Goal: Task Accomplishment & Management: Complete application form

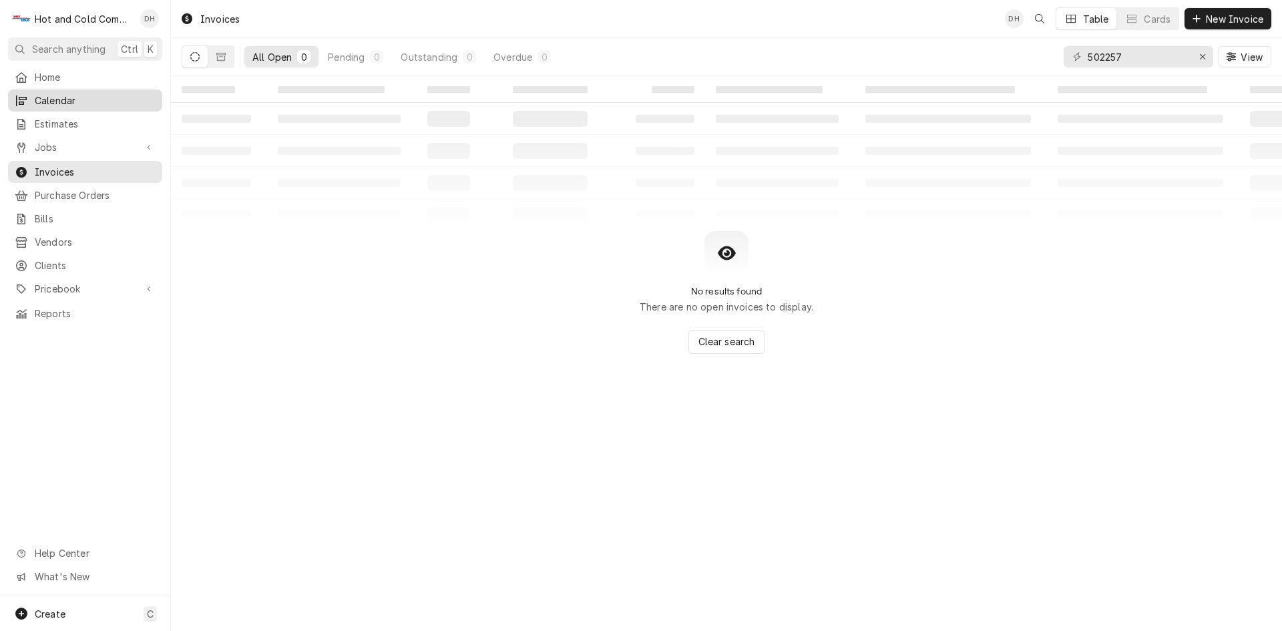
click at [72, 93] on span "Calendar" at bounding box center [95, 100] width 121 height 14
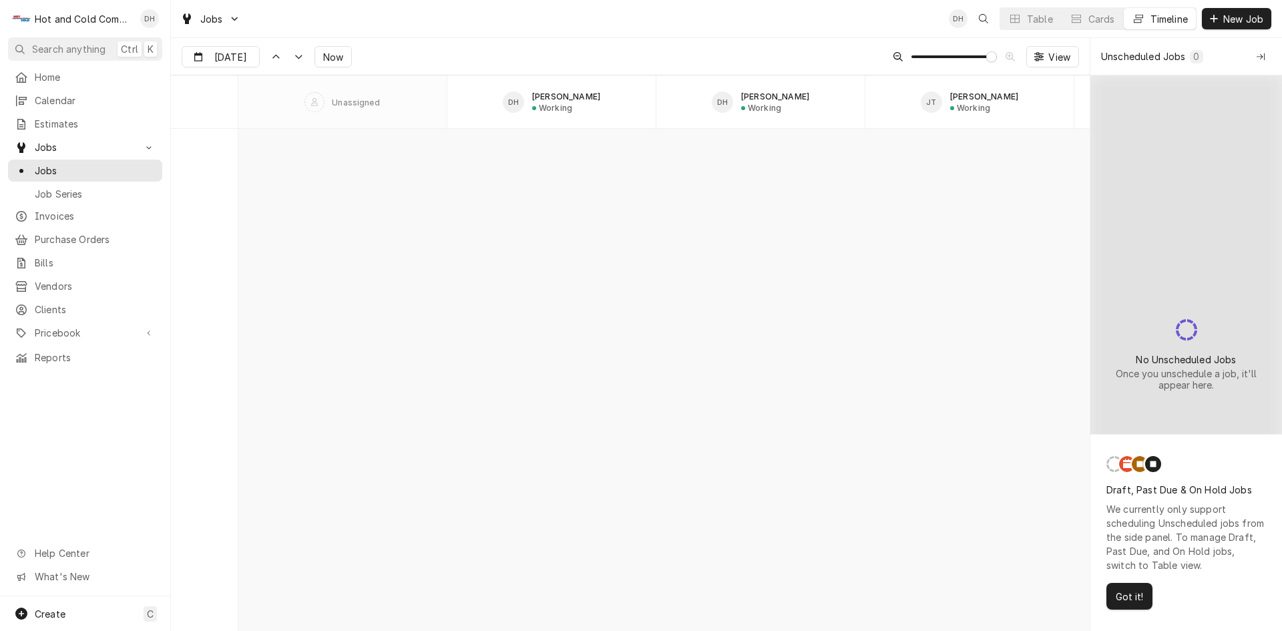
scroll to position [10461, 0]
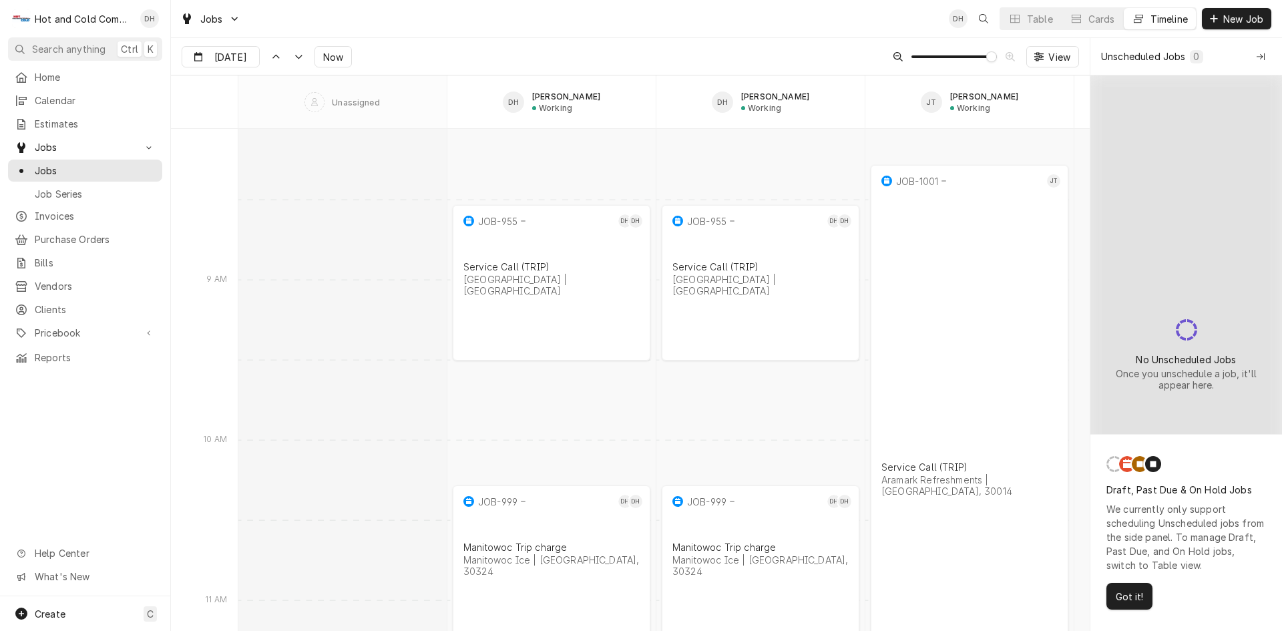
drag, startPoint x: 1138, startPoint y: 601, endPoint x: 1150, endPoint y: 603, distance: 12.3
click at [1145, 603] on span "Got it!" at bounding box center [1129, 596] width 33 height 14
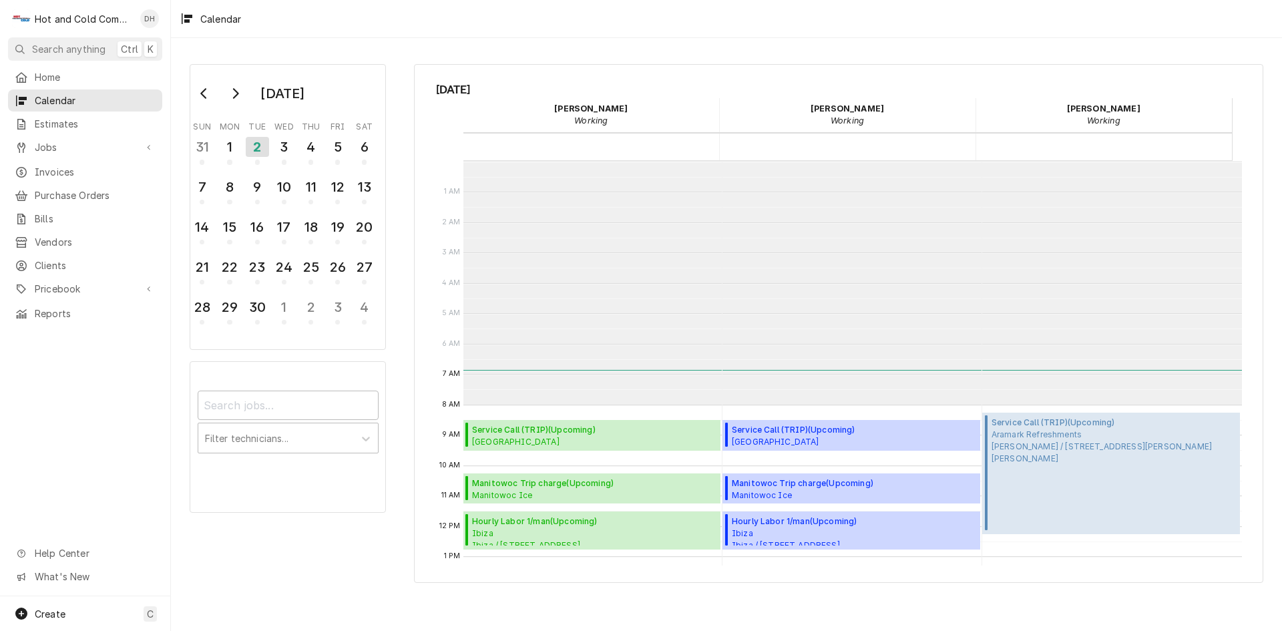
scroll to position [244, 0]
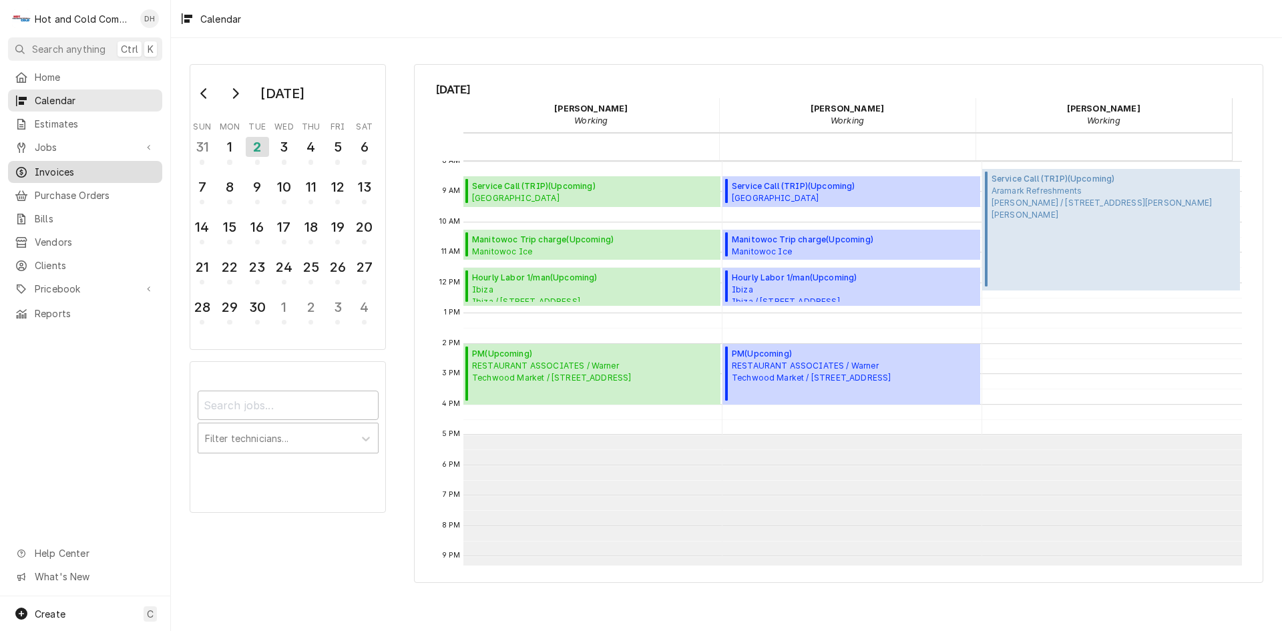
click at [53, 166] on span "Invoices" at bounding box center [95, 172] width 121 height 14
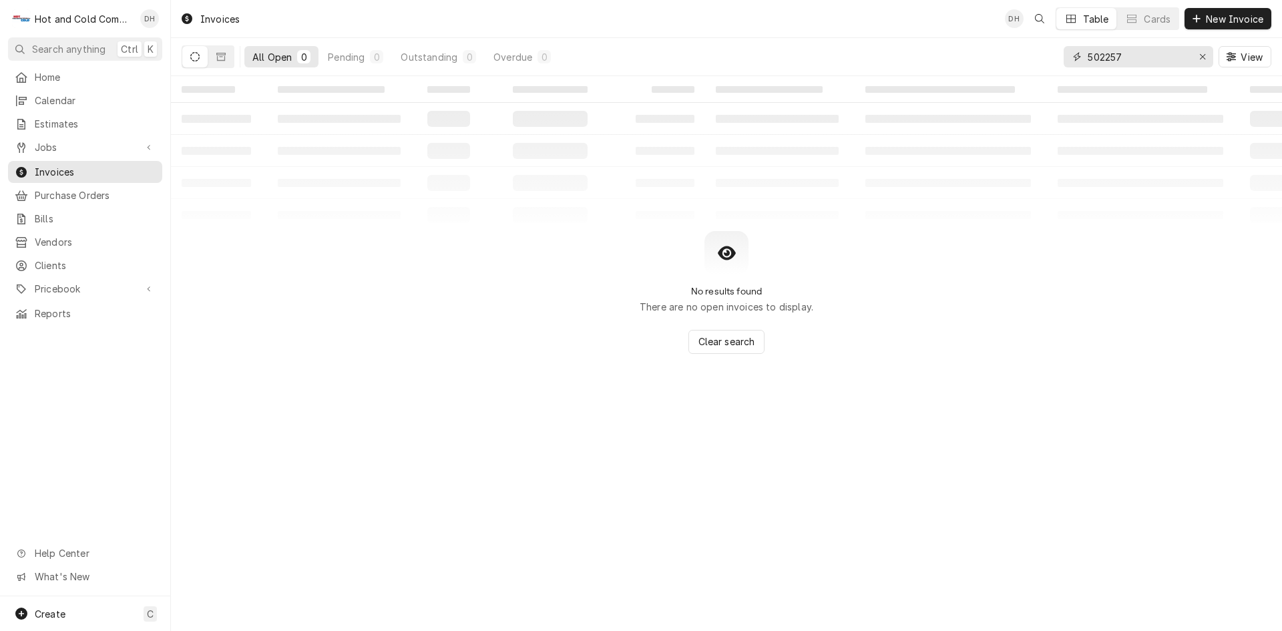
click at [1172, 65] on input "502257" at bounding box center [1137, 56] width 100 height 21
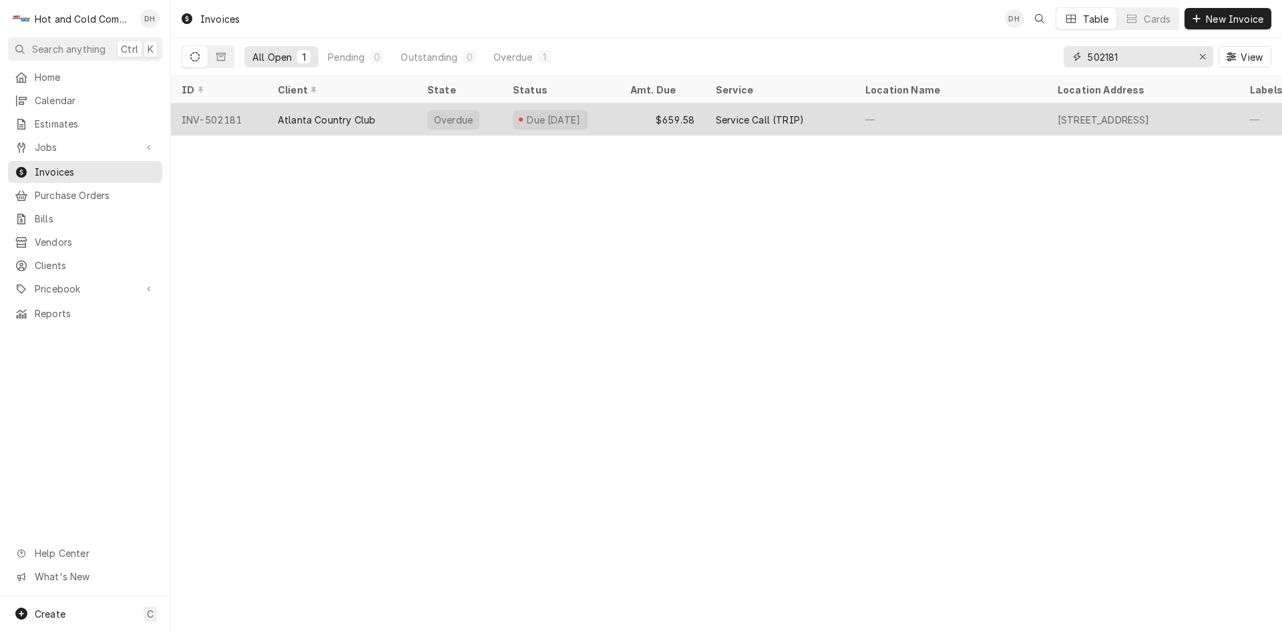
type input "502181"
click at [635, 118] on div "$659.58" at bounding box center [661, 119] width 85 height 32
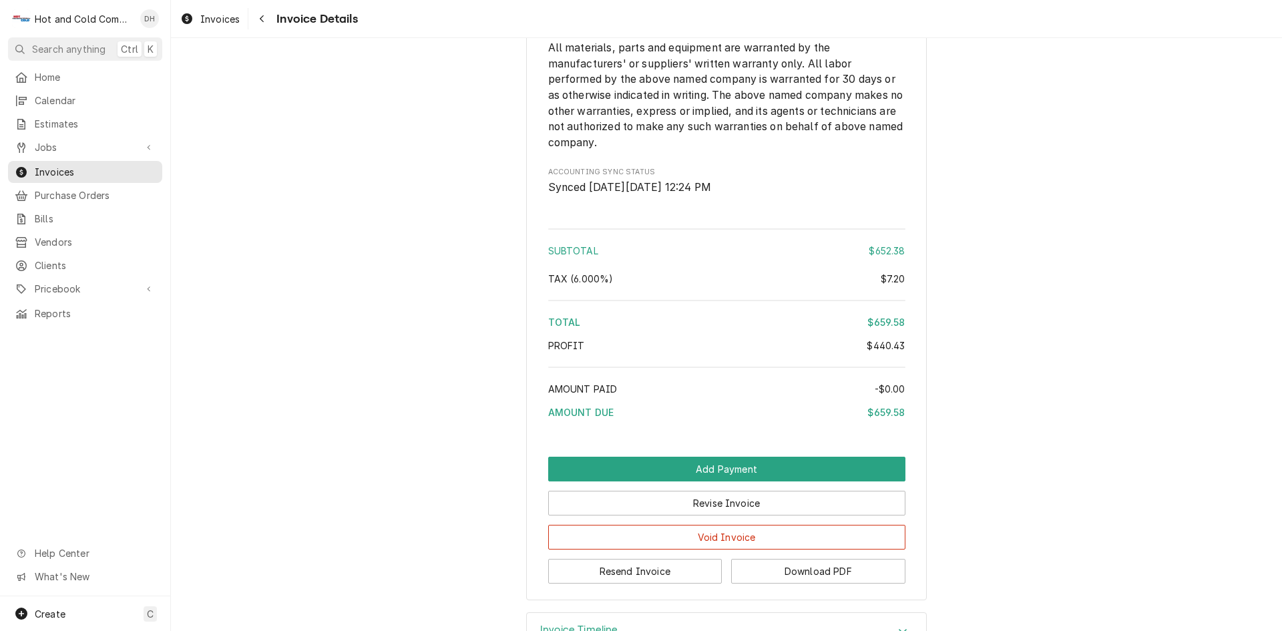
scroll to position [1883, 0]
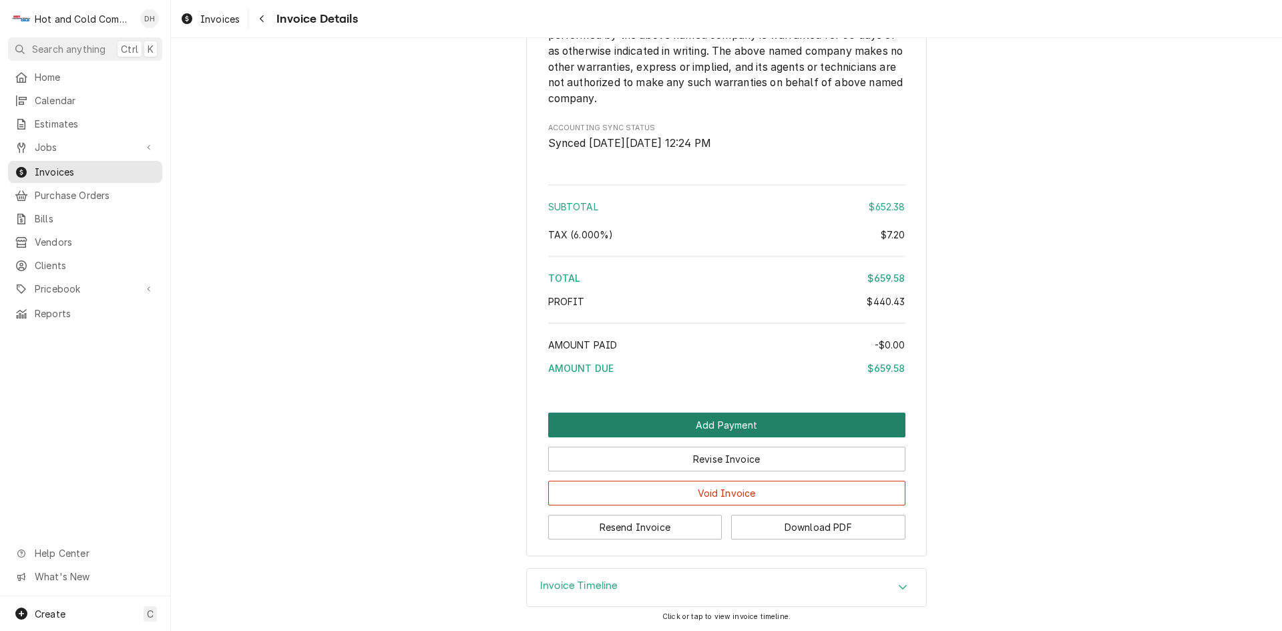
click at [729, 421] on button "Add Payment" at bounding box center [726, 424] width 357 height 25
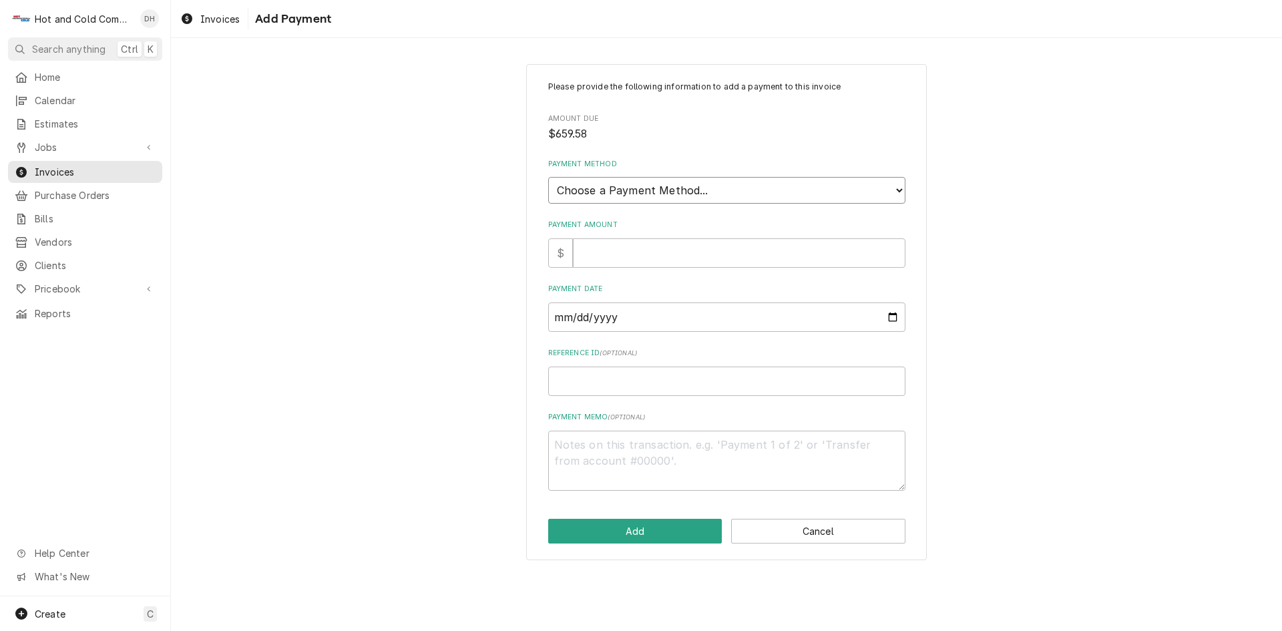
click at [717, 189] on select "Choose a Payment Method... Cash Check Credit/Debit Card ACH/eCheck Other" at bounding box center [726, 190] width 357 height 27
select select "2"
click at [548, 177] on select "Choose a Payment Method... Cash Check Credit/Debit Card ACH/eCheck Other" at bounding box center [726, 190] width 357 height 27
click at [610, 251] on input "Payment Amount" at bounding box center [739, 252] width 332 height 29
type textarea "x"
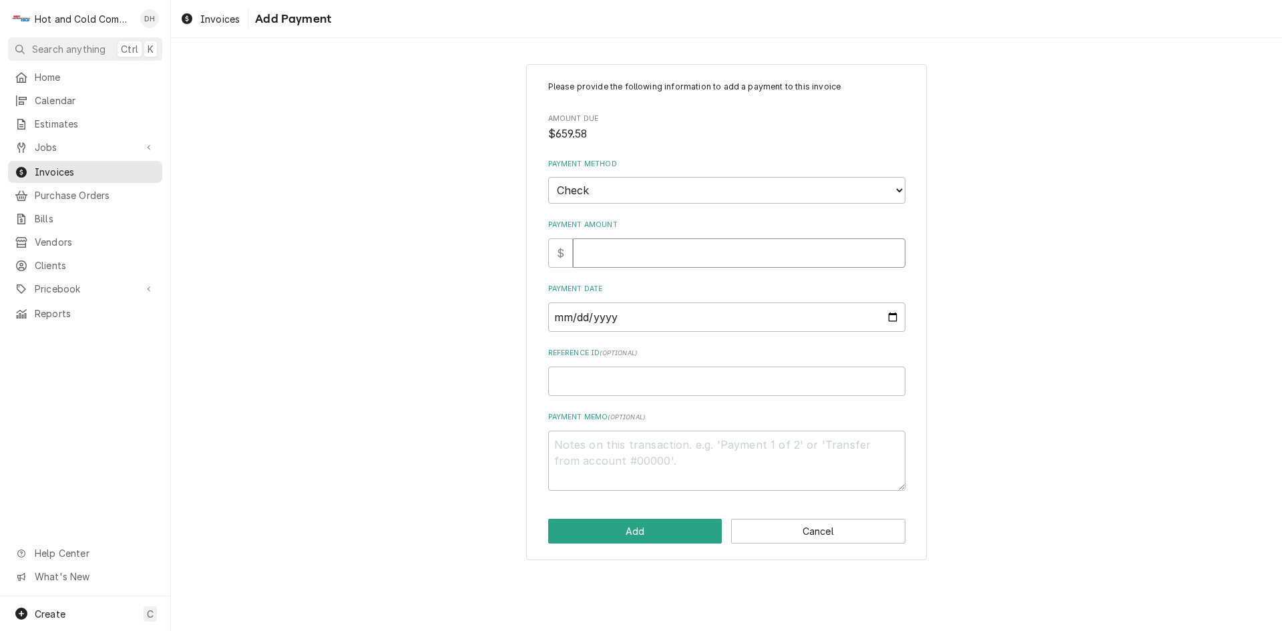
type input "6"
type textarea "x"
type input "65"
type textarea "x"
type input "659"
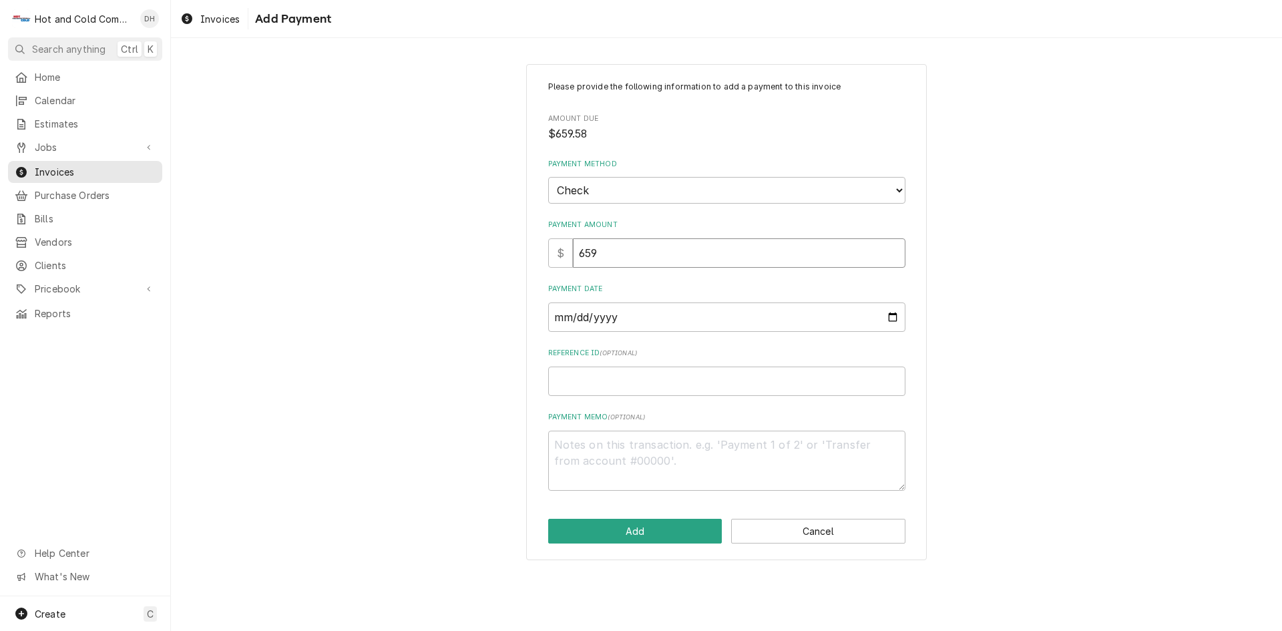
type textarea "x"
type input "659.5"
type textarea "x"
type input "659.58"
click at [894, 320] on input "Payment Date" at bounding box center [726, 316] width 357 height 29
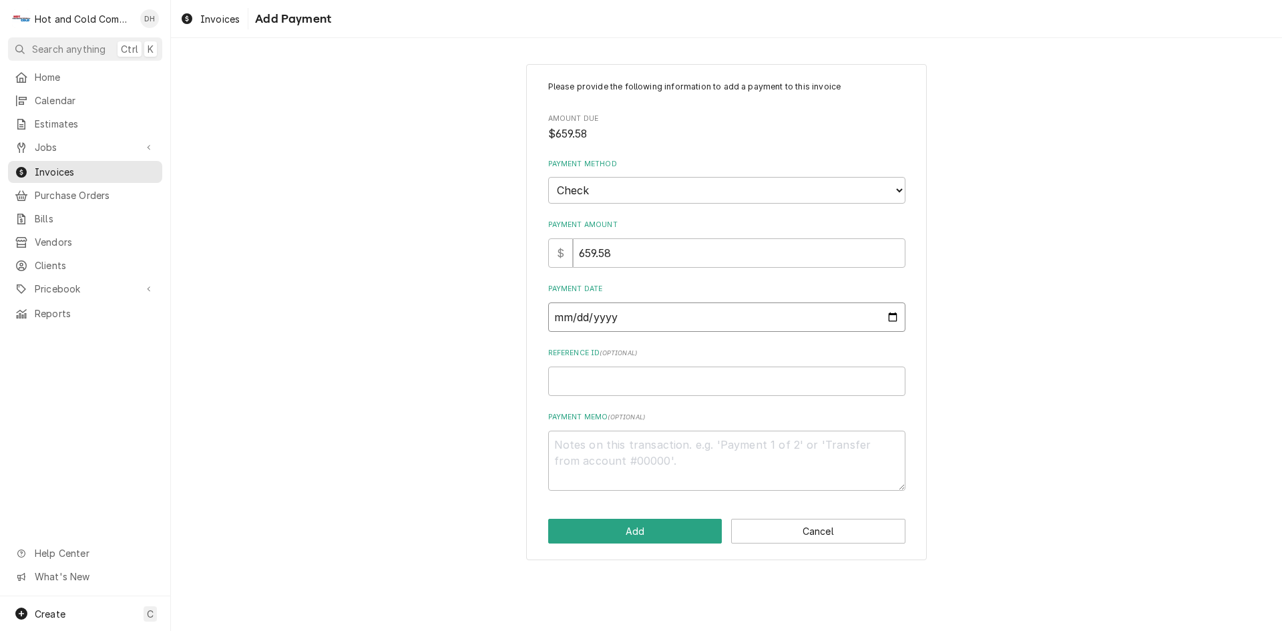
type textarea "x"
type input "[DATE]"
type textarea "x"
type input "2025-08-28"
drag, startPoint x: 595, startPoint y: 387, endPoint x: 606, endPoint y: 392, distance: 11.7
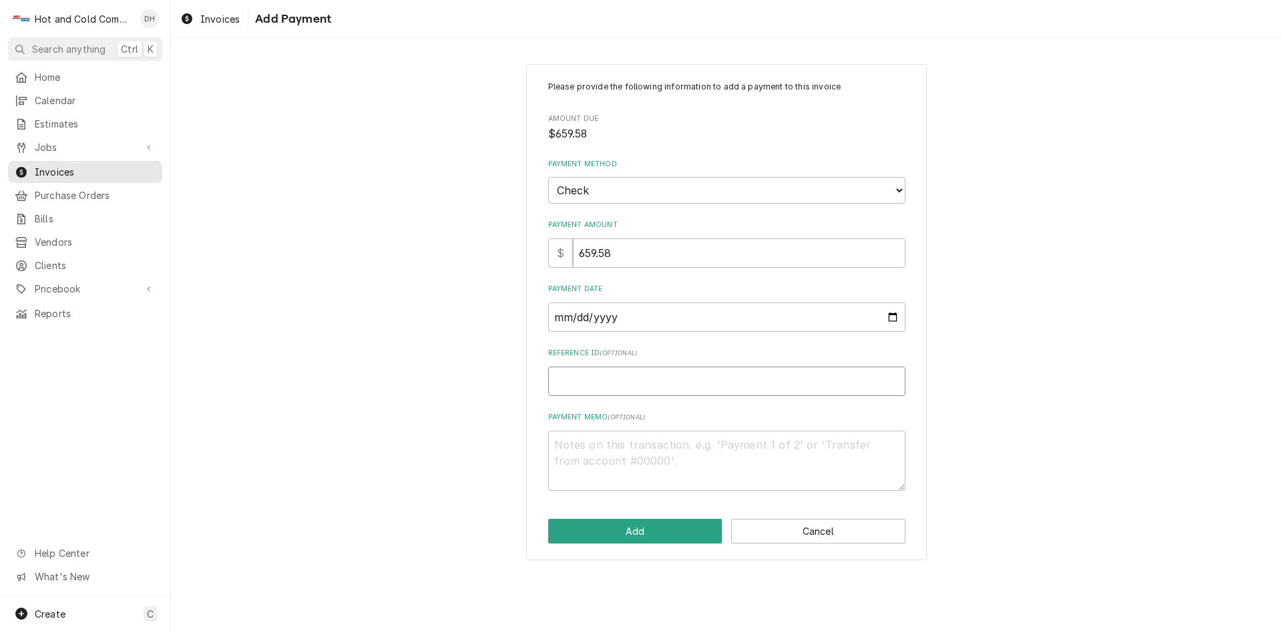
click at [600, 390] on input "Reference ID ( optional )" at bounding box center [726, 380] width 357 height 29
type textarea "x"
type input "5"
type textarea "x"
type input "53"
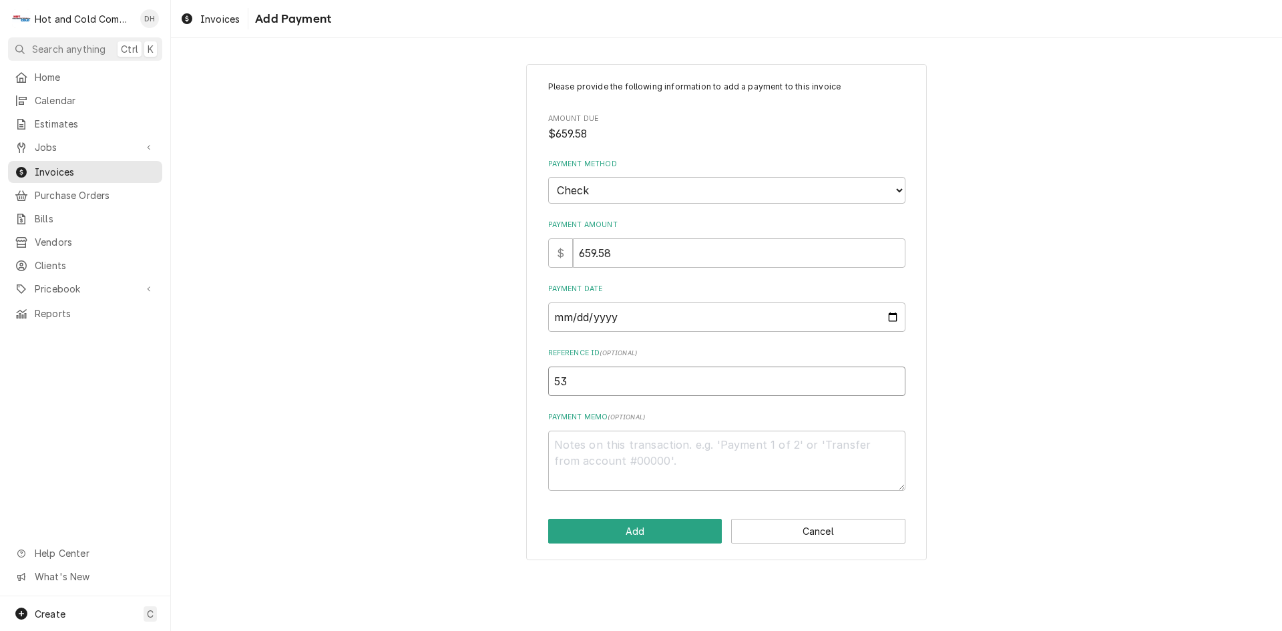
type textarea "x"
type input "533"
type textarea "x"
type input "5331"
type textarea "x"
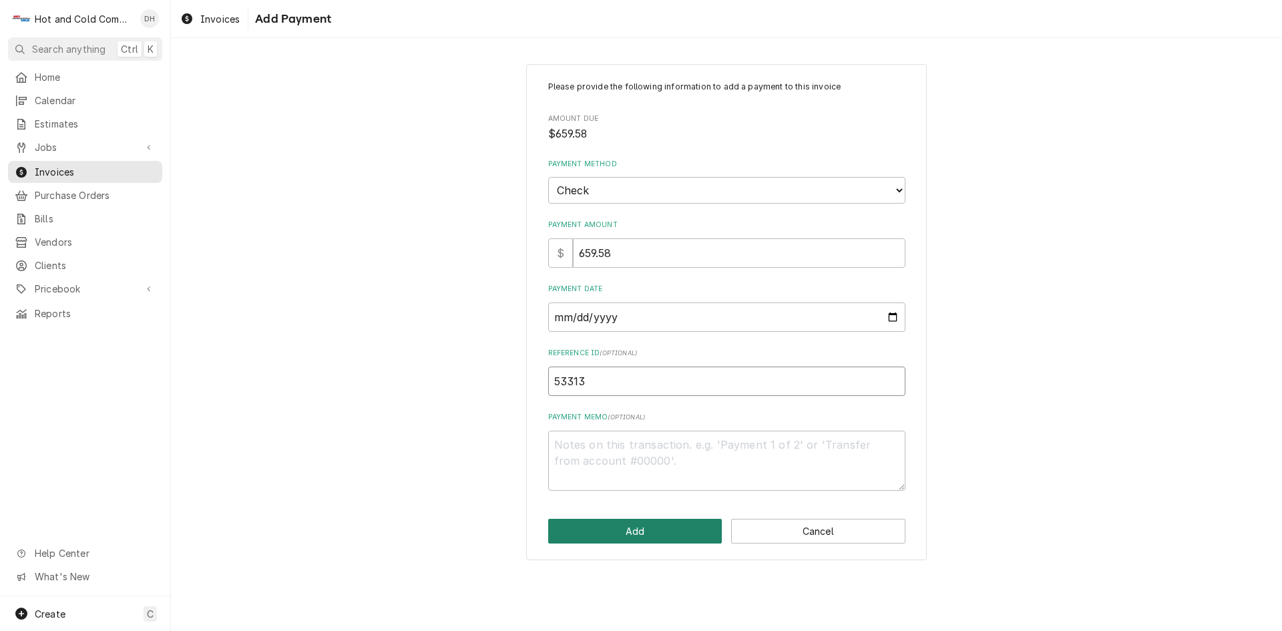
type input "53313"
click at [655, 536] on button "Add" at bounding box center [635, 531] width 174 height 25
type textarea "x"
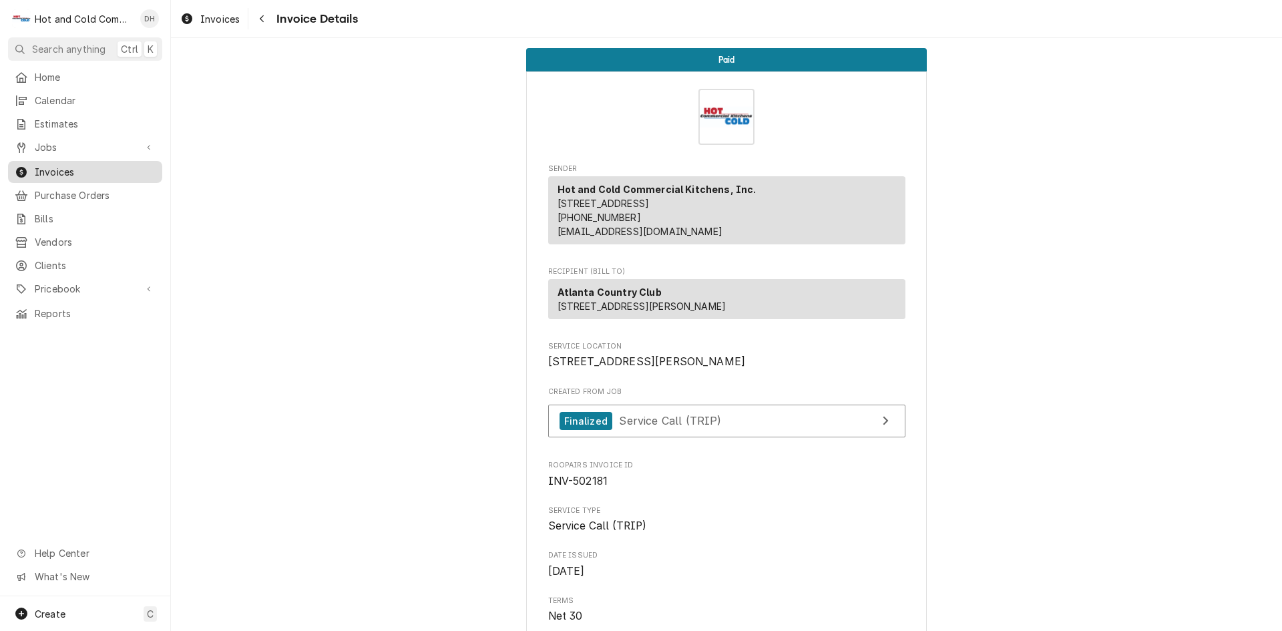
click at [74, 165] on span "Invoices" at bounding box center [95, 172] width 121 height 14
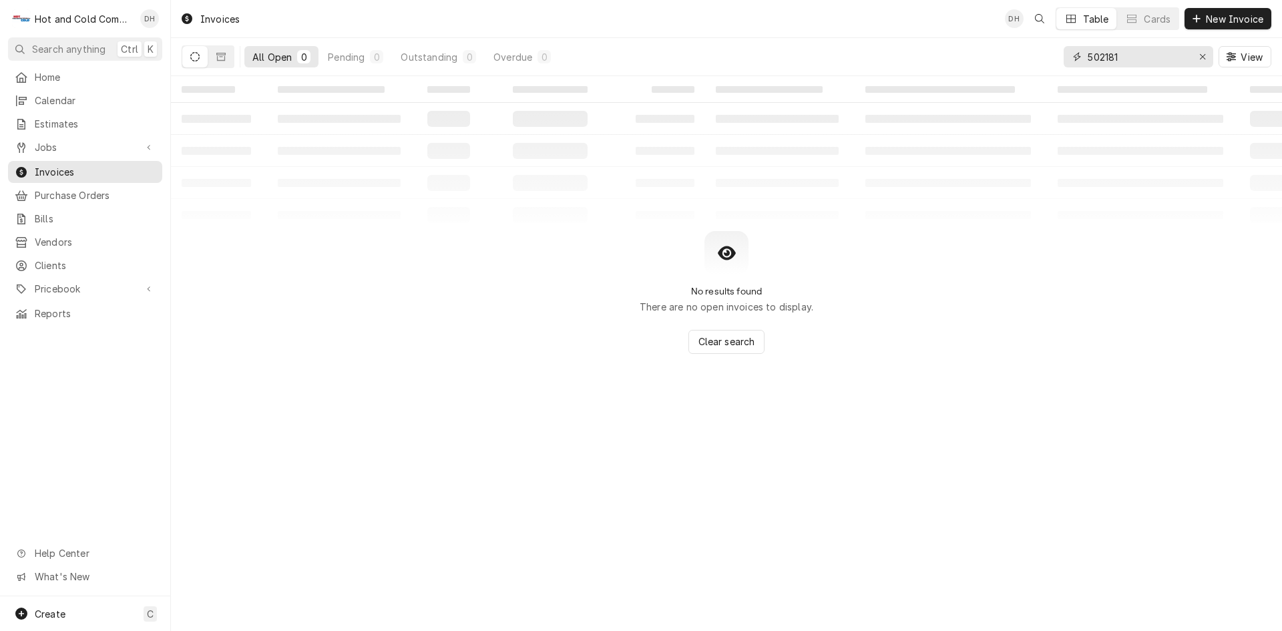
click at [1157, 57] on input "502181" at bounding box center [1137, 56] width 100 height 21
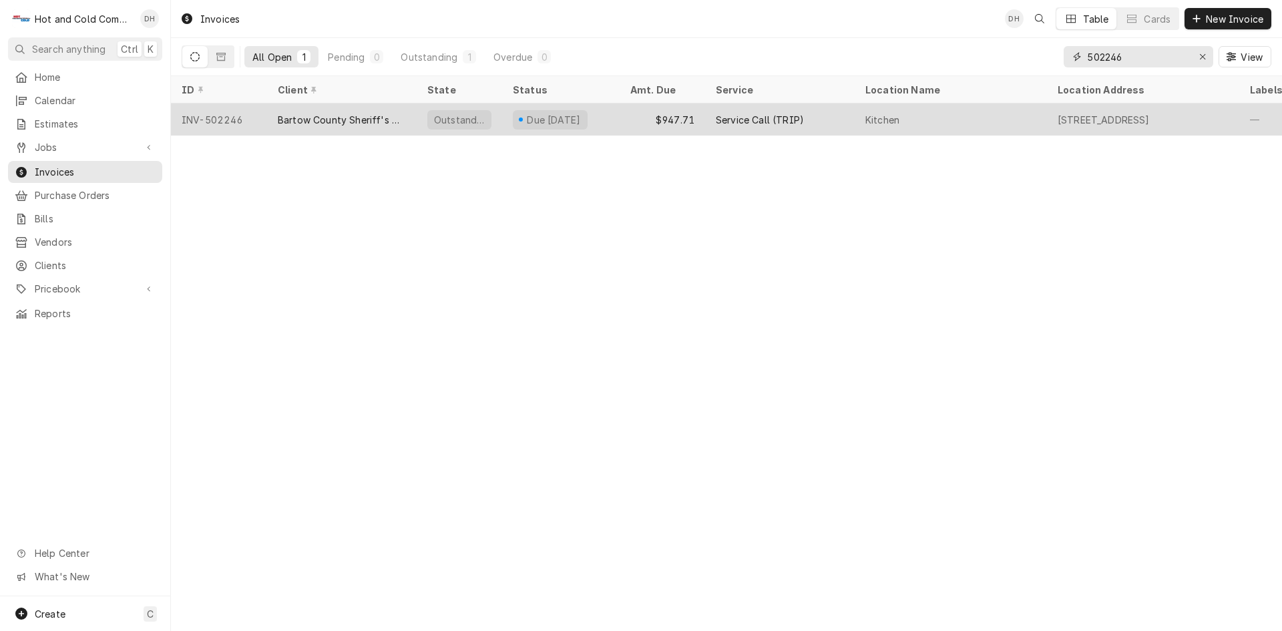
type input "502246"
click at [637, 117] on div "$947.71" at bounding box center [661, 119] width 85 height 32
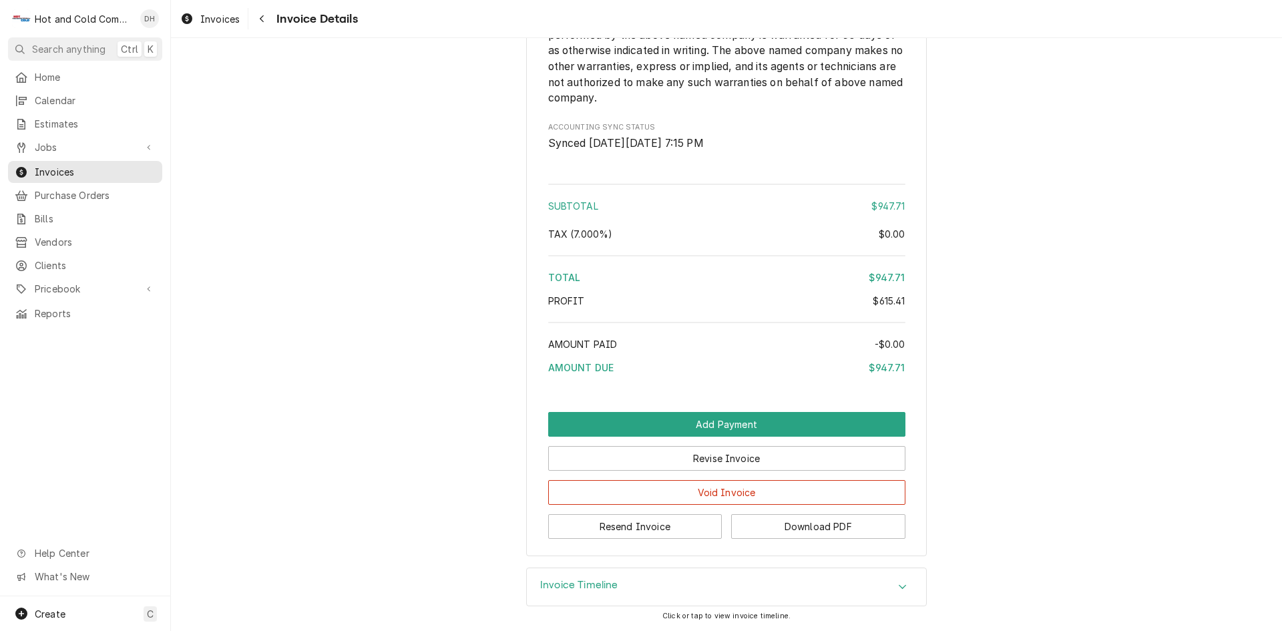
scroll to position [2107, 0]
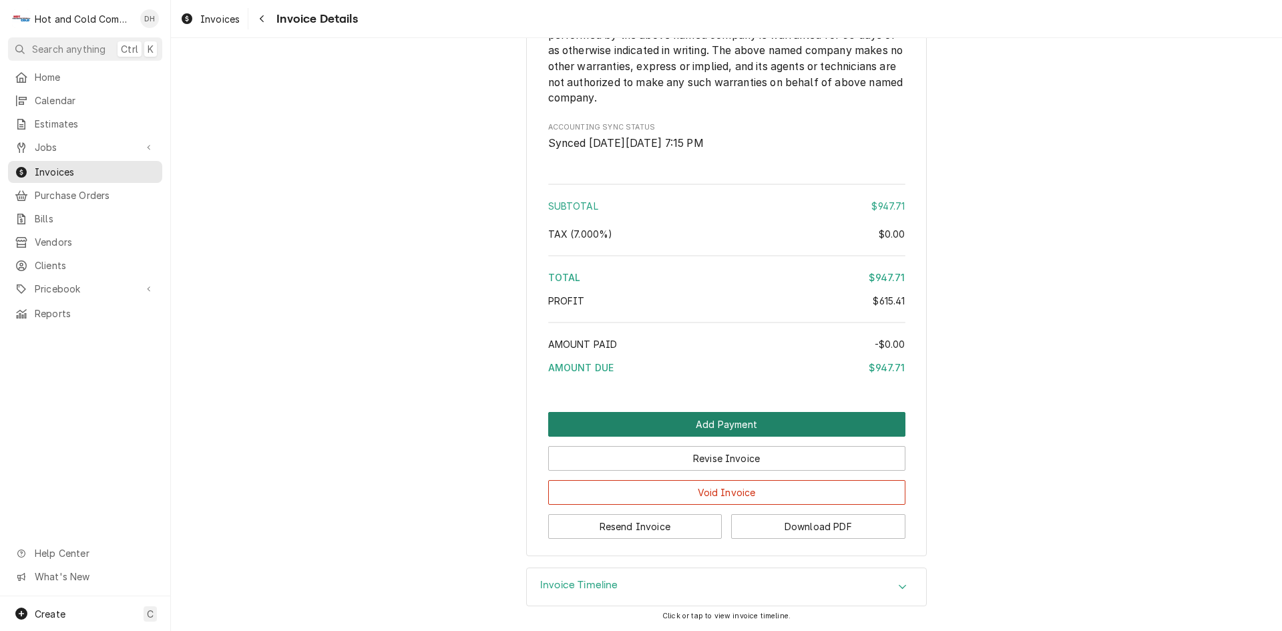
click at [720, 425] on button "Add Payment" at bounding box center [726, 424] width 357 height 25
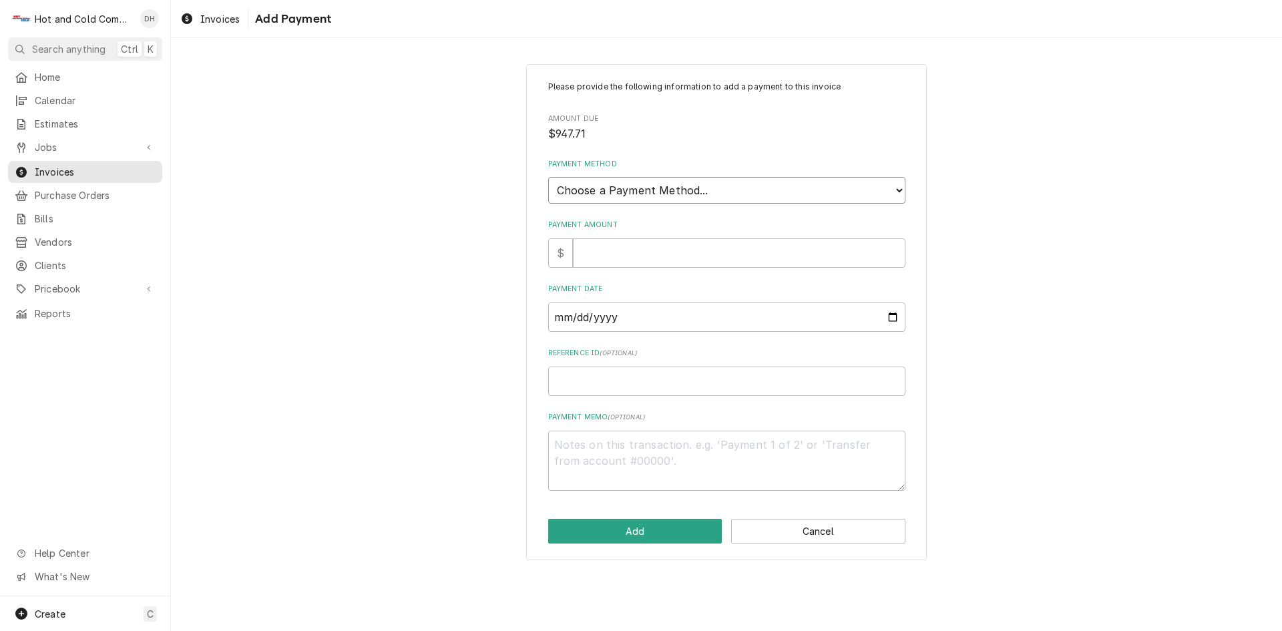
click at [742, 190] on select "Choose a Payment Method... Cash Check Credit/Debit Card ACH/eCheck Other" at bounding box center [726, 190] width 357 height 27
select select "2"
click at [548, 177] on select "Choose a Payment Method... Cash Check Credit/Debit Card ACH/eCheck Other" at bounding box center [726, 190] width 357 height 27
click at [645, 260] on input "Payment Amount" at bounding box center [739, 252] width 332 height 29
type textarea "x"
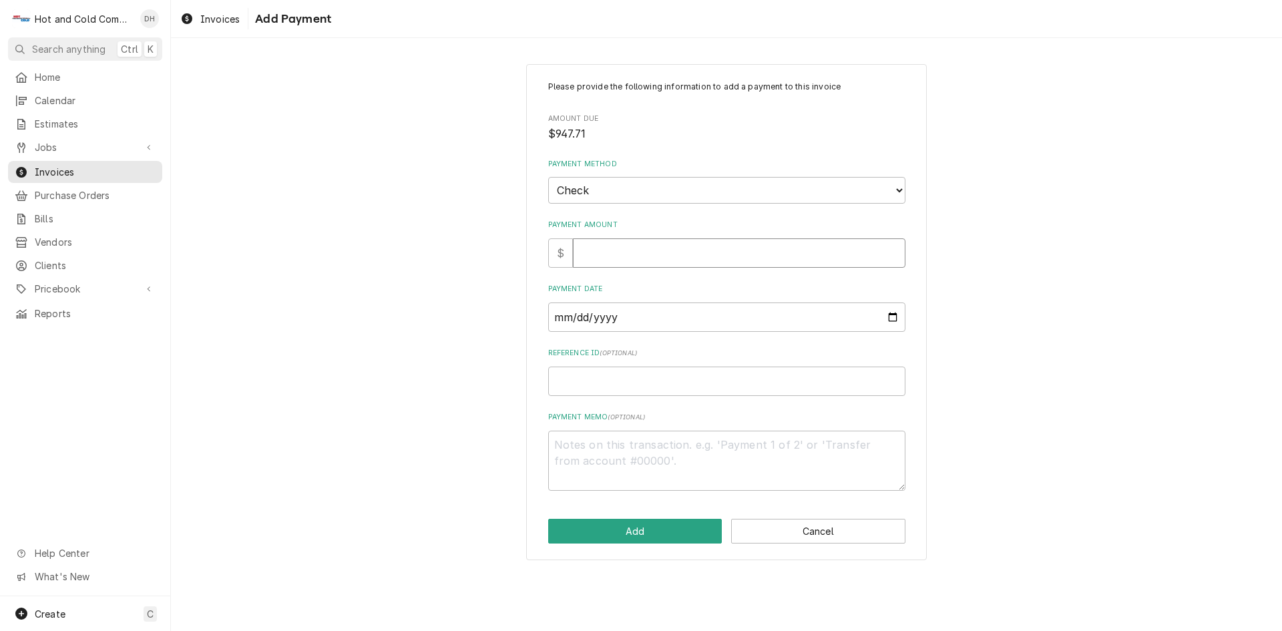
type input "9"
type textarea "x"
type input "94"
type textarea "x"
type input "947"
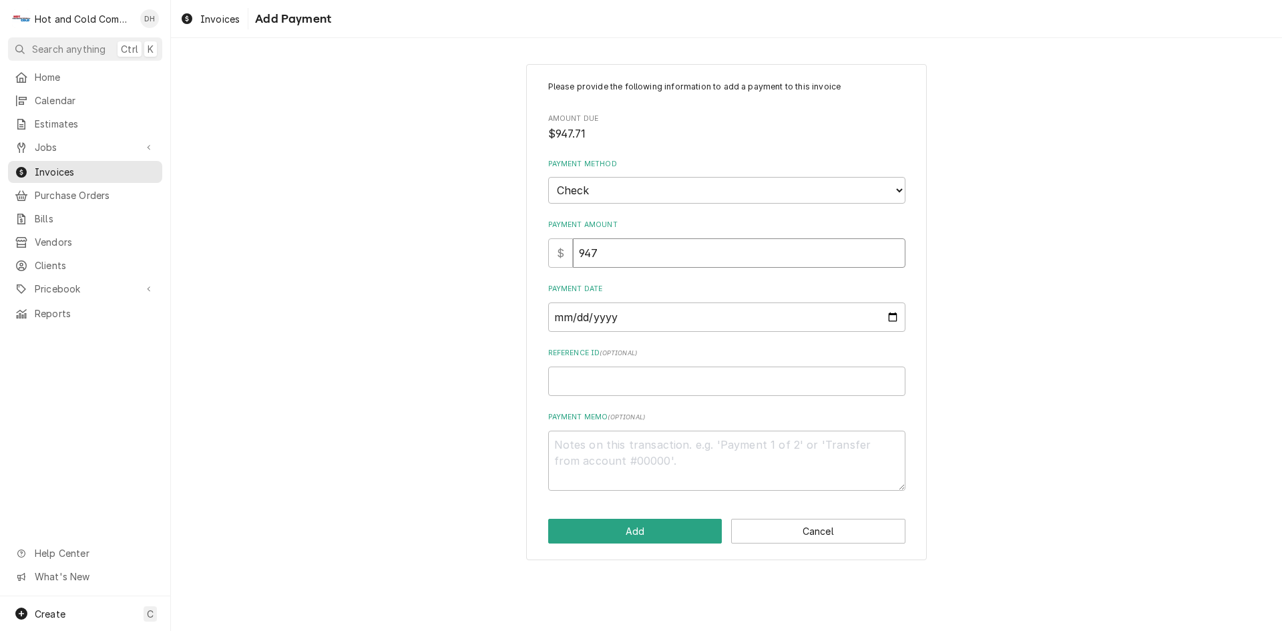
type textarea "x"
type input "947.7"
type textarea "x"
type input "947.71"
click at [897, 318] on input "Payment Date" at bounding box center [726, 316] width 357 height 29
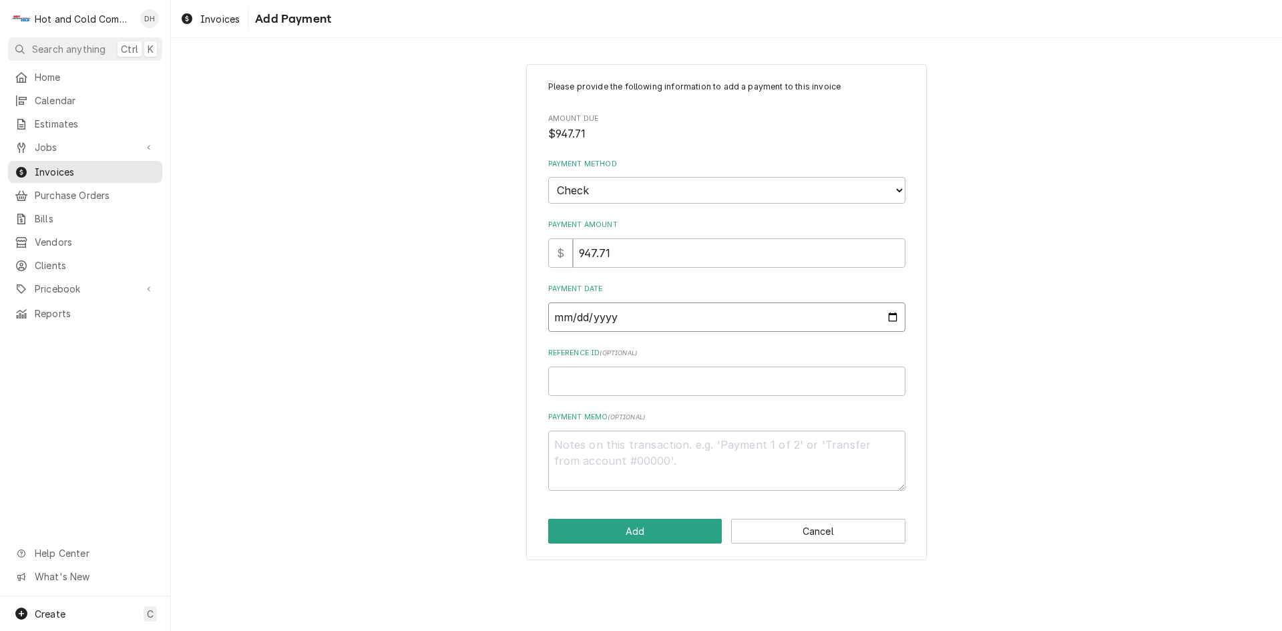
type textarea "x"
type input "[DATE]"
type textarea "x"
type input "2025-08-21"
click at [654, 390] on input "Reference ID ( optional )" at bounding box center [726, 380] width 357 height 29
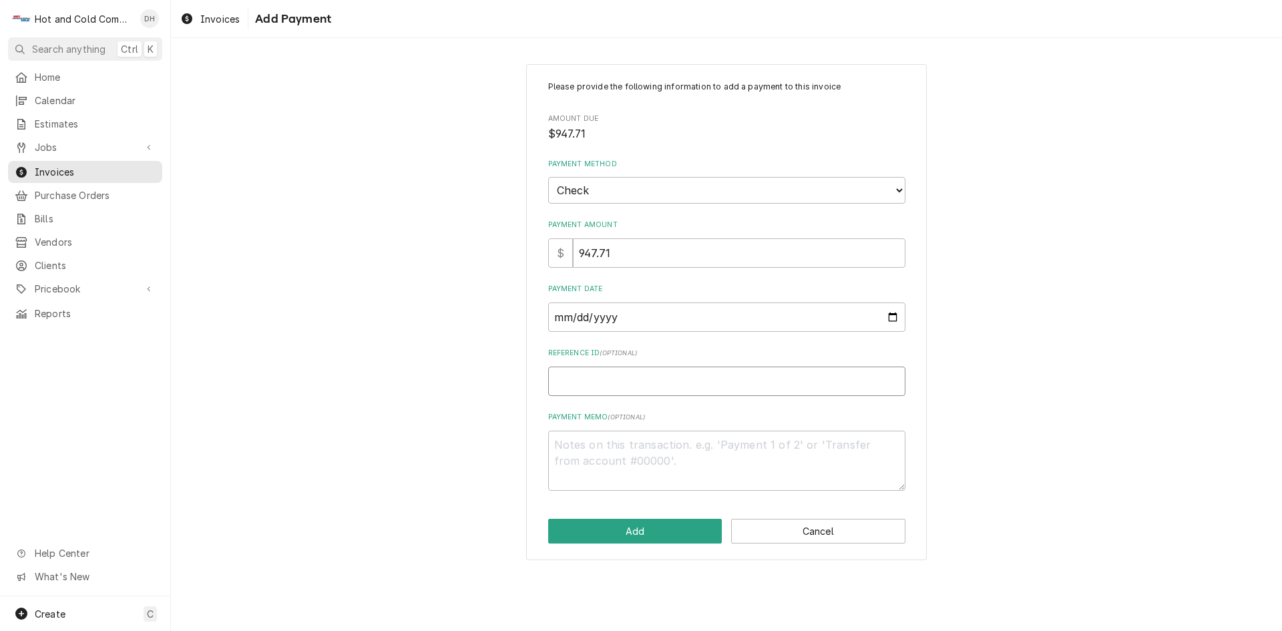
type textarea "x"
type input "5"
type textarea "x"
type input "51"
type textarea "x"
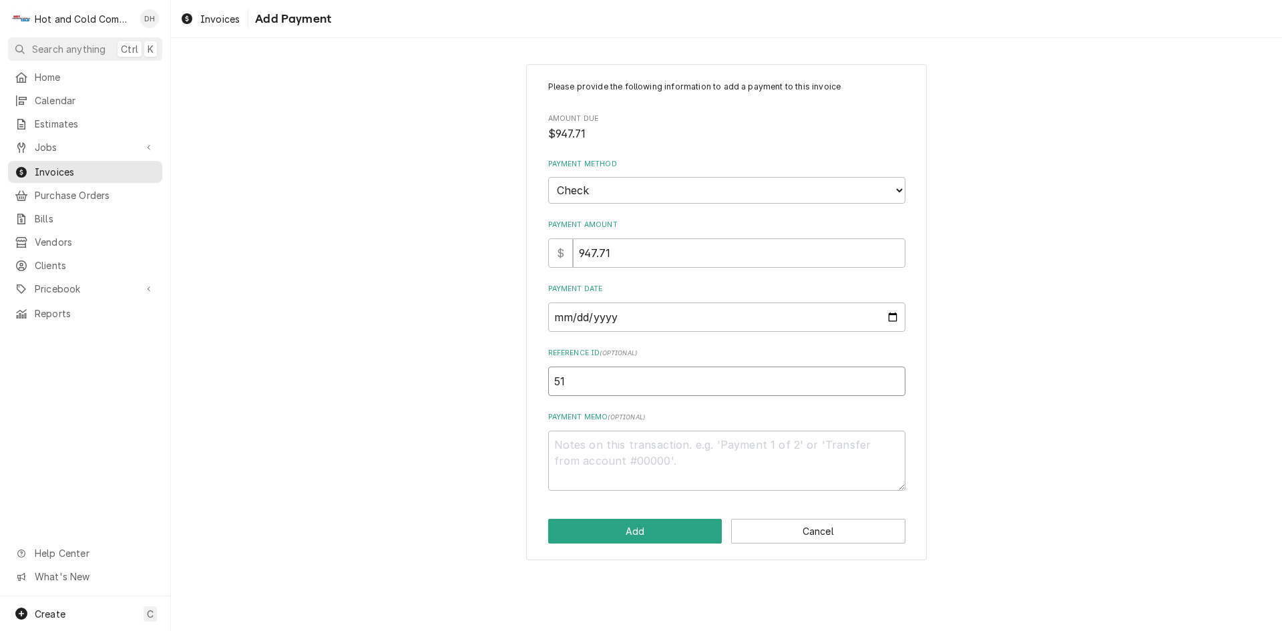
type input "515"
type textarea "x"
type input "5151"
type textarea "x"
type input "51519"
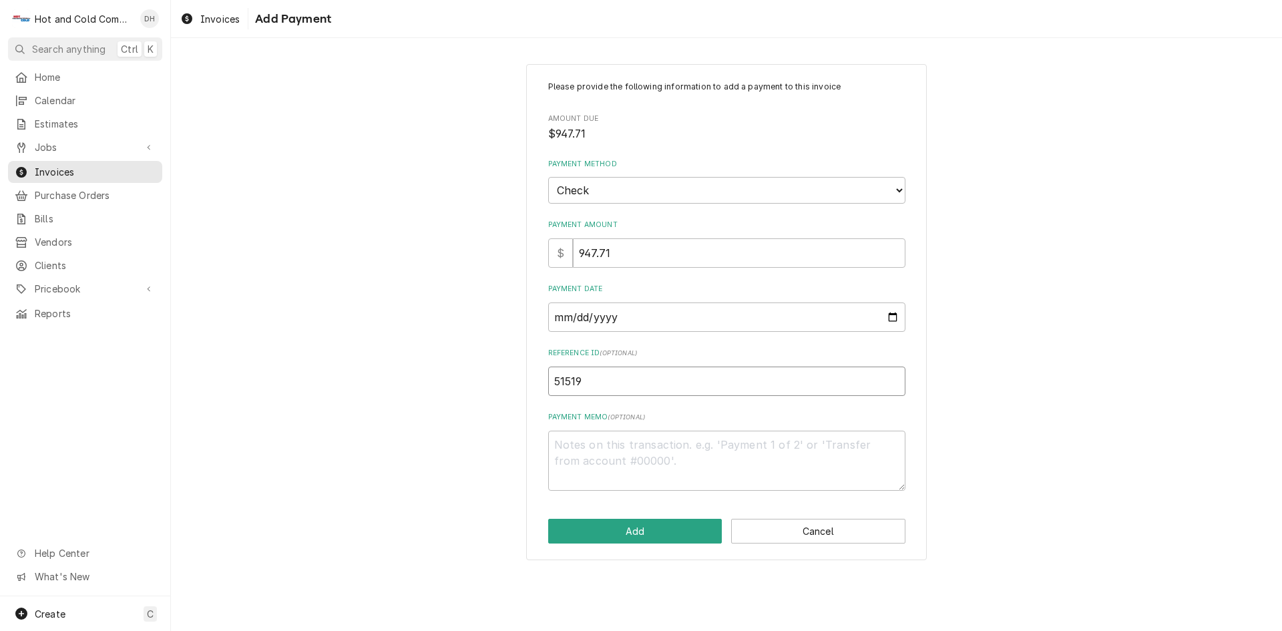
type textarea "x"
type input "515199"
click at [668, 534] on button "Add" at bounding box center [635, 531] width 174 height 25
type textarea "x"
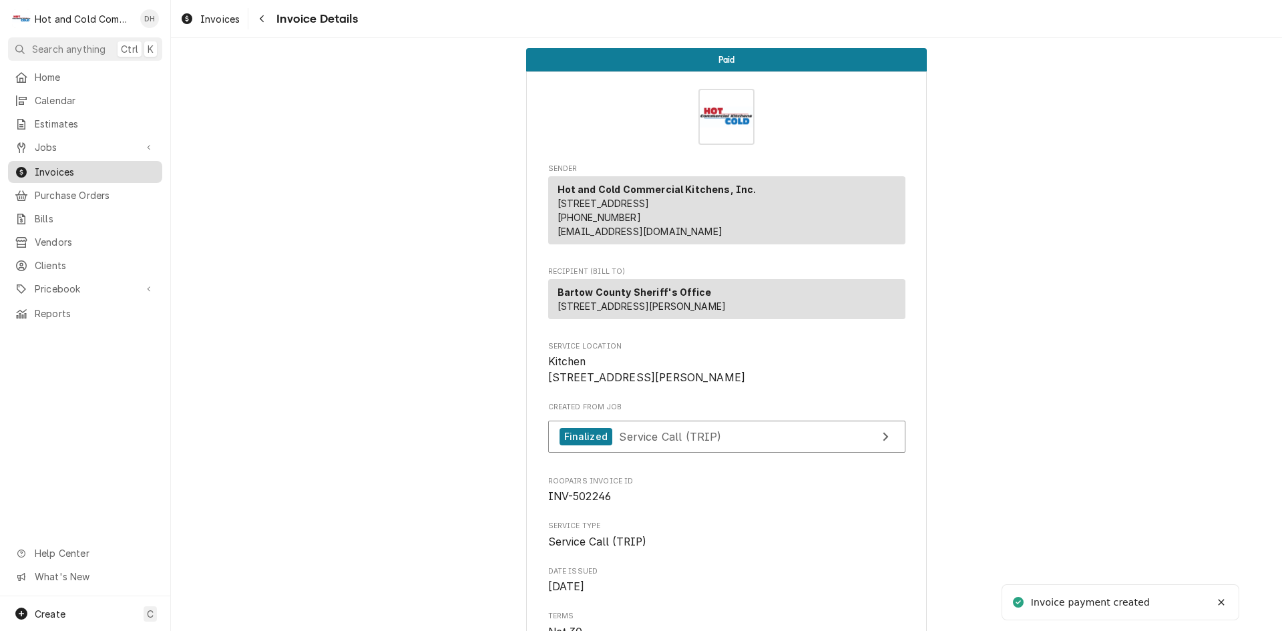
click at [84, 166] on span "Invoices" at bounding box center [95, 172] width 121 height 14
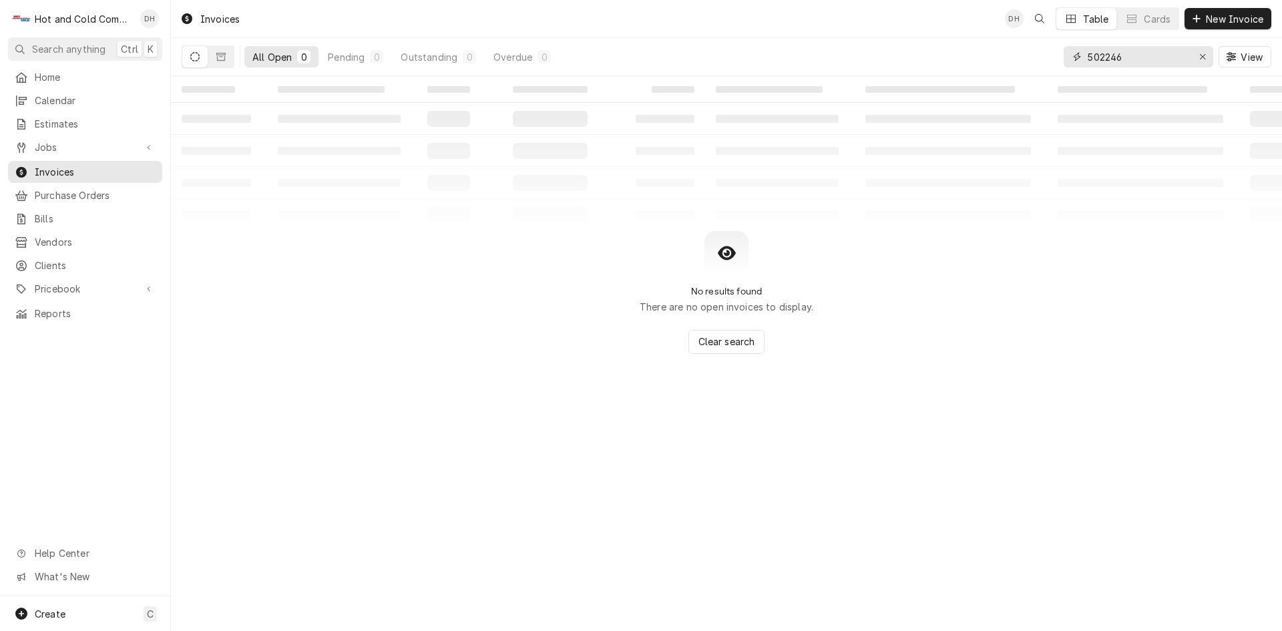
click at [1167, 59] on input "502246" at bounding box center [1137, 56] width 100 height 21
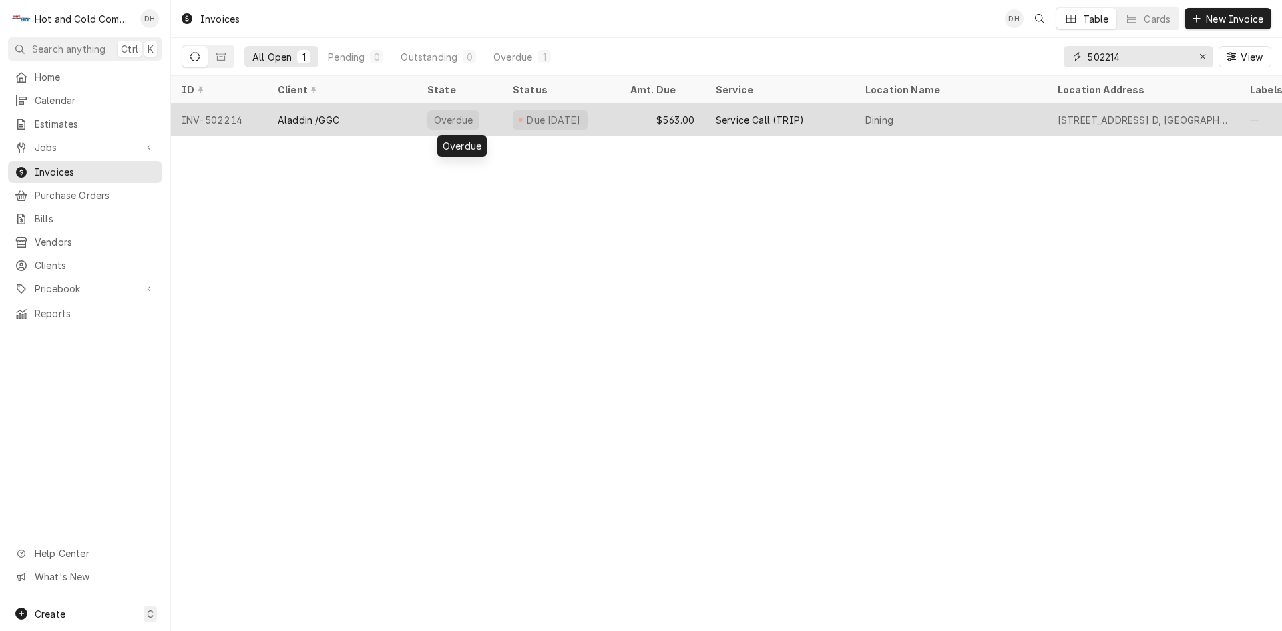
type input "502214"
click at [491, 120] on div "Overdue" at bounding box center [458, 119] width 85 height 32
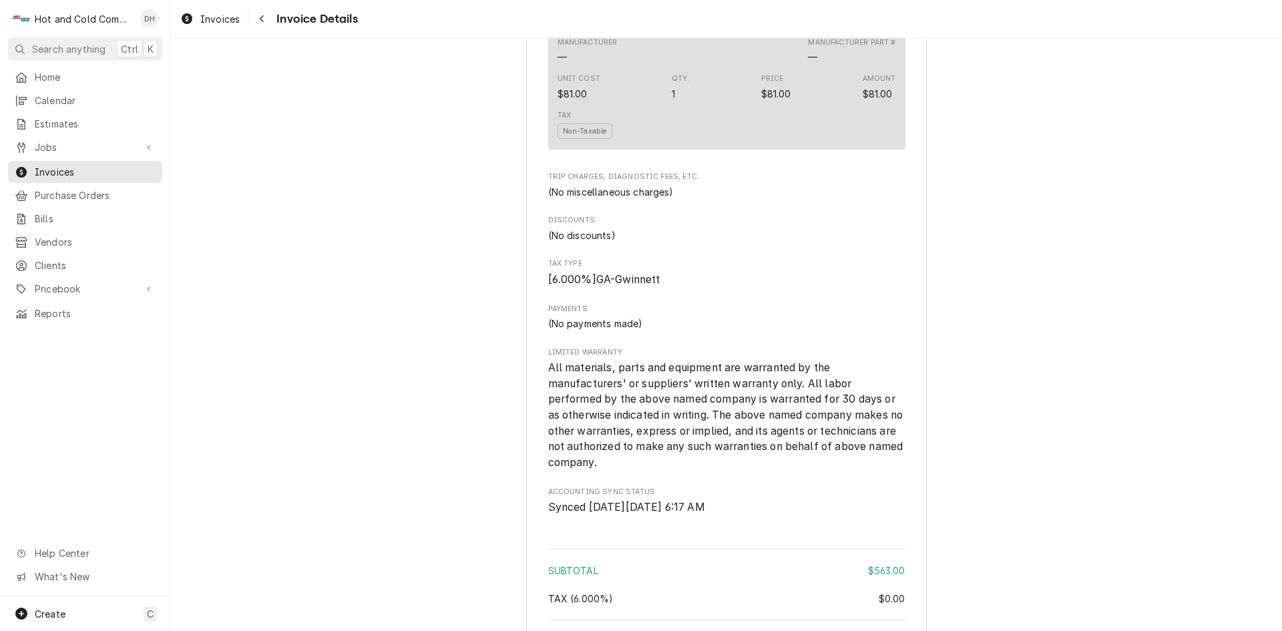
scroll to position [1713, 0]
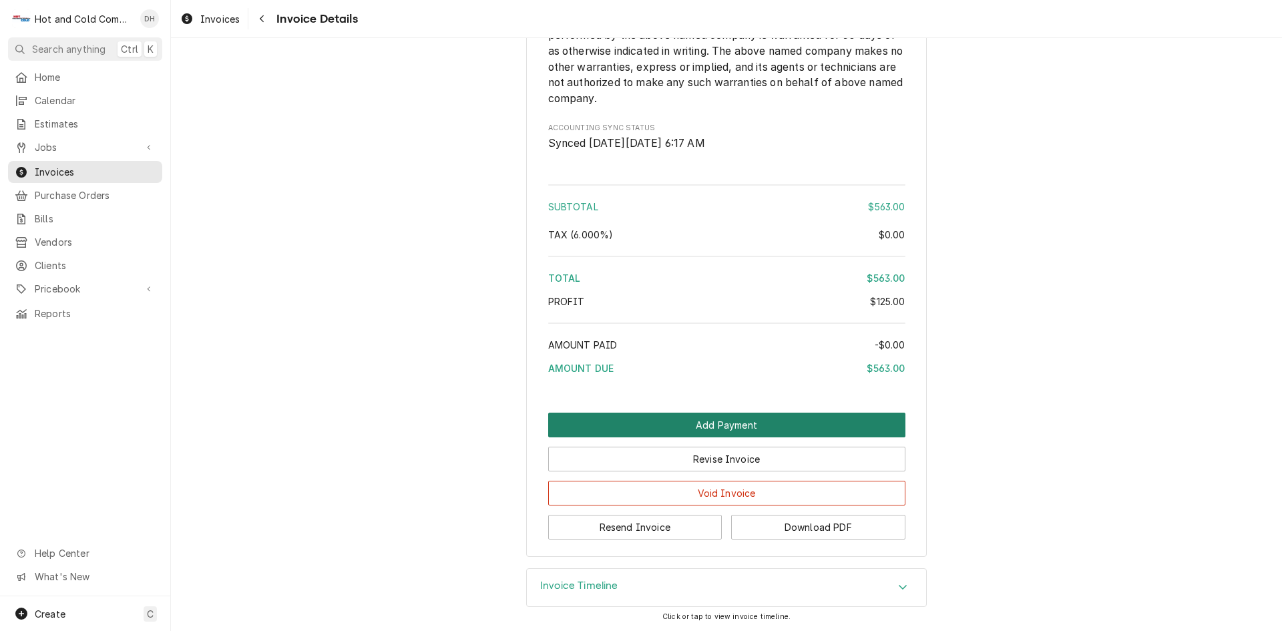
click at [720, 425] on button "Add Payment" at bounding box center [726, 424] width 357 height 25
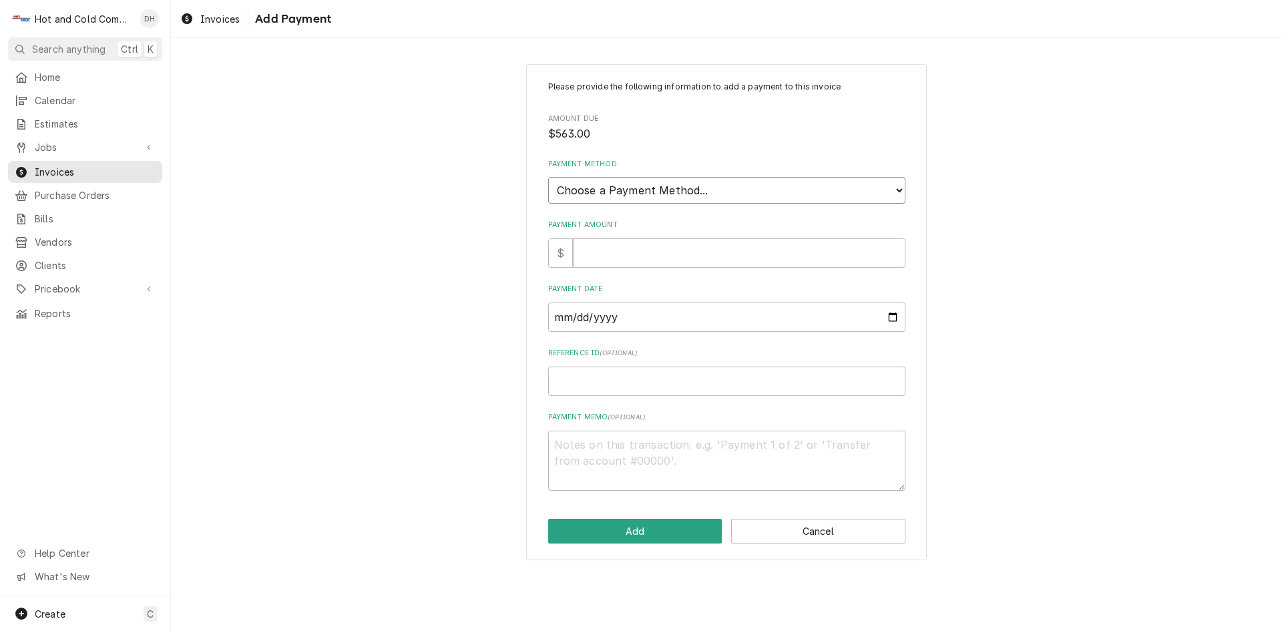
click at [684, 188] on select "Choose a Payment Method... Cash Check Credit/Debit Card ACH/eCheck Other" at bounding box center [726, 190] width 357 height 27
select select "2"
click at [548, 177] on select "Choose a Payment Method... Cash Check Credit/Debit Card ACH/eCheck Other" at bounding box center [726, 190] width 357 height 27
click at [631, 266] on input "Payment Amount" at bounding box center [739, 252] width 332 height 29
type textarea "x"
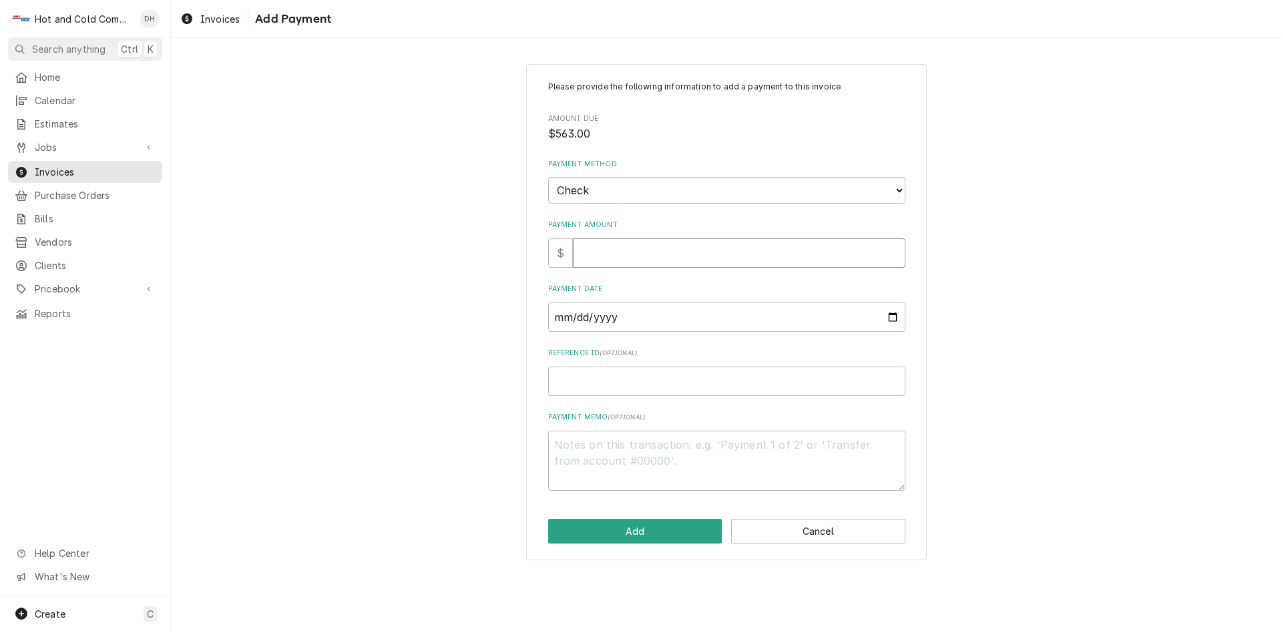
type input "5"
type textarea "x"
type input "56"
type textarea "x"
type input "563"
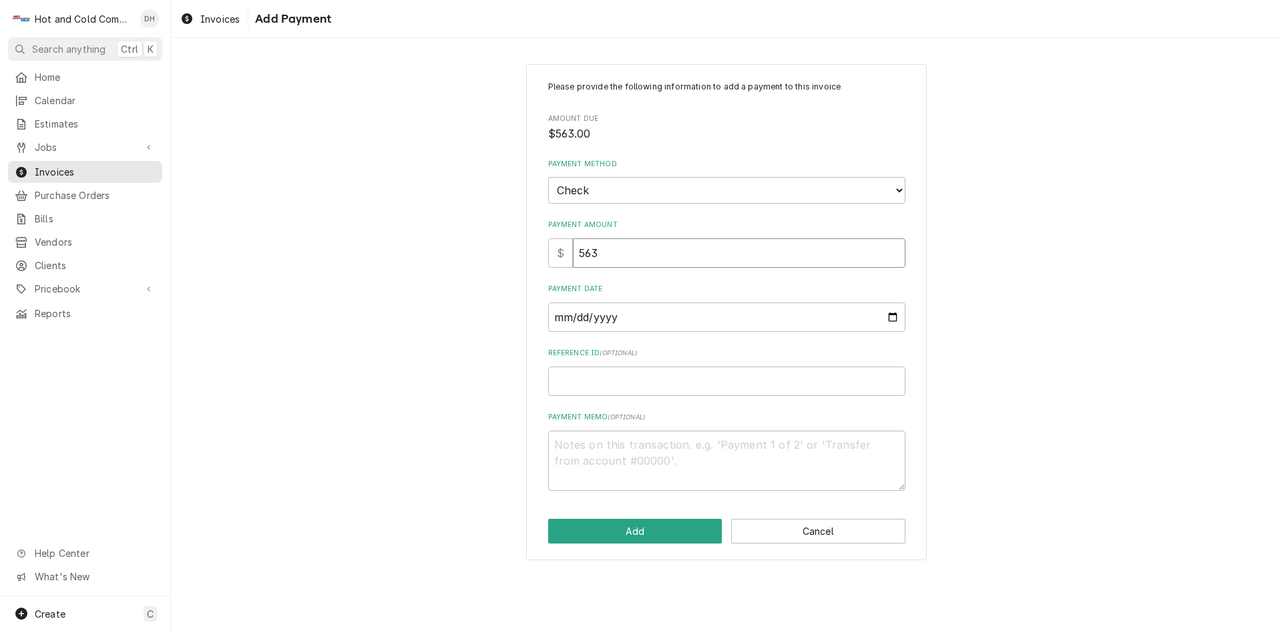
type textarea "x"
type input "563.0"
type textarea "x"
type input "563.00"
click at [894, 319] on input "Payment Date" at bounding box center [726, 316] width 357 height 29
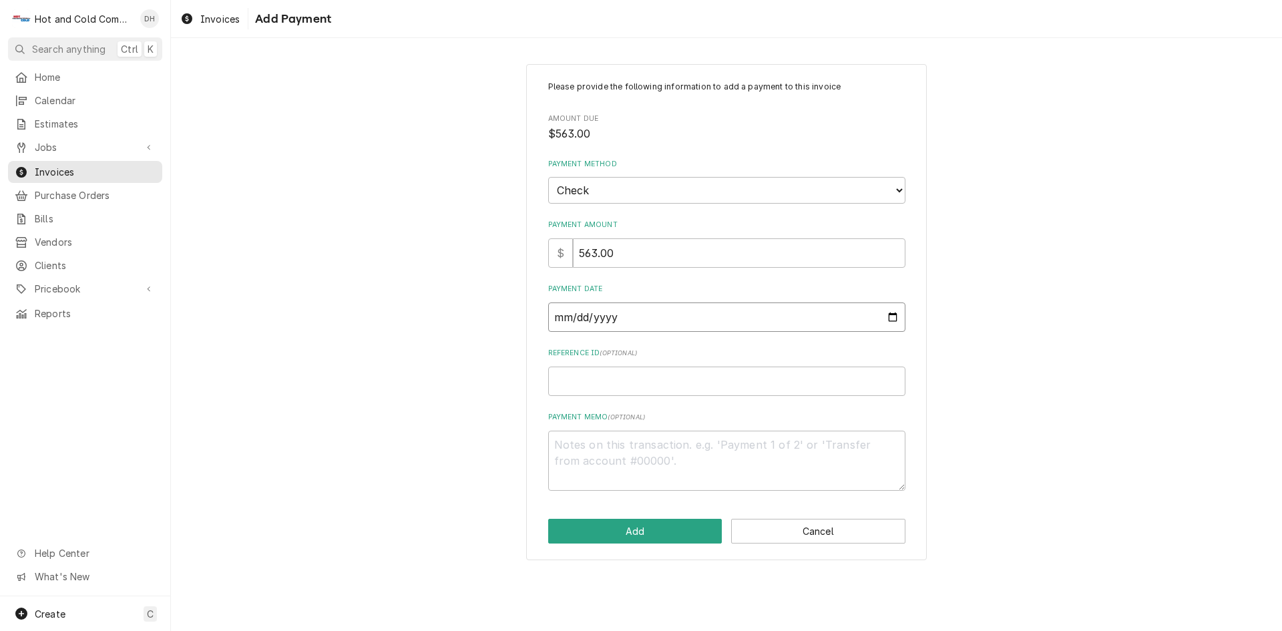
type textarea "x"
type input "2025-08-02"
type textarea "x"
type input "2025-08-26"
click at [658, 388] on input "Reference ID ( optional )" at bounding box center [726, 380] width 357 height 29
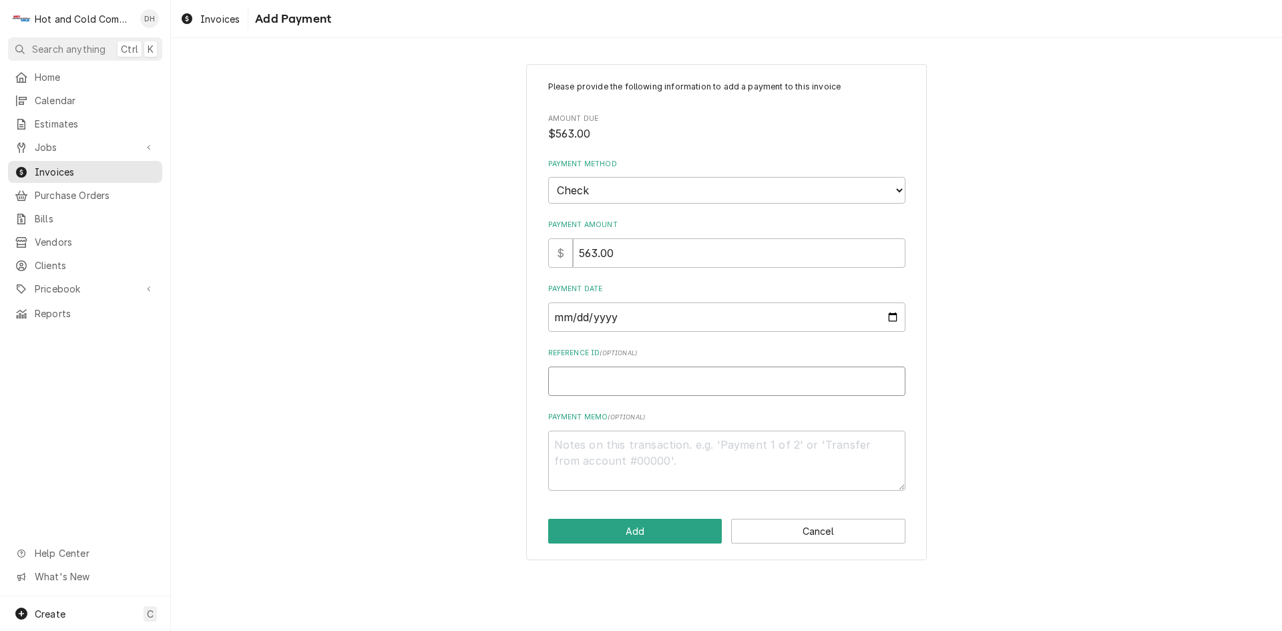
type textarea "x"
type input "3"
type textarea "x"
type input "30"
type textarea "x"
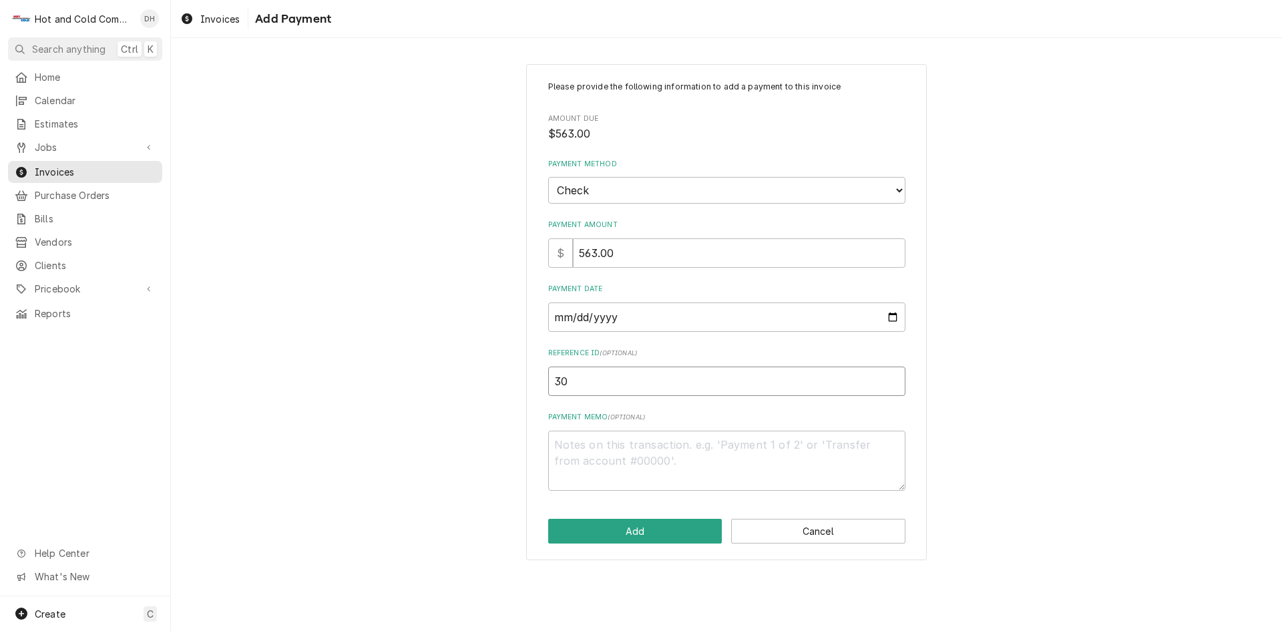
type input "304"
type textarea "x"
type input "3045"
type textarea "x"
type input "30455"
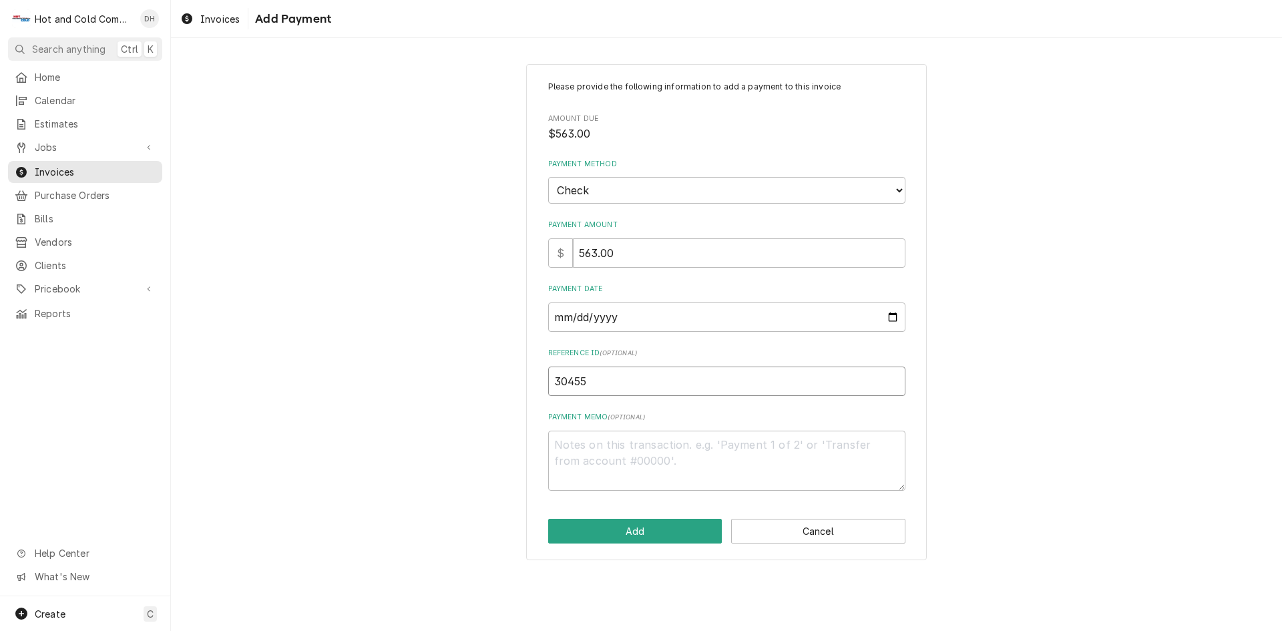
type textarea "x"
type input "304554"
click at [642, 529] on button "Add" at bounding box center [635, 531] width 174 height 25
type textarea "x"
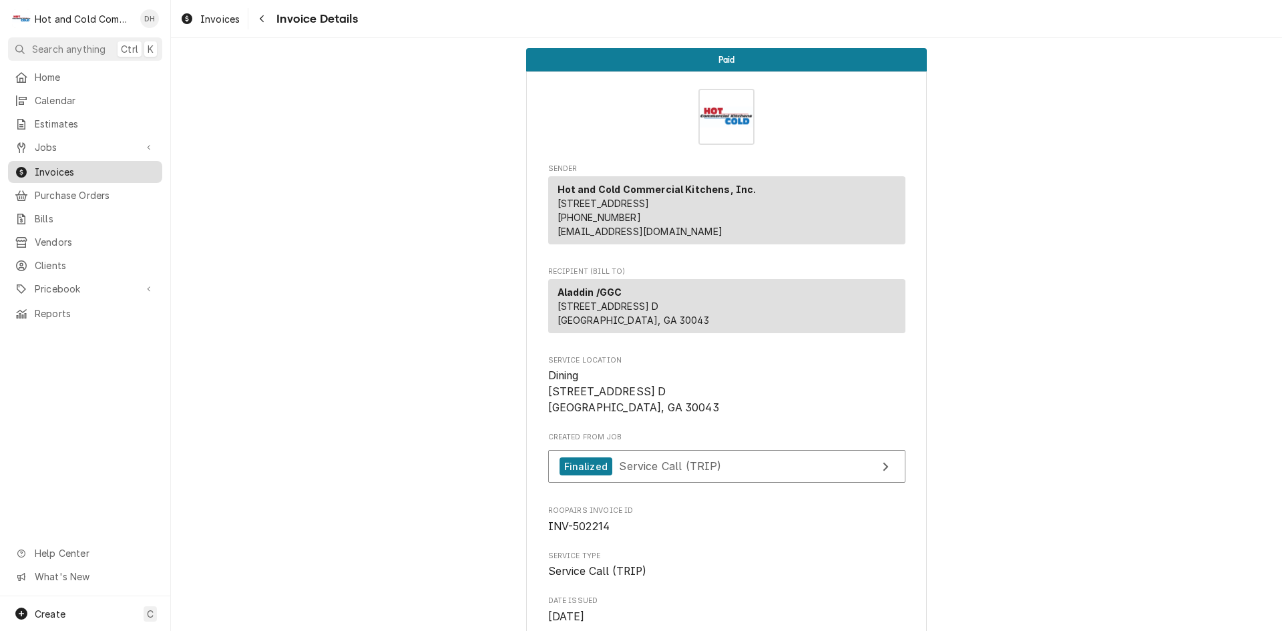
click at [89, 165] on span "Invoices" at bounding box center [95, 172] width 121 height 14
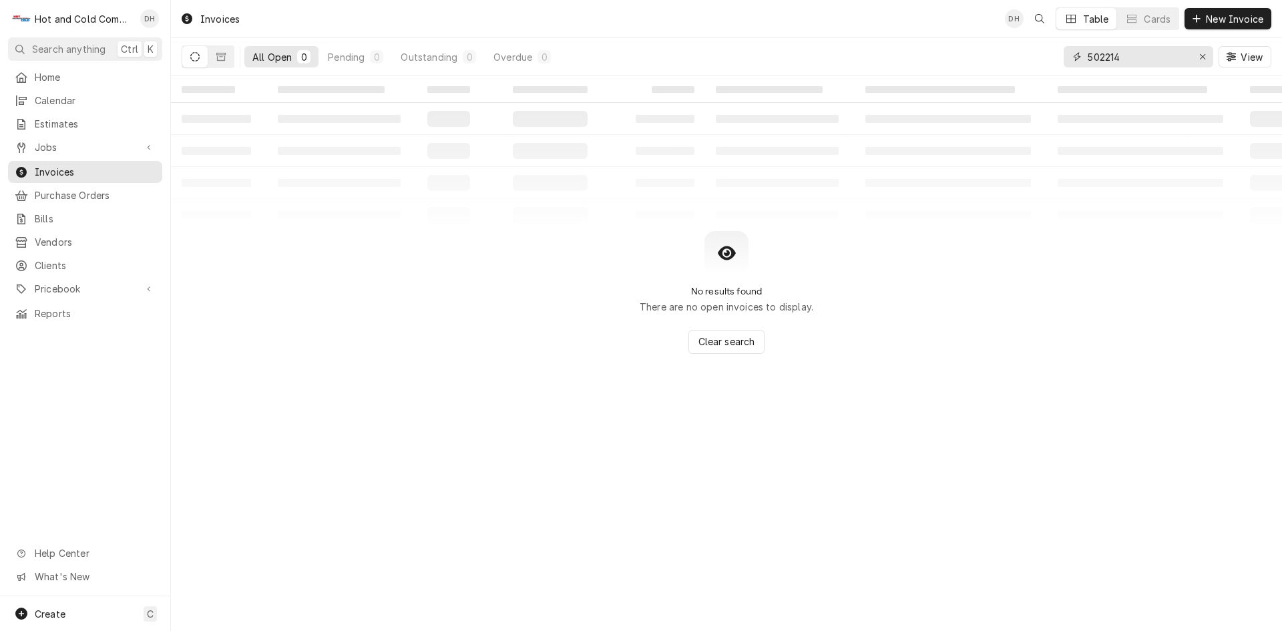
click at [1159, 62] on input "502214" at bounding box center [1137, 56] width 100 height 21
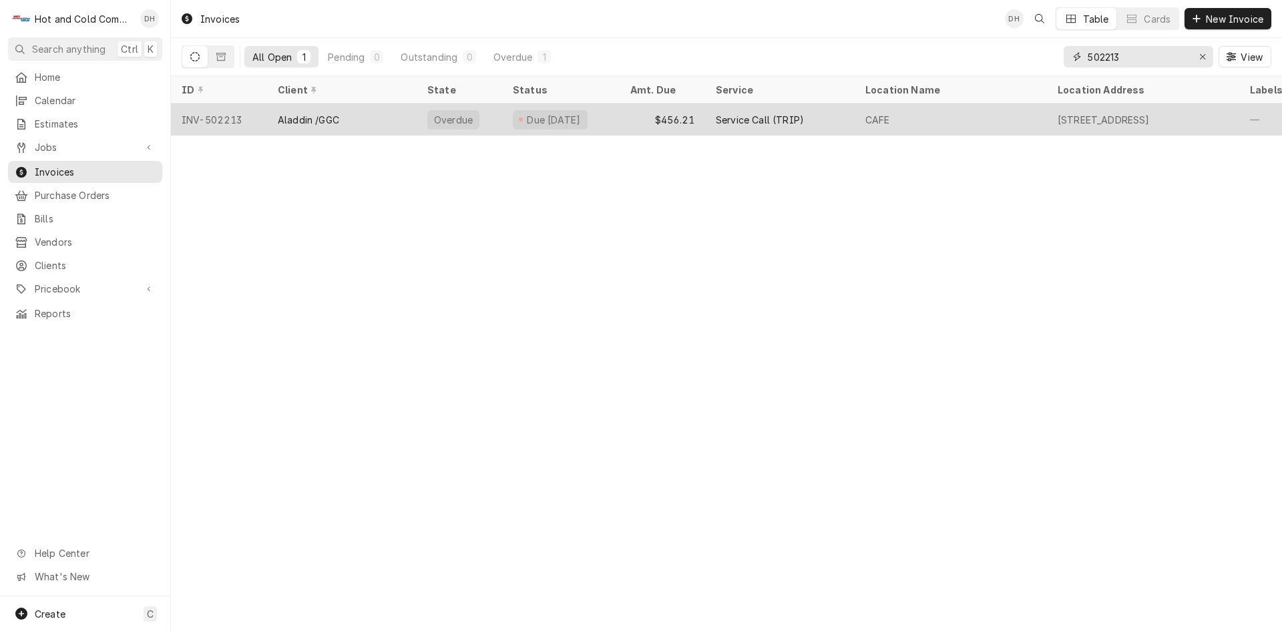
type input "502213"
click at [629, 120] on div "$456.21" at bounding box center [661, 119] width 85 height 32
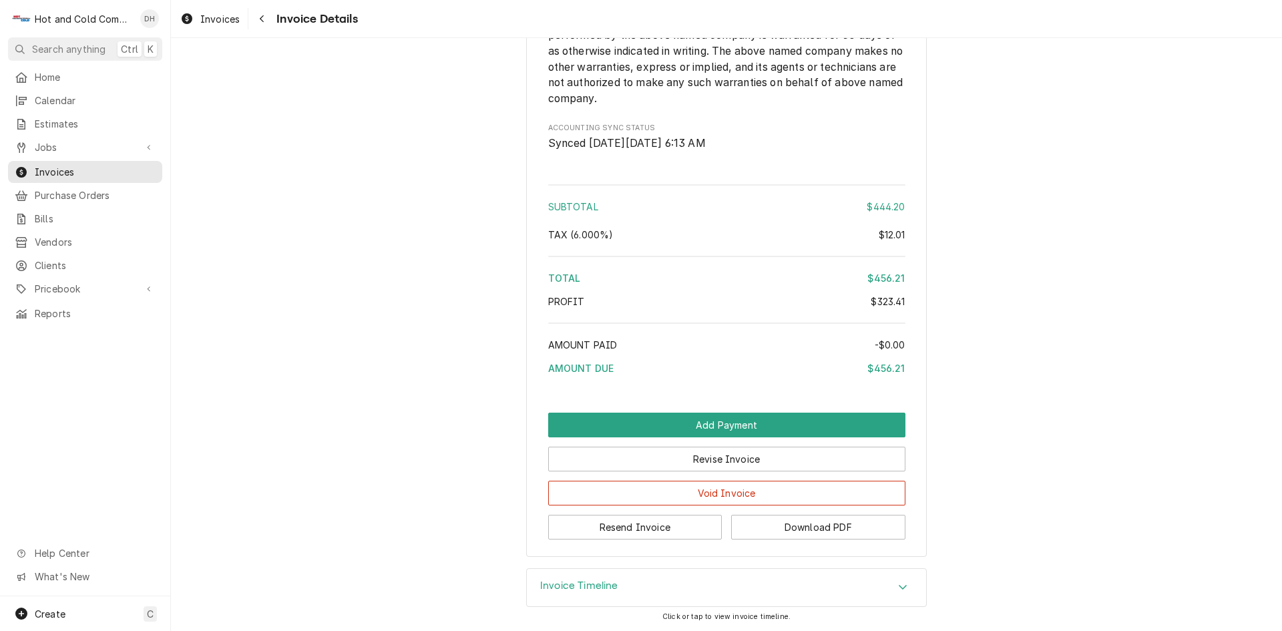
scroll to position [1906, 0]
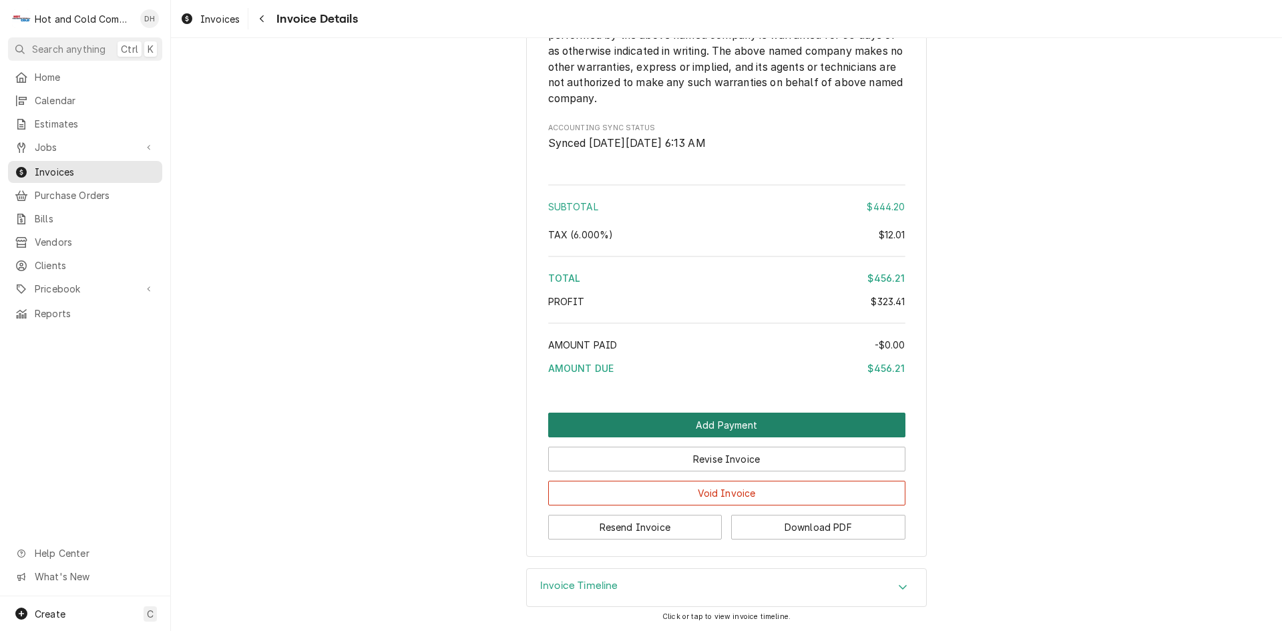
click at [734, 425] on button "Add Payment" at bounding box center [726, 424] width 357 height 25
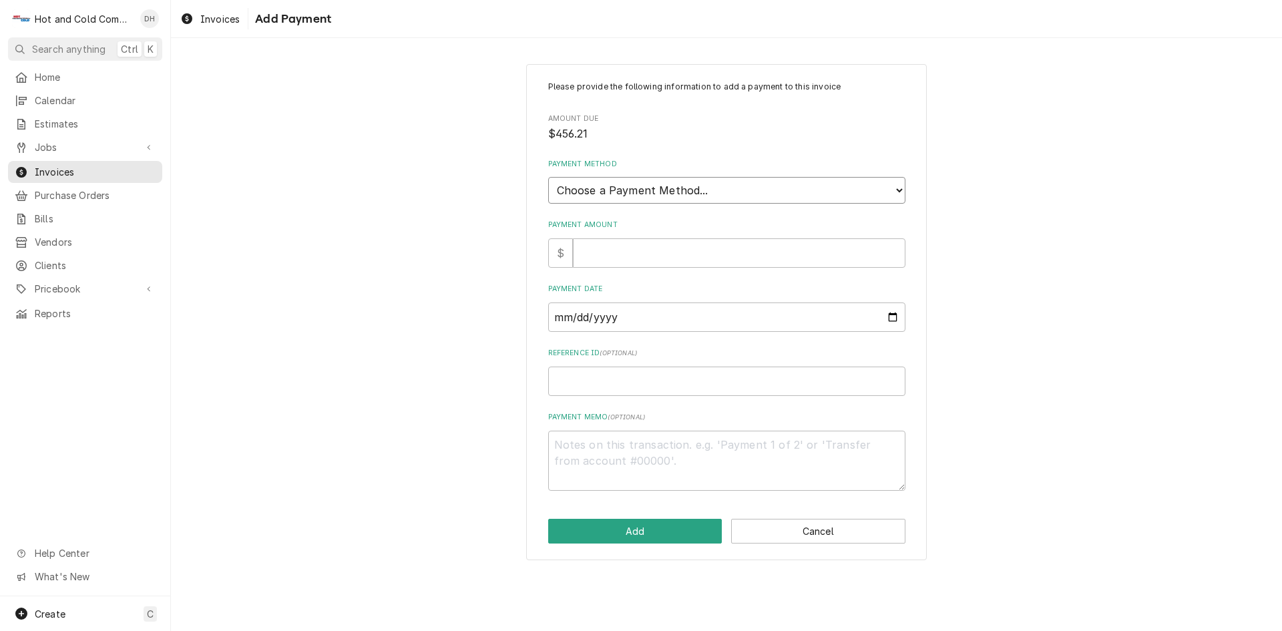
click at [724, 192] on select "Choose a Payment Method... Cash Check Credit/Debit Card ACH/eCheck Other" at bounding box center [726, 190] width 357 height 27
select select "2"
click at [548, 177] on select "Choose a Payment Method... Cash Check Credit/Debit Card ACH/eCheck Other" at bounding box center [726, 190] width 357 height 27
click at [640, 258] on input "Payment Amount" at bounding box center [739, 252] width 332 height 29
type textarea "x"
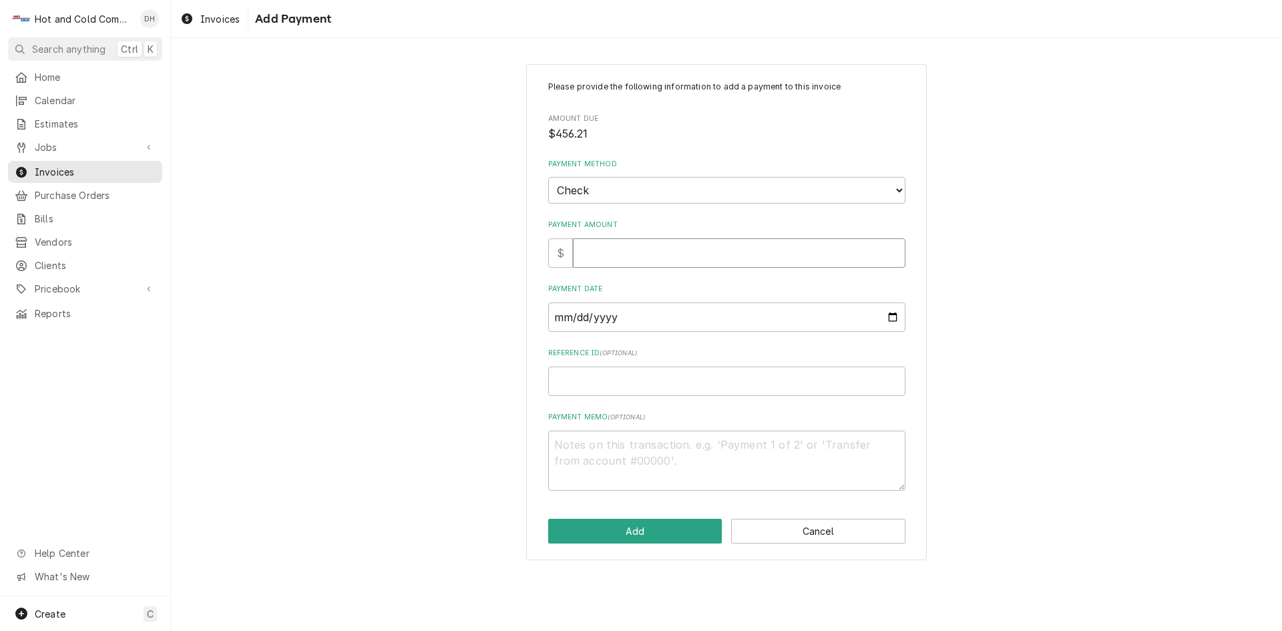
type input "4"
type textarea "x"
type input "45"
type textarea "x"
type input "456"
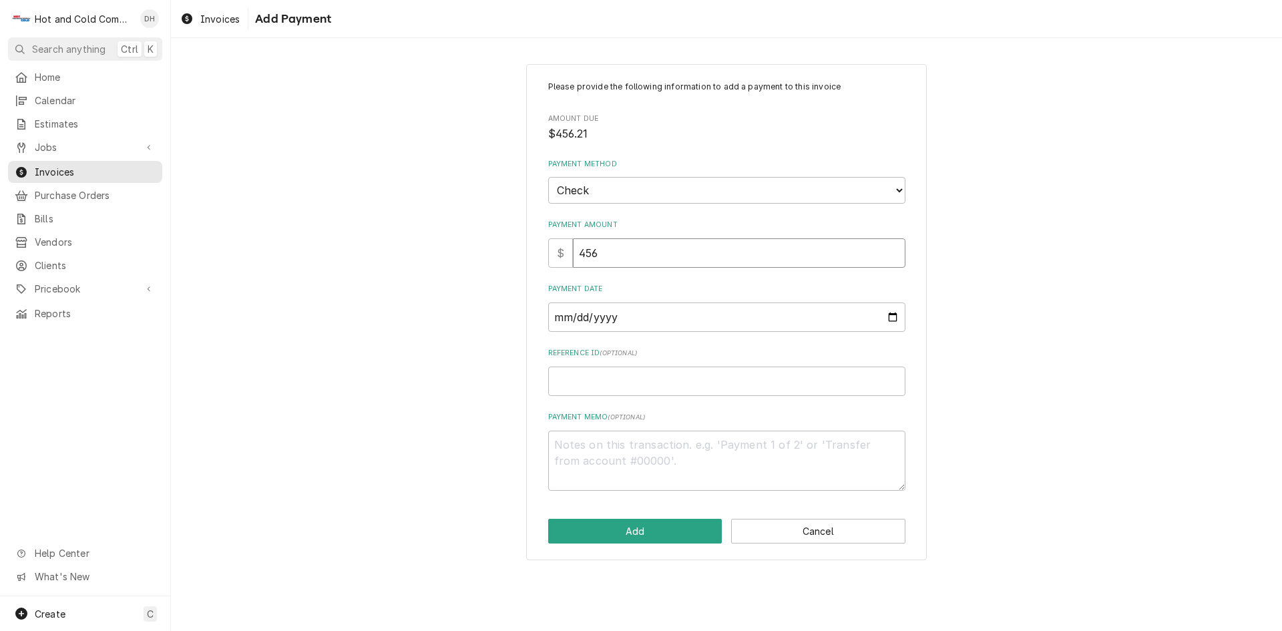
type textarea "x"
type input "456.2"
type textarea "x"
type input "456.21"
click at [890, 310] on input "Payment Date" at bounding box center [726, 316] width 357 height 29
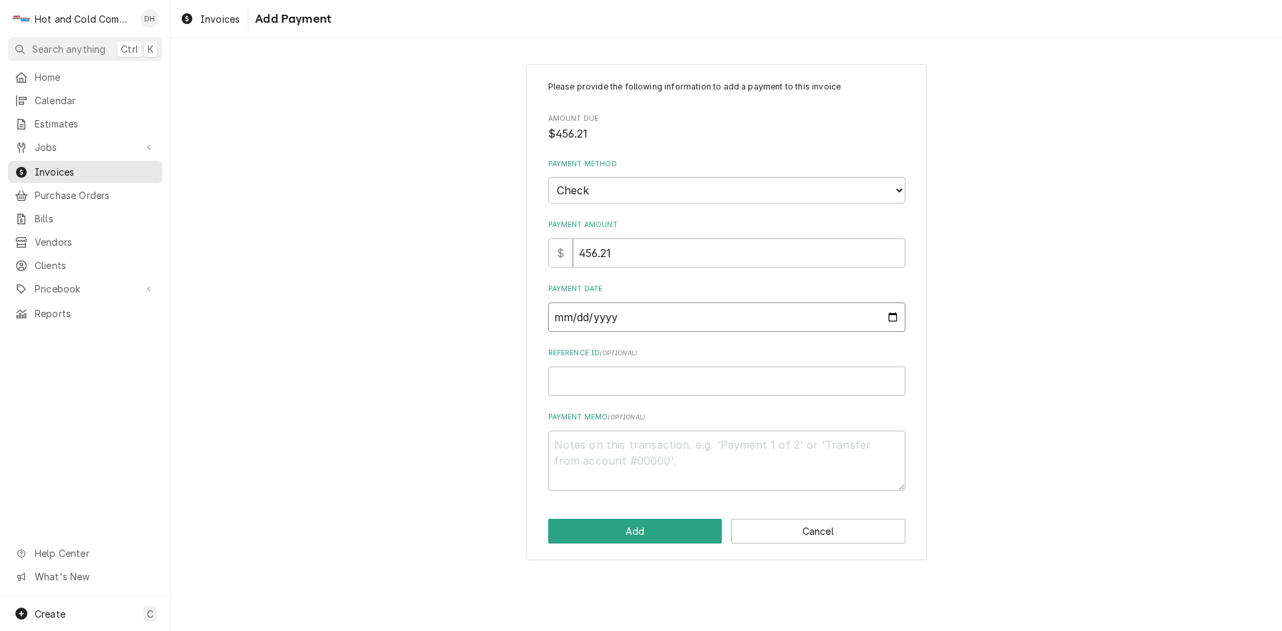
type textarea "x"
type input "2025-08-02"
type textarea "x"
type input "[DATE]"
click at [641, 391] on input "Reference ID ( optional )" at bounding box center [726, 380] width 357 height 29
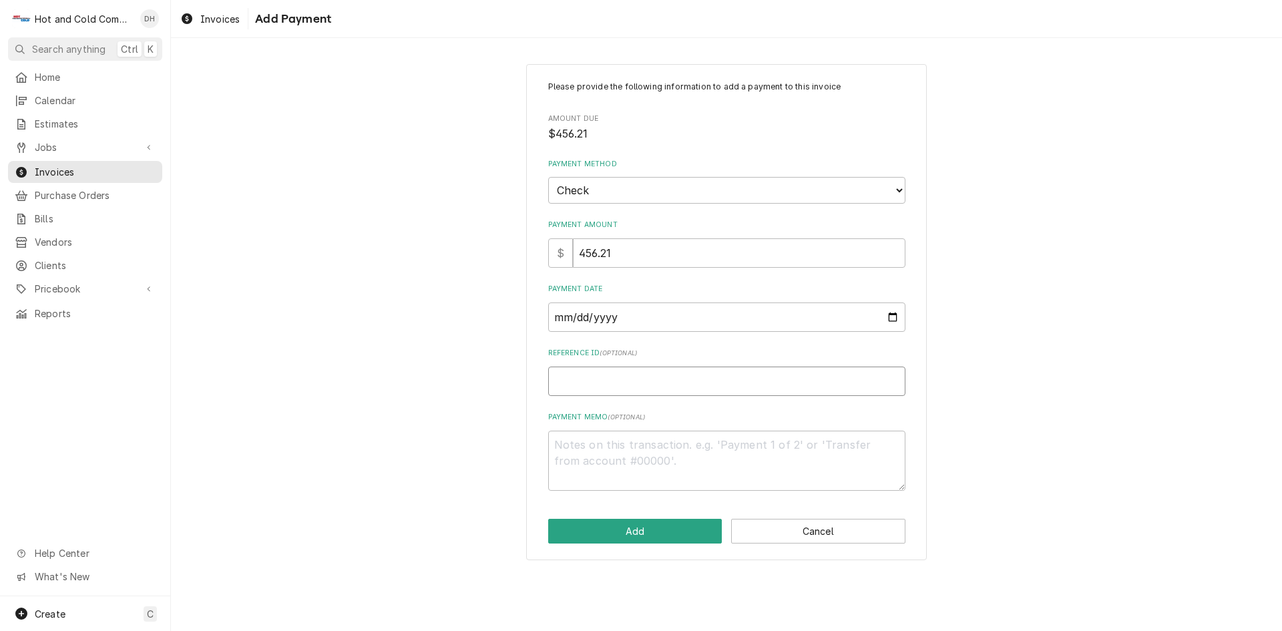
type textarea "x"
type input "3"
type textarea "x"
type input "30"
type textarea "x"
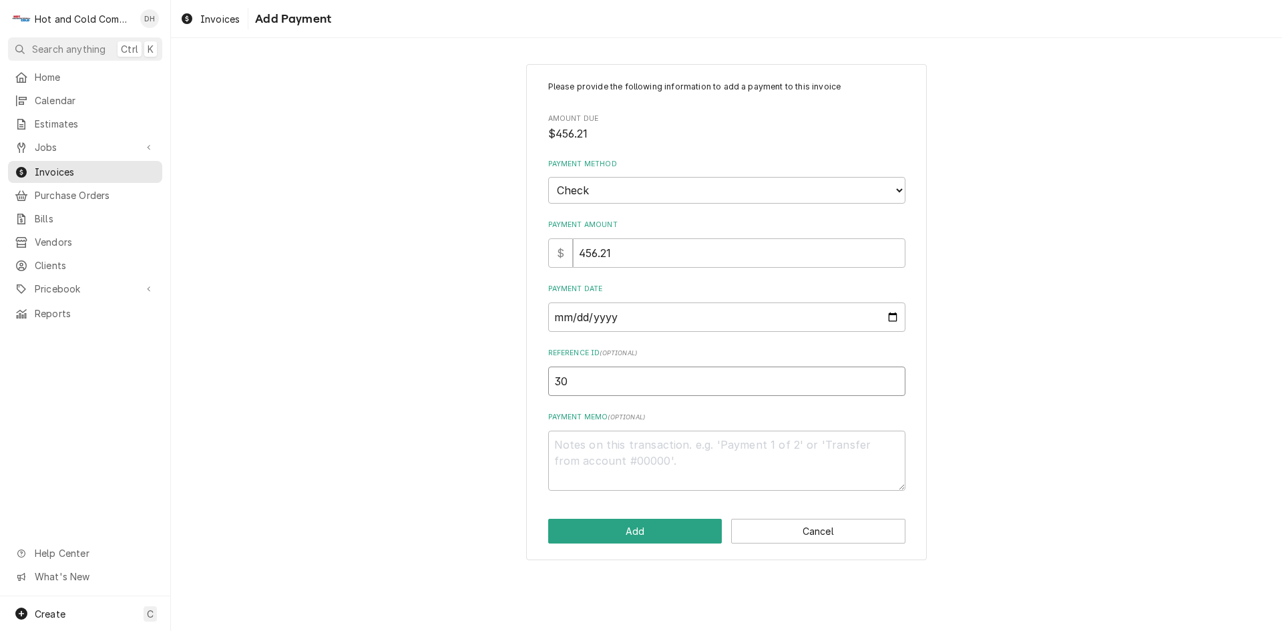
type input "304"
type textarea "x"
type input "3045"
type textarea "x"
type input "30455"
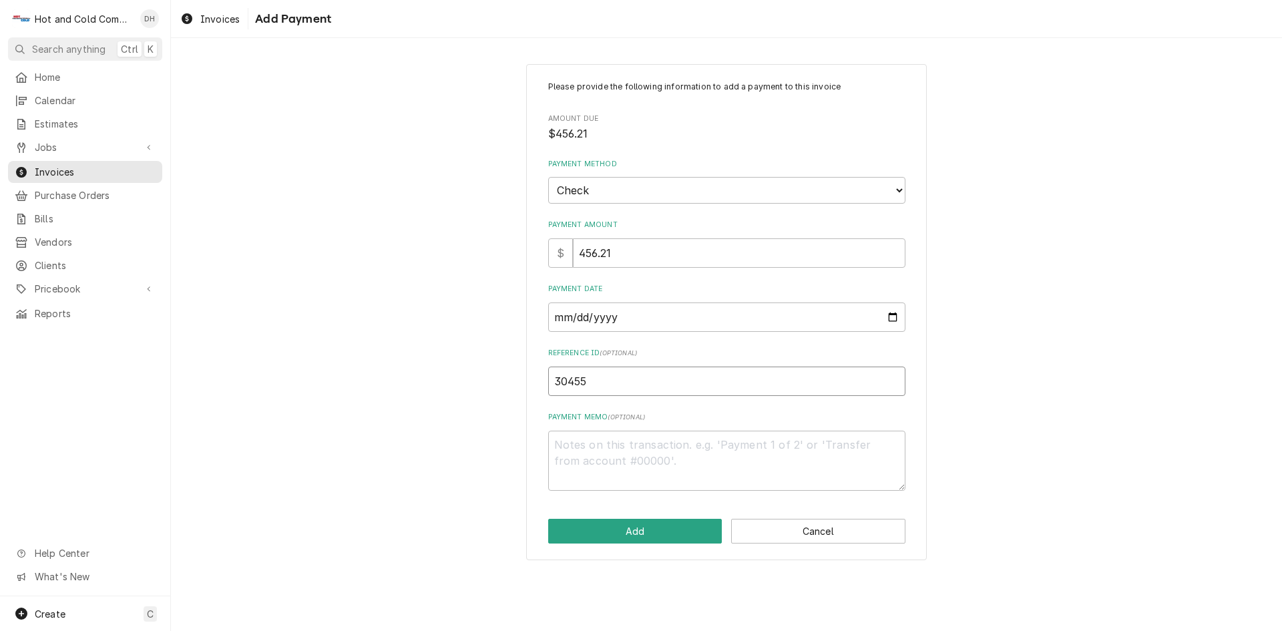
type textarea "x"
type input "304554"
click at [661, 536] on button "Add" at bounding box center [635, 531] width 174 height 25
type textarea "x"
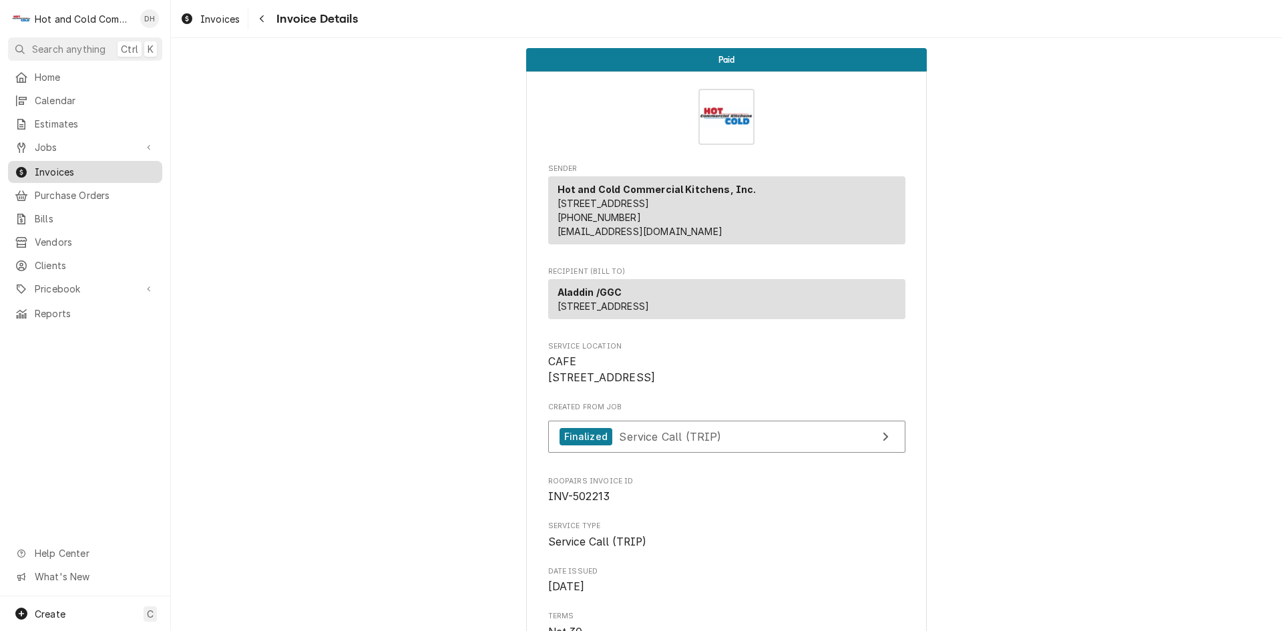
click at [87, 165] on span "Invoices" at bounding box center [95, 172] width 121 height 14
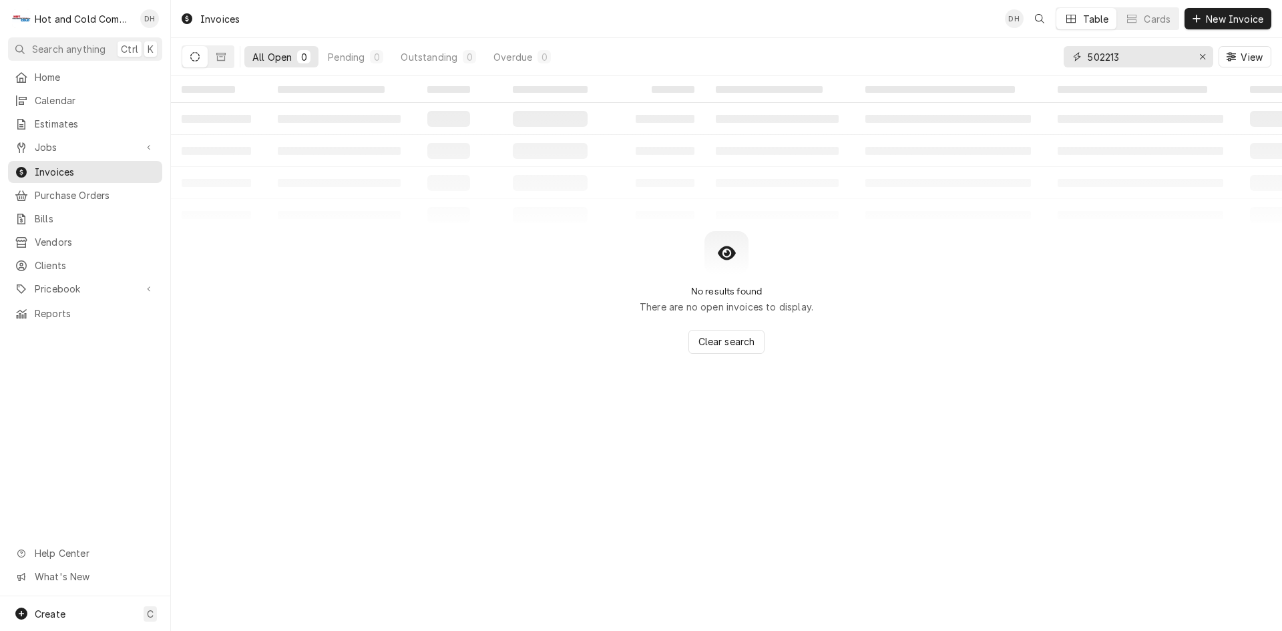
click at [1167, 53] on input "502213" at bounding box center [1137, 56] width 100 height 21
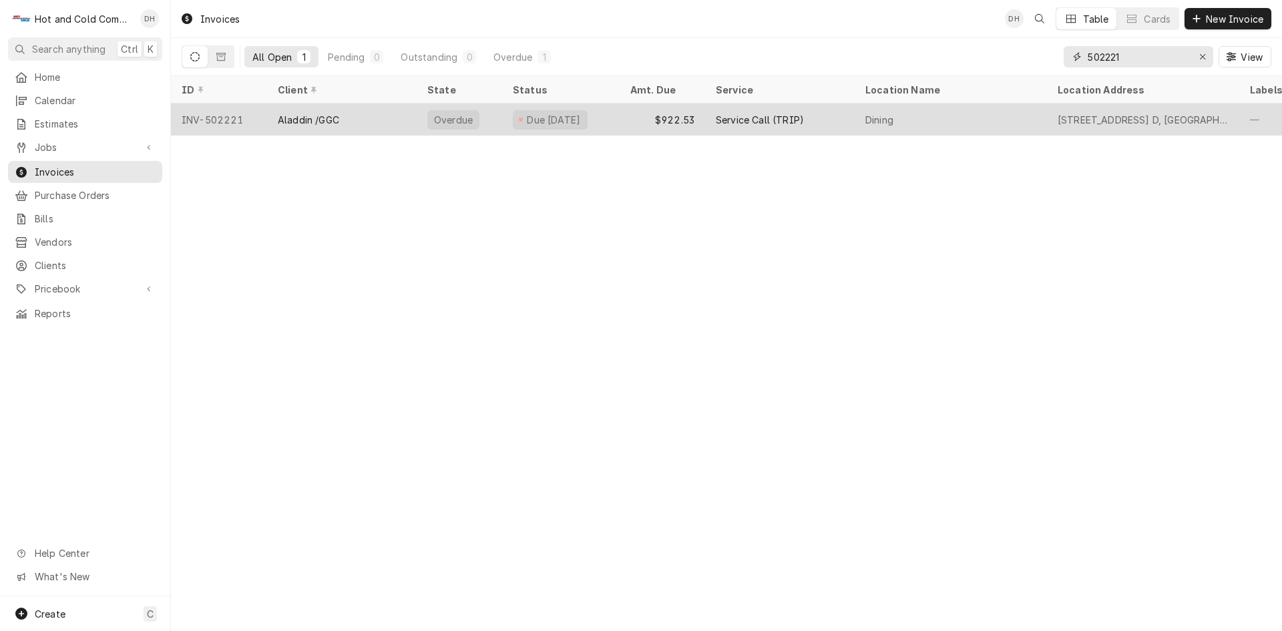
type input "502221"
click at [608, 119] on div "Due 5 days ago" at bounding box center [560, 119] width 117 height 32
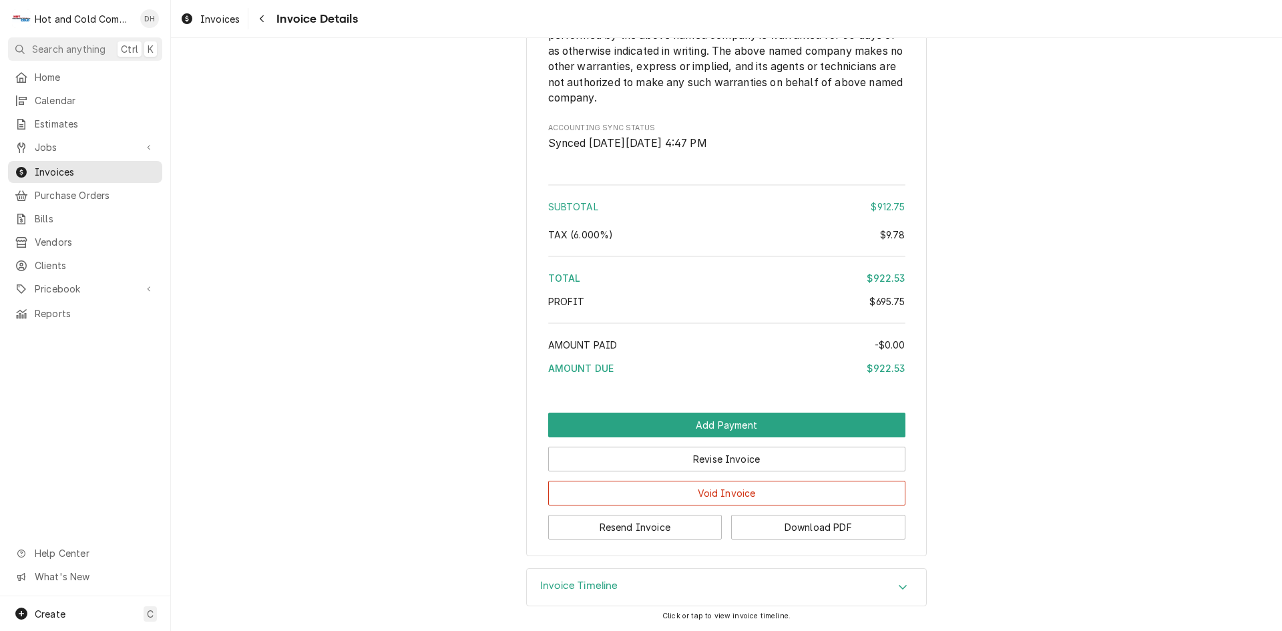
scroll to position [1840, 0]
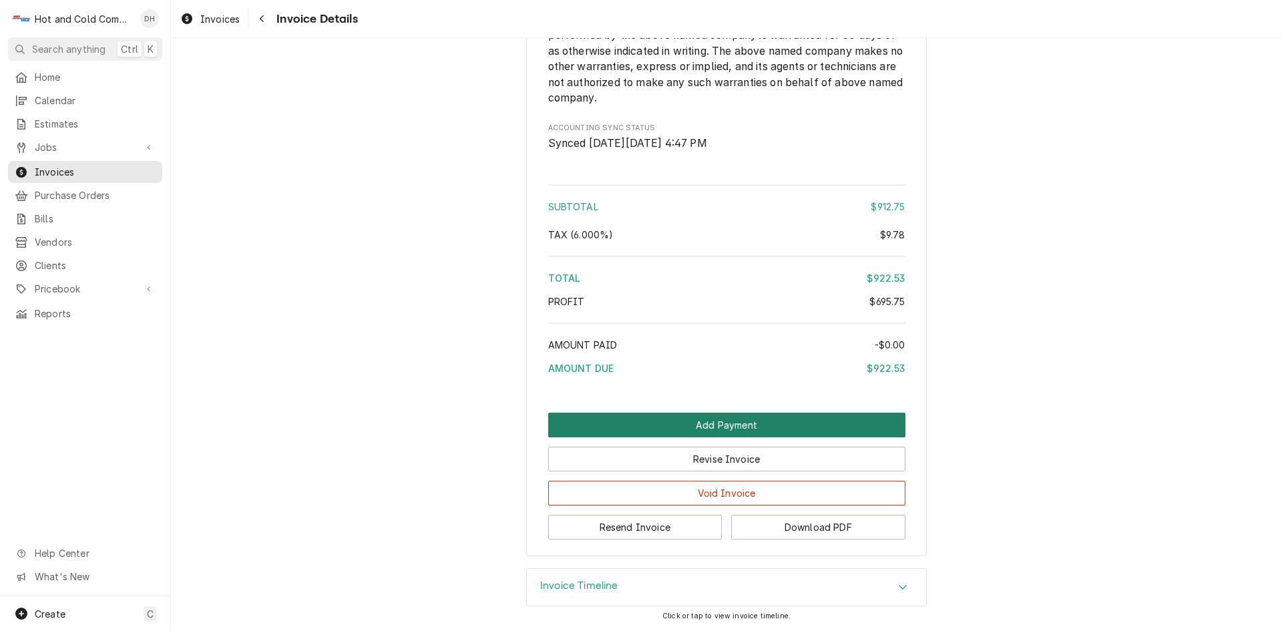
click at [708, 425] on button "Add Payment" at bounding box center [726, 424] width 357 height 25
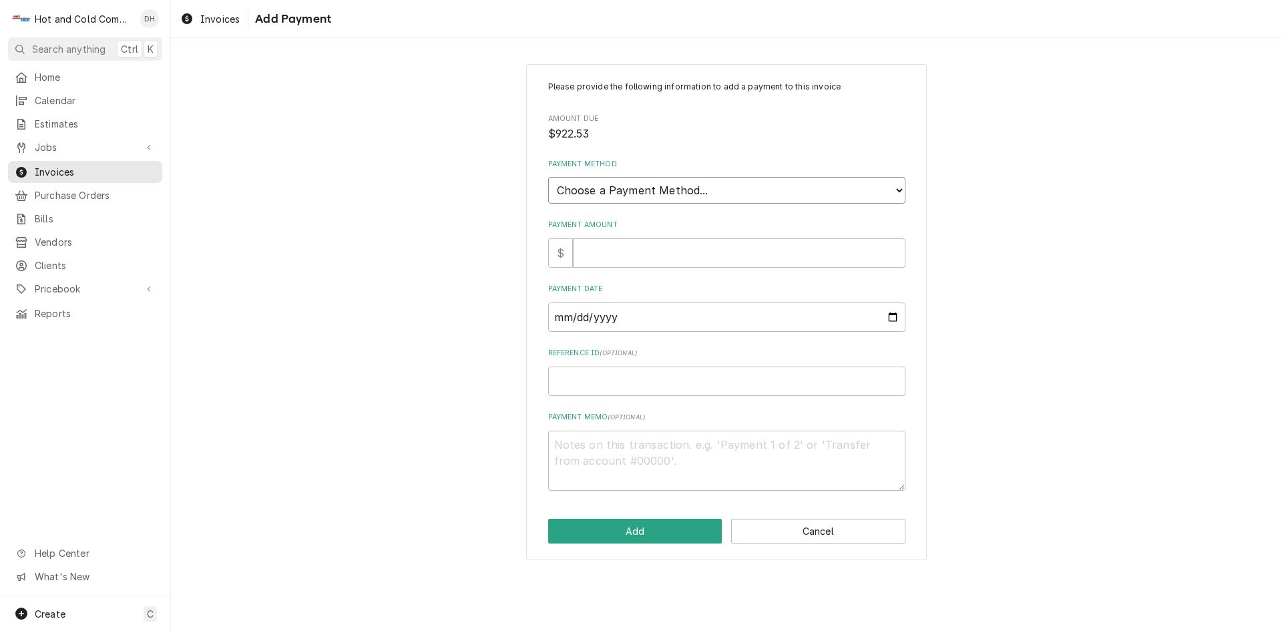
click at [701, 186] on select "Choose a Payment Method... Cash Check Credit/Debit Card ACH/eCheck Other" at bounding box center [726, 190] width 357 height 27
select select "2"
click at [548, 177] on select "Choose a Payment Method... Cash Check Credit/Debit Card ACH/eCheck Other" at bounding box center [726, 190] width 357 height 27
click at [629, 268] on div "Please provide the following information to add a payment to this invoice Amoun…" at bounding box center [726, 286] width 357 height 410
click at [663, 247] on input "Payment Amount" at bounding box center [739, 252] width 332 height 29
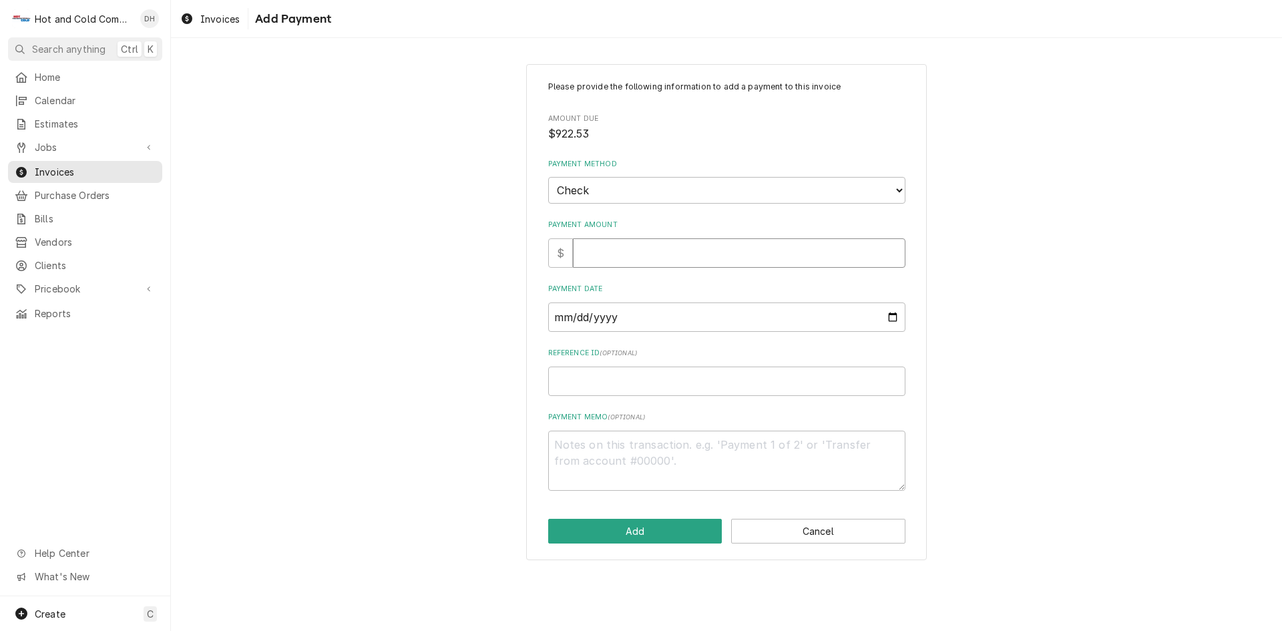
type textarea "x"
type input "9"
type textarea "x"
type input "92"
type textarea "x"
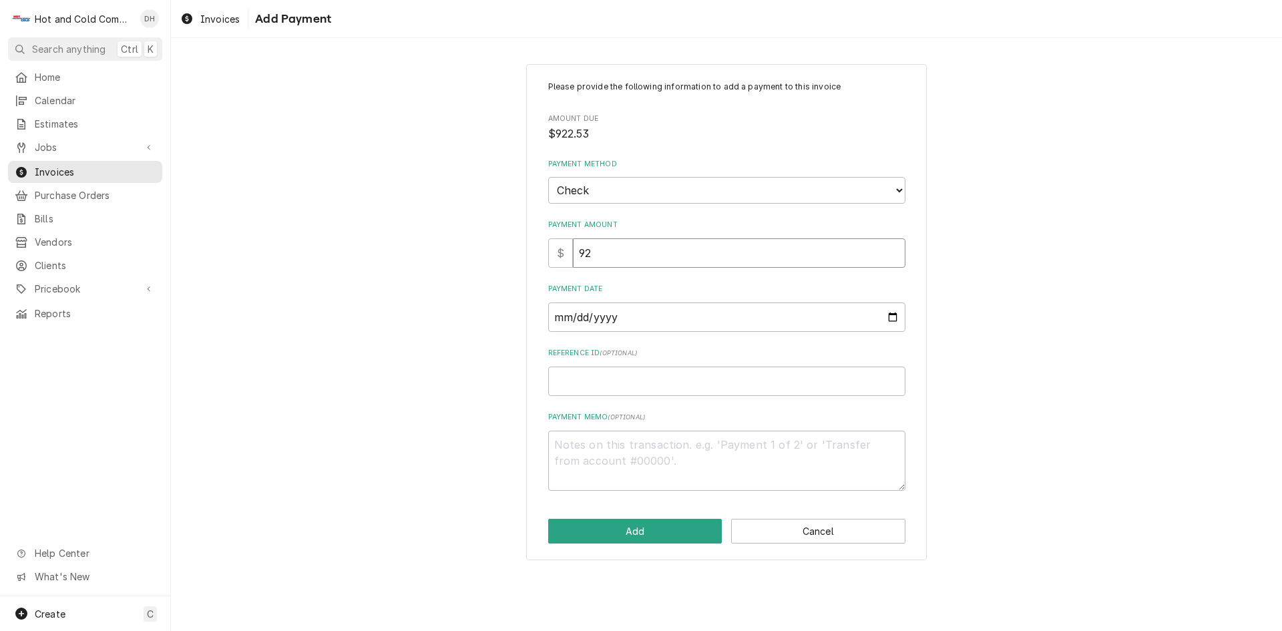
type input "922"
type textarea "x"
type input "922.5"
type textarea "x"
type input "922.53"
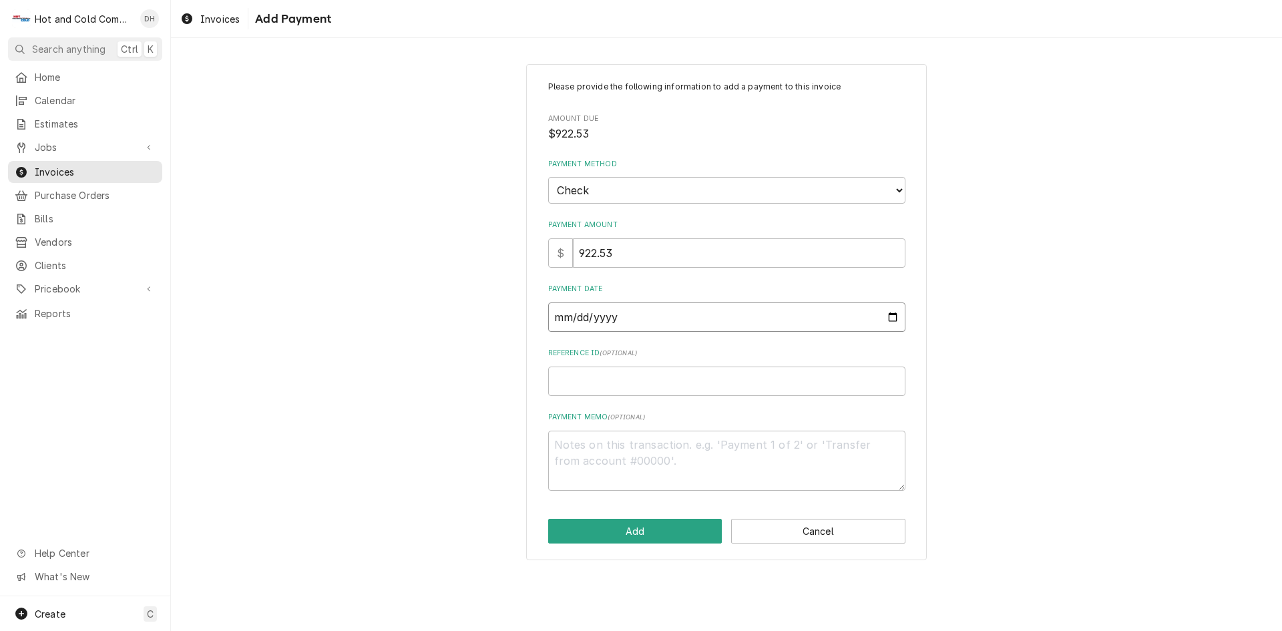
click at [891, 314] on input "Payment Date" at bounding box center [726, 316] width 357 height 29
type textarea "x"
type input "2025-08-02"
type textarea "x"
type input "2025-08-26"
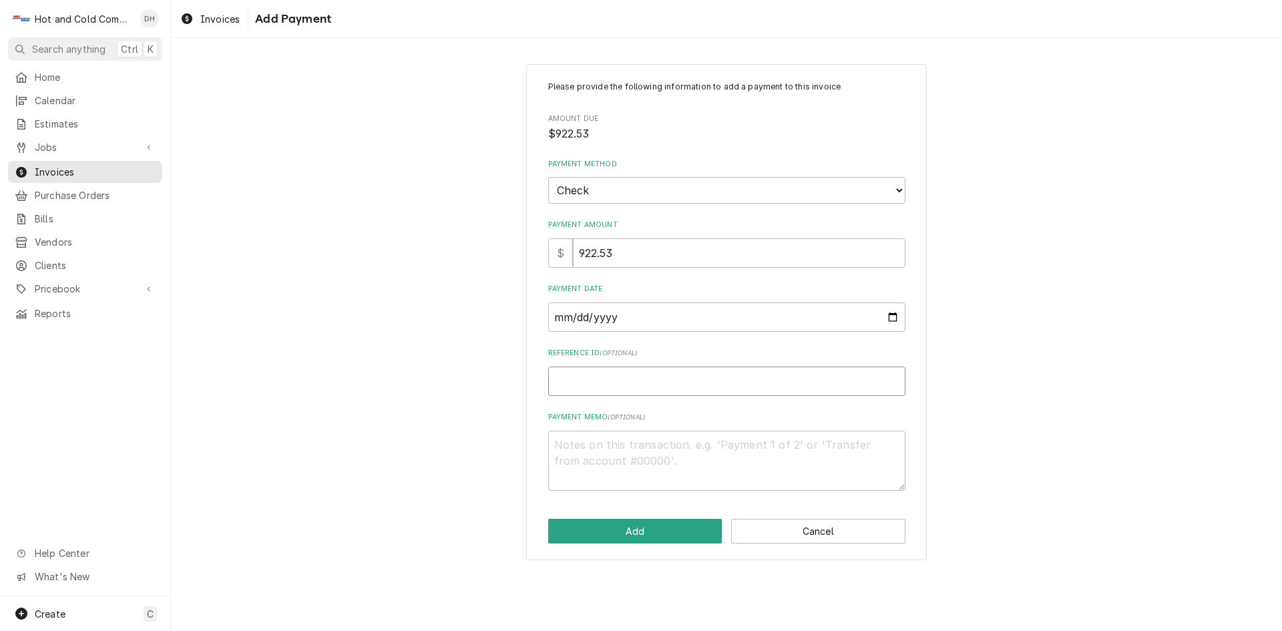
click at [595, 375] on input "Reference ID ( optional )" at bounding box center [726, 380] width 357 height 29
type textarea "x"
type input "3"
type textarea "x"
type input "30"
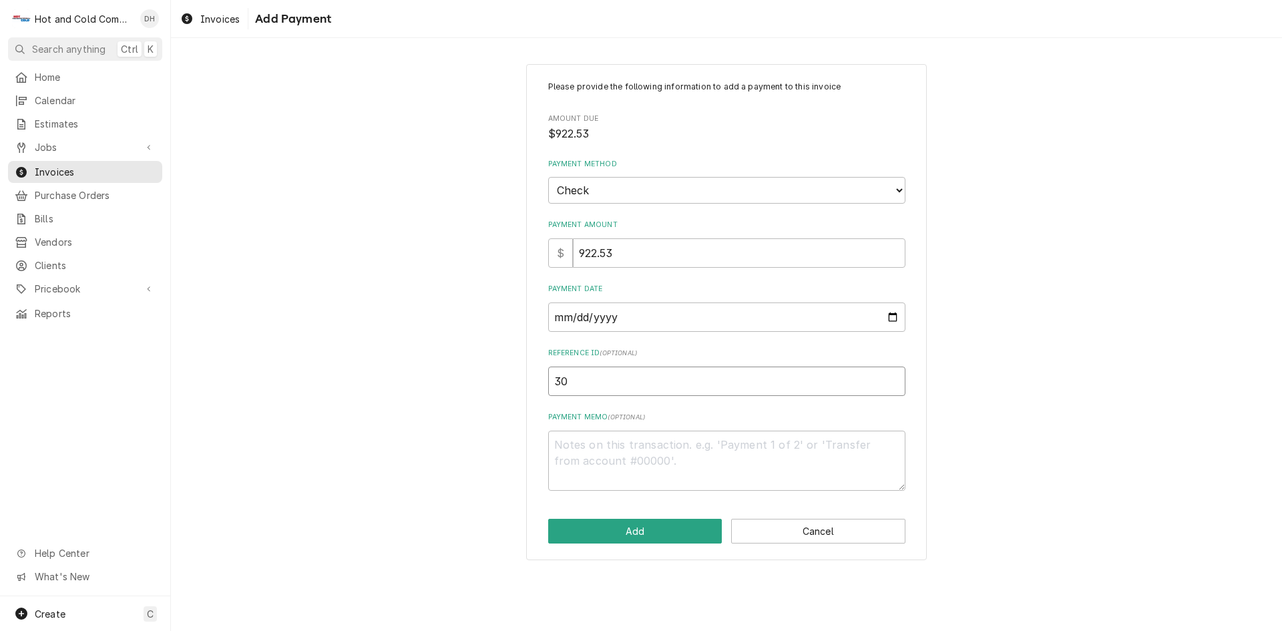
type textarea "x"
type input "304"
type textarea "x"
type input "3045"
type textarea "x"
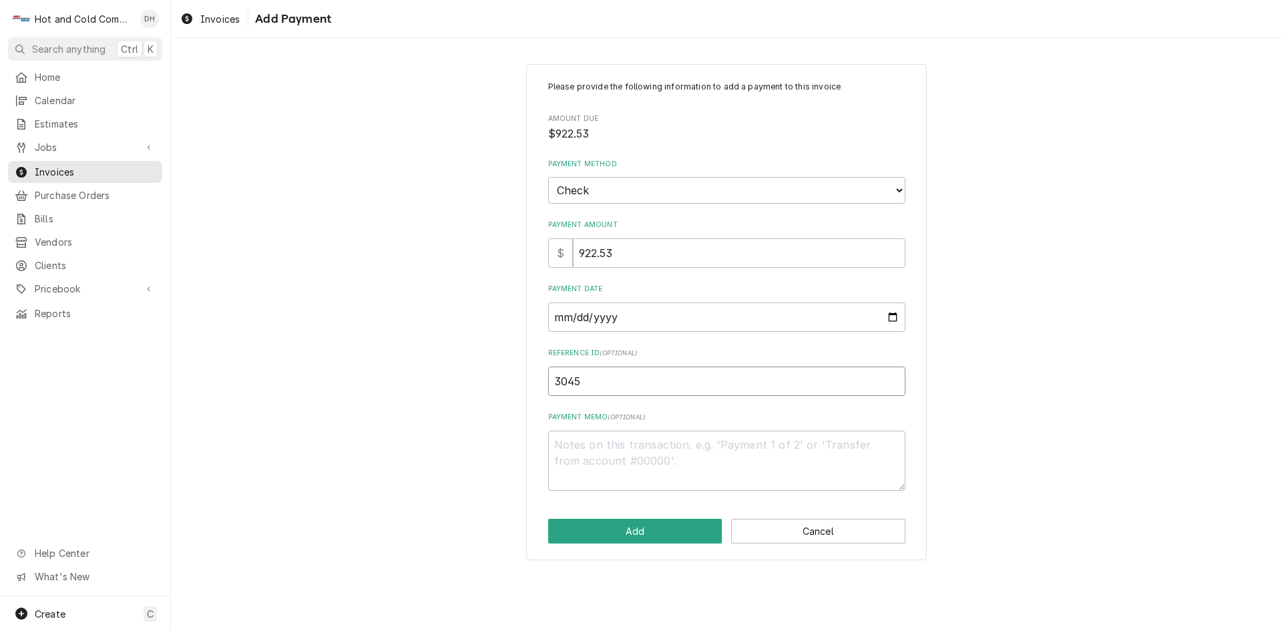
type input "30455"
type textarea "x"
type input "304554"
click at [624, 531] on button "Add" at bounding box center [635, 531] width 174 height 25
type textarea "x"
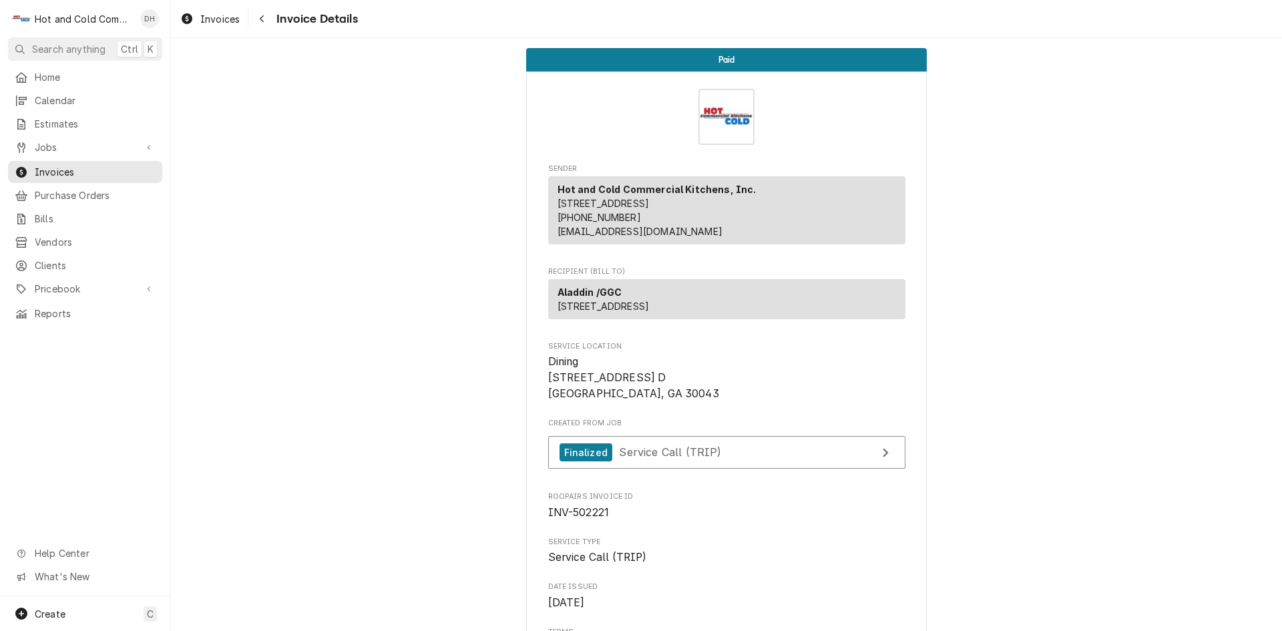
drag, startPoint x: 61, startPoint y: 101, endPoint x: 61, endPoint y: 108, distance: 7.3
click at [61, 101] on span "Calendar" at bounding box center [95, 100] width 121 height 14
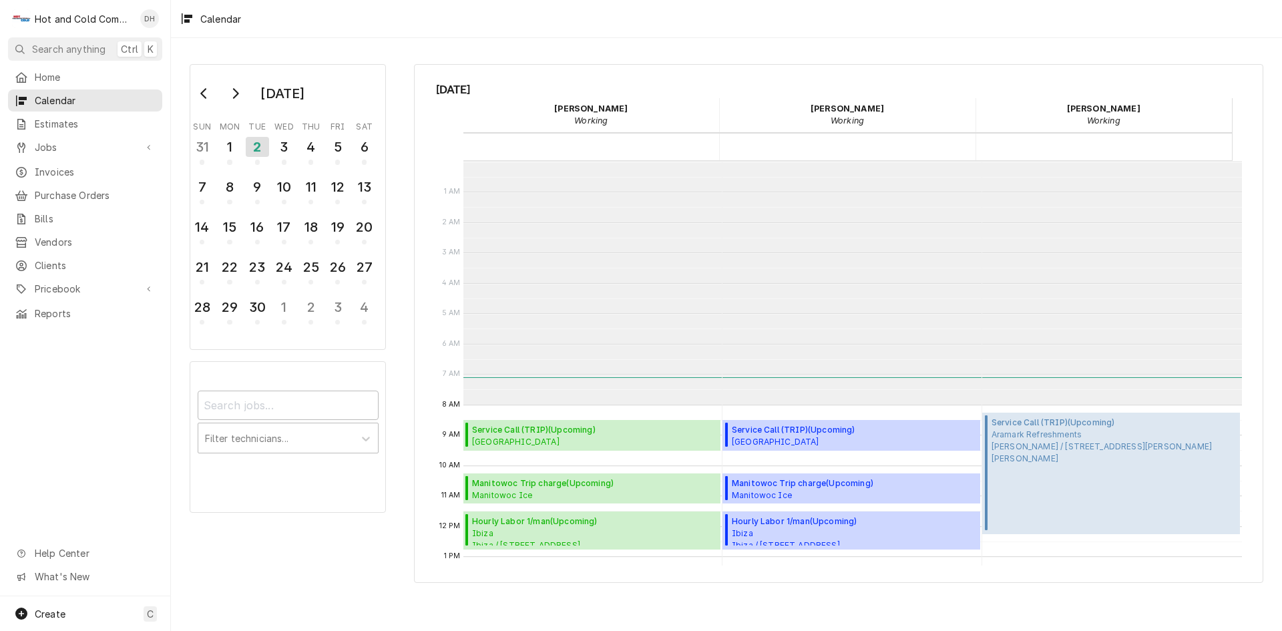
scroll to position [244, 0]
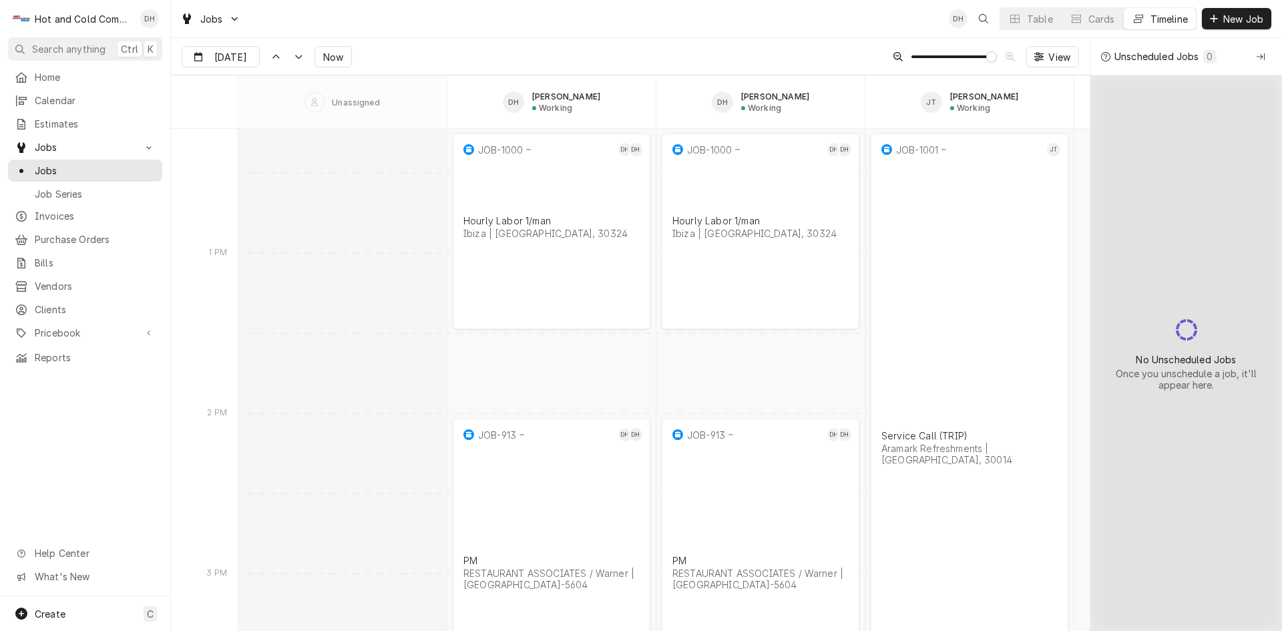
scroll to position [10906, 0]
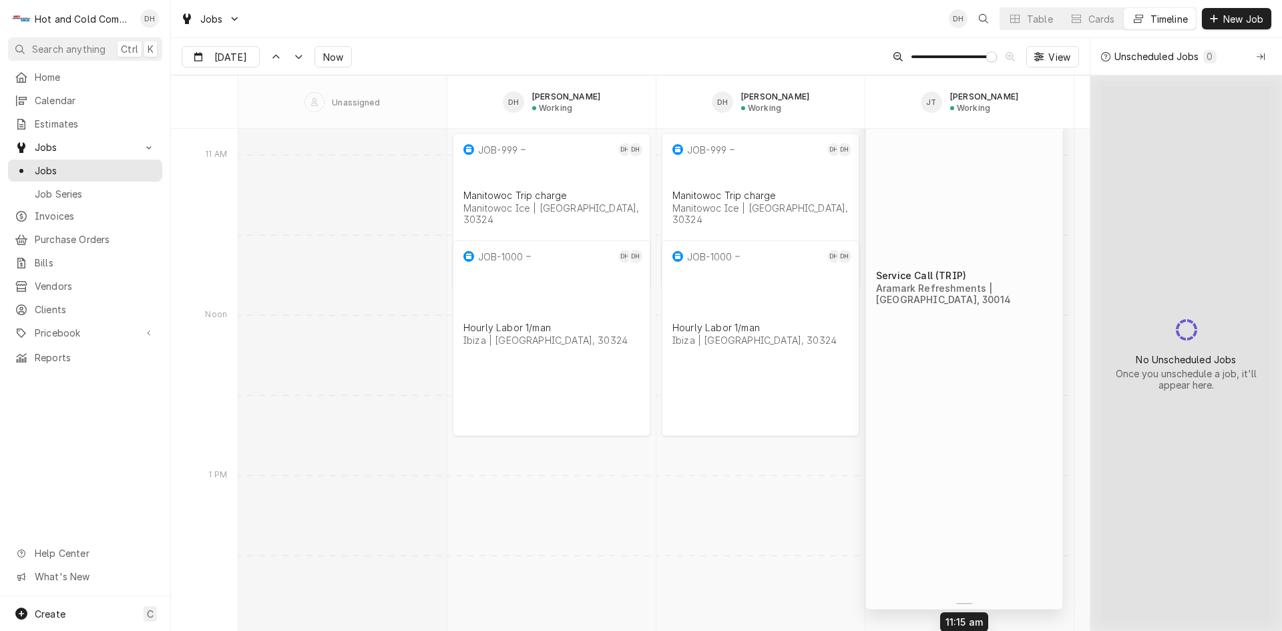
drag, startPoint x: 950, startPoint y: 577, endPoint x: 944, endPoint y: 405, distance: 171.6
click at [944, 405] on div "2:00 PM 4:00 PM JOB-913 DH DH PM RESTAURANT ASSOCIATES / Warner | Atlanta, 3031…" at bounding box center [663, 96] width 851 height 21746
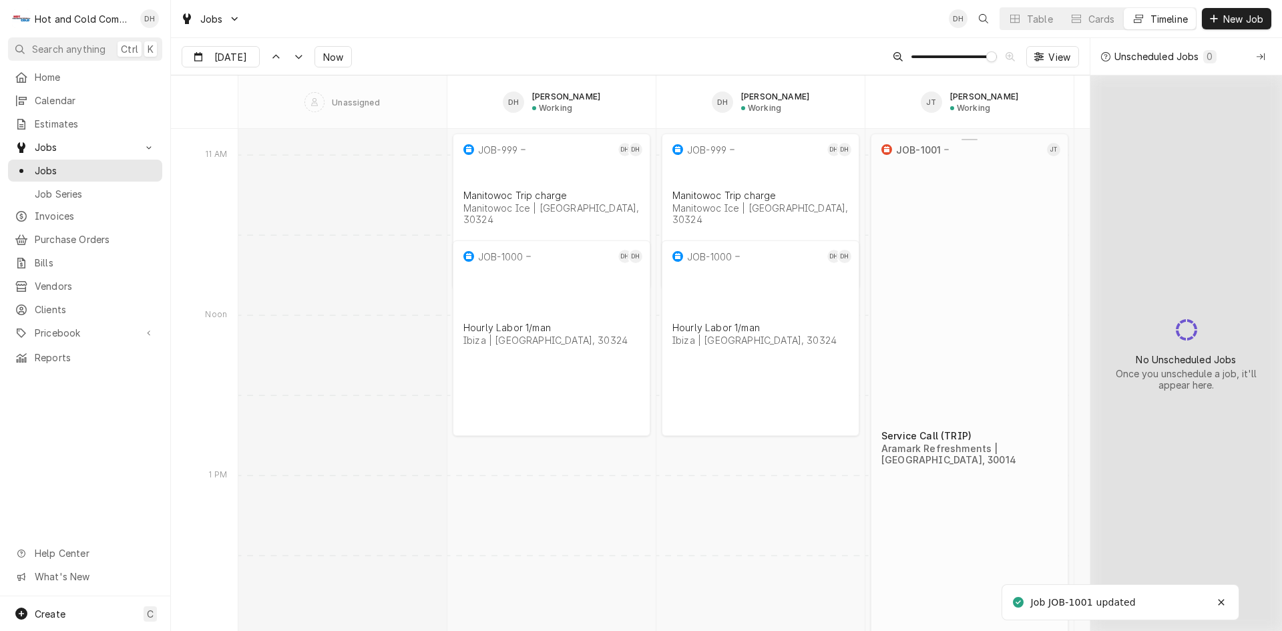
click at [959, 606] on div "JOB-1001 JT Service Call (TRIP) Aramark Refreshments | Covington, 30014" at bounding box center [969, 438] width 198 height 611
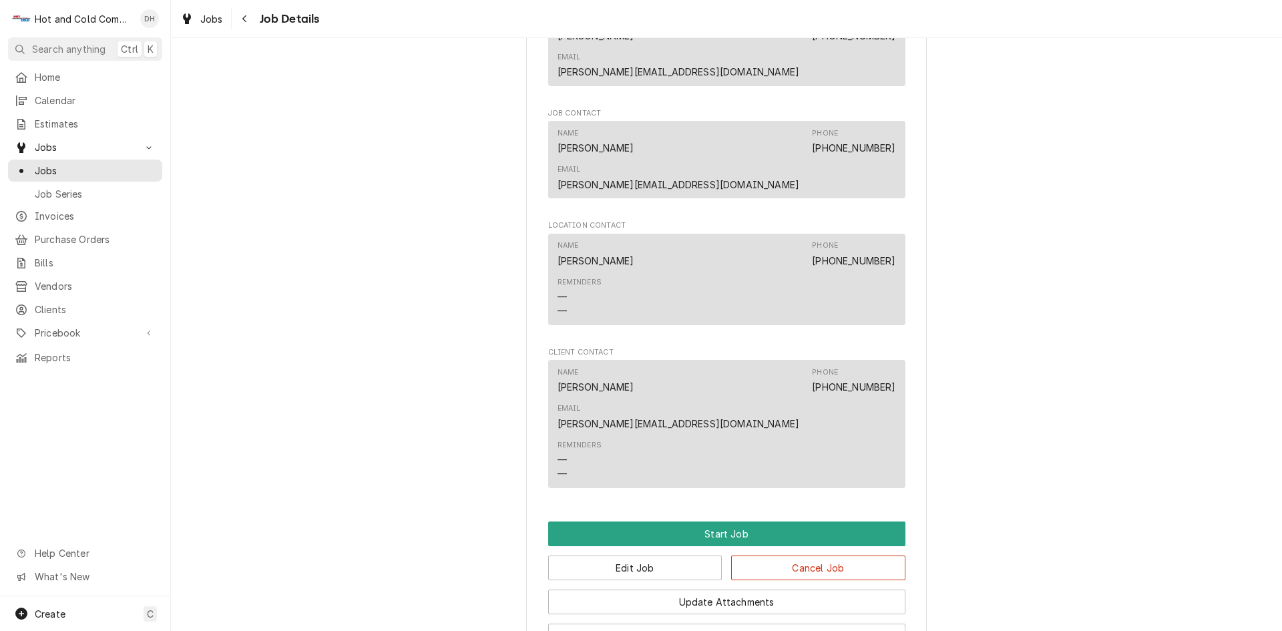
scroll to position [854, 0]
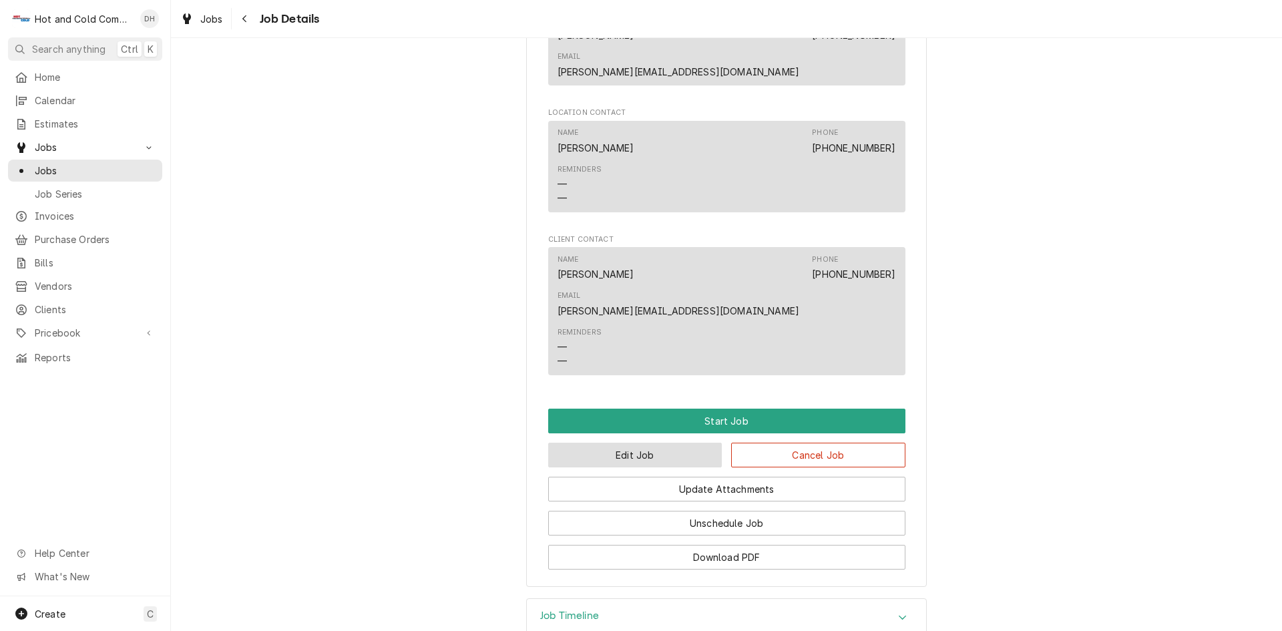
drag, startPoint x: 633, startPoint y: 362, endPoint x: 640, endPoint y: 363, distance: 7.4
click at [633, 443] on button "Edit Job" at bounding box center [635, 455] width 174 height 25
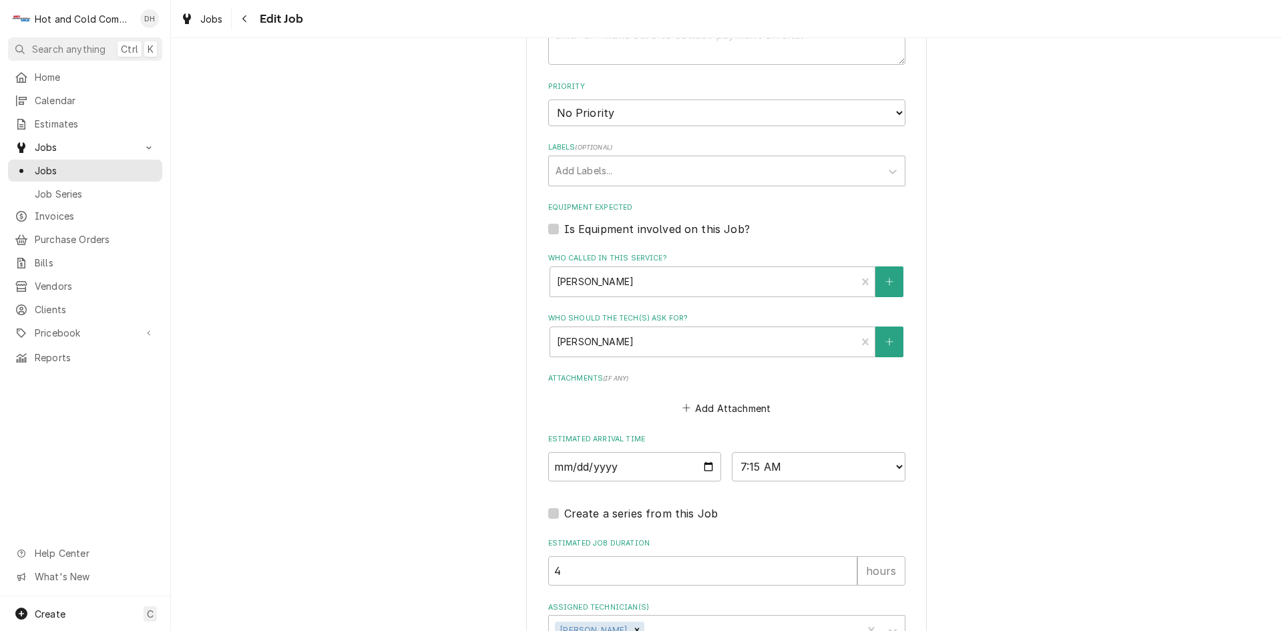
scroll to position [764, 0]
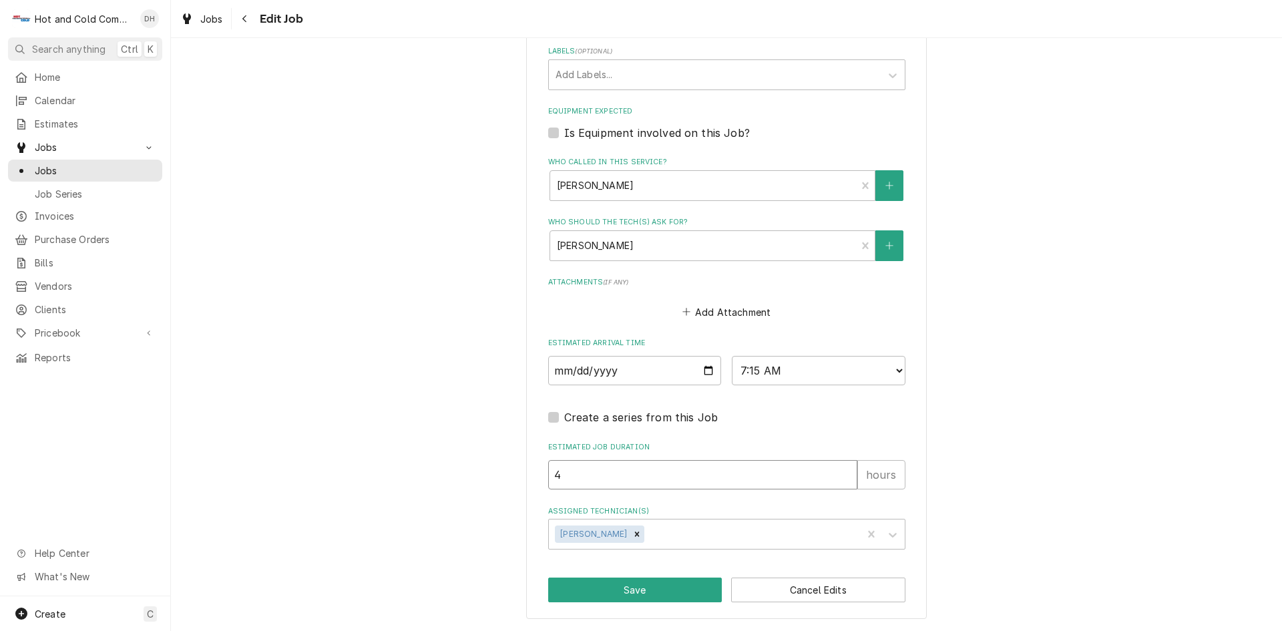
click at [637, 470] on input "4" at bounding box center [702, 474] width 309 height 29
type textarea "x"
type input "2"
type textarea "x"
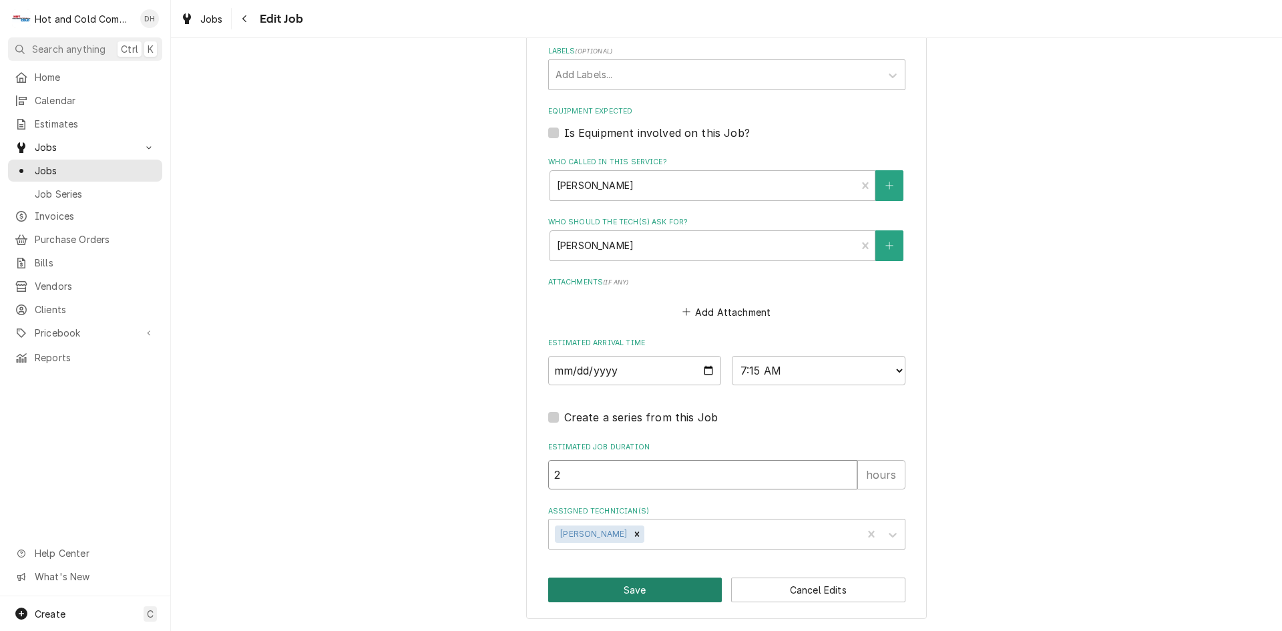
type input "2"
click at [633, 583] on button "Save" at bounding box center [635, 589] width 174 height 25
type textarea "x"
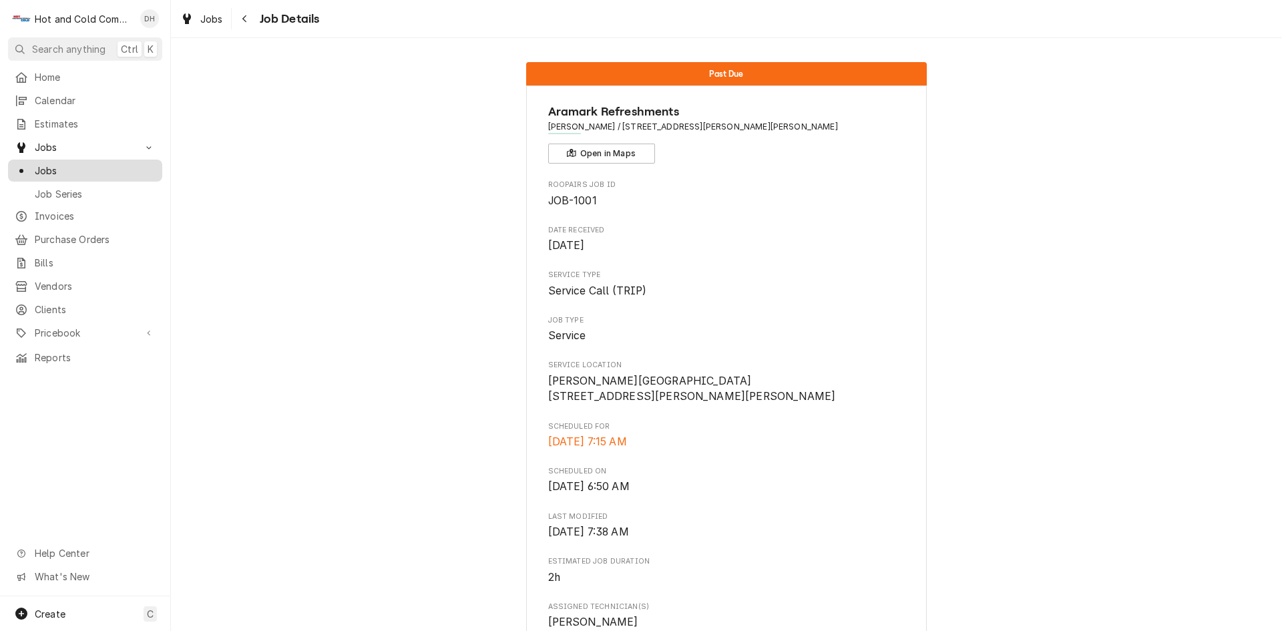
click at [45, 164] on span "Jobs" at bounding box center [95, 171] width 121 height 14
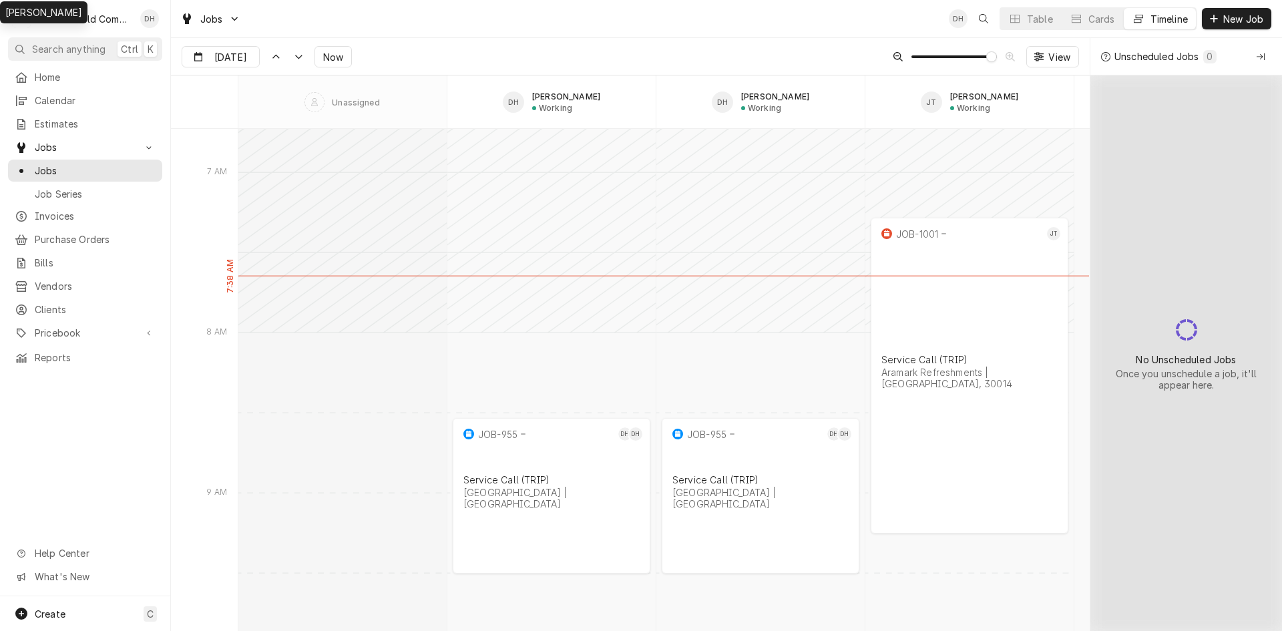
scroll to position [9798, 0]
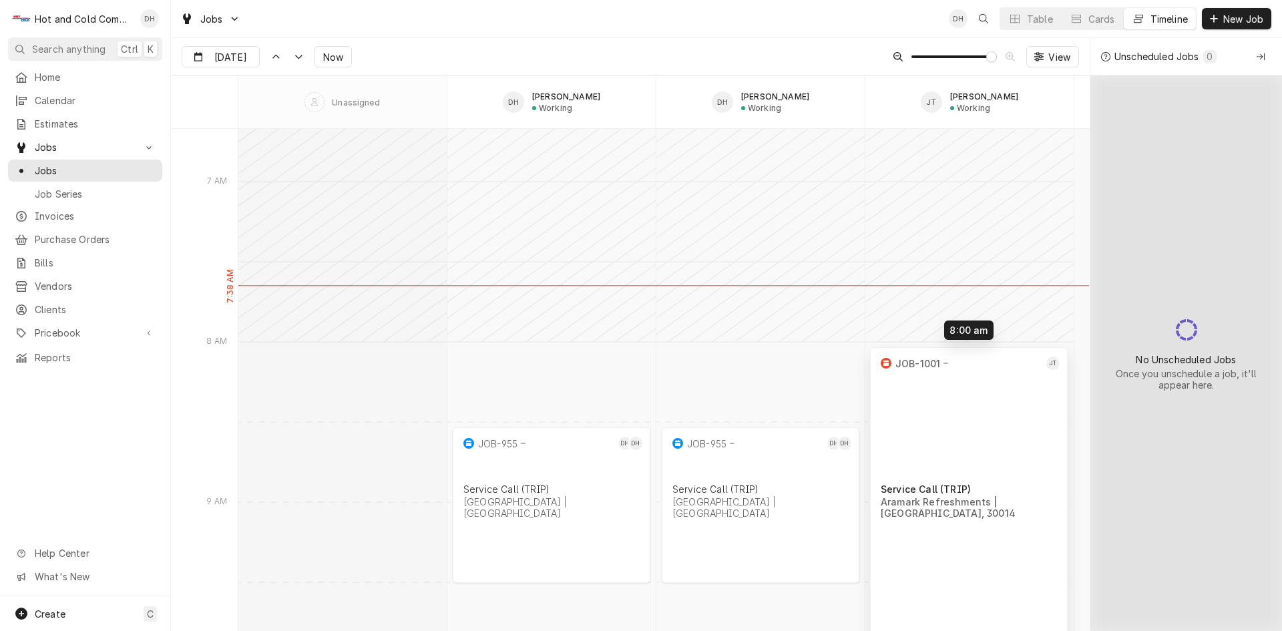
drag, startPoint x: 977, startPoint y: 244, endPoint x: 976, endPoint y: 350, distance: 106.1
click at [53, 611] on span "Create" at bounding box center [50, 613] width 31 height 11
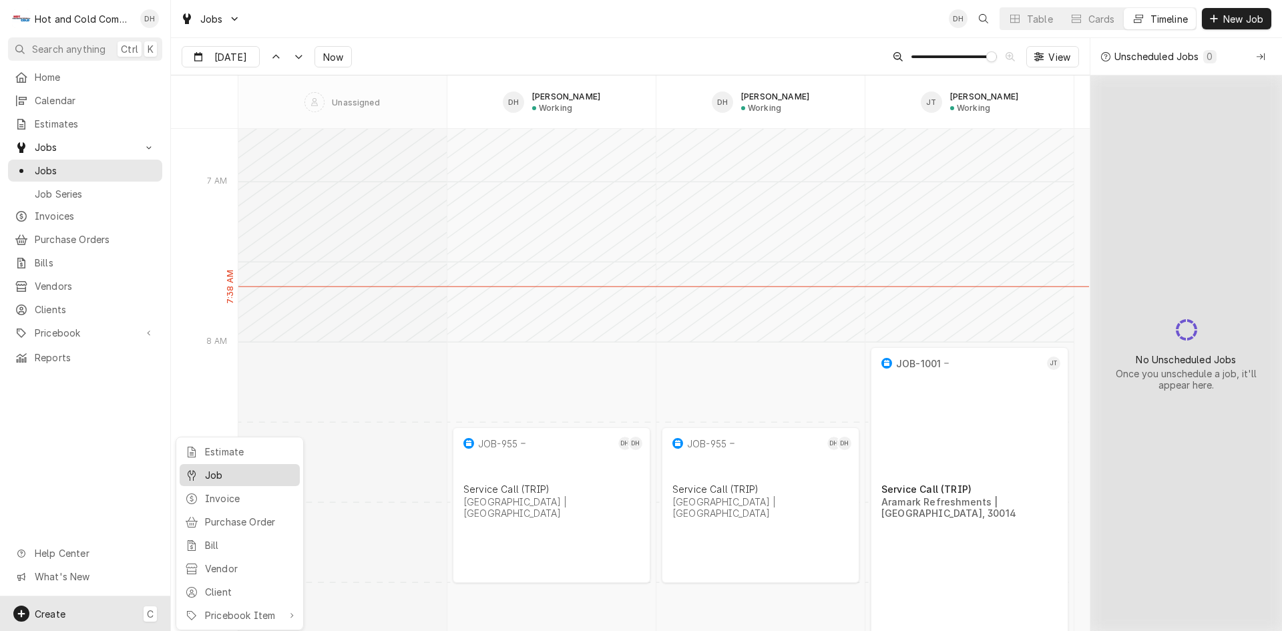
click at [218, 477] on div "Job" at bounding box center [249, 475] width 89 height 14
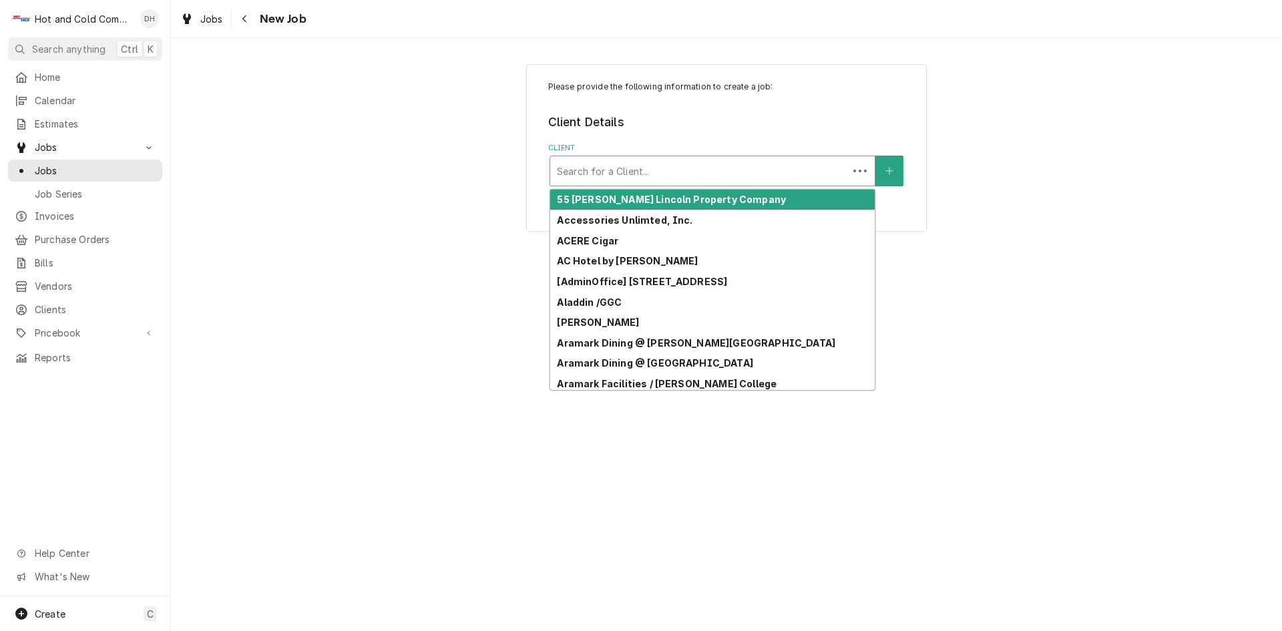
click at [643, 176] on div "Client" at bounding box center [699, 171] width 284 height 24
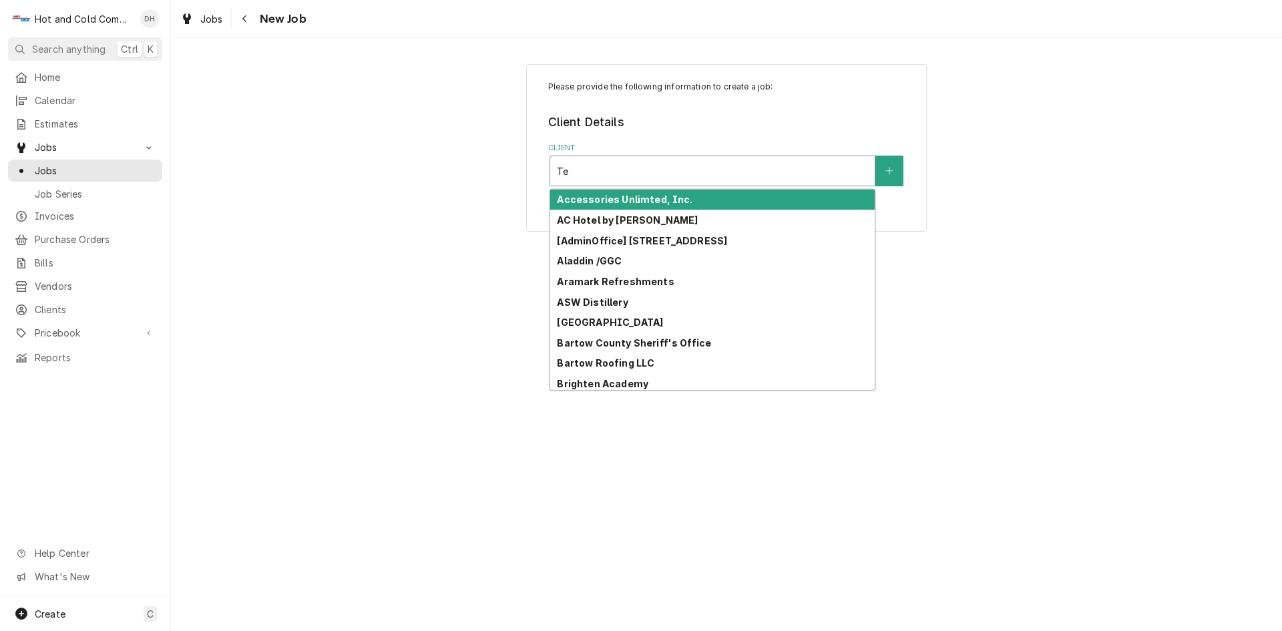
type input "Teq"
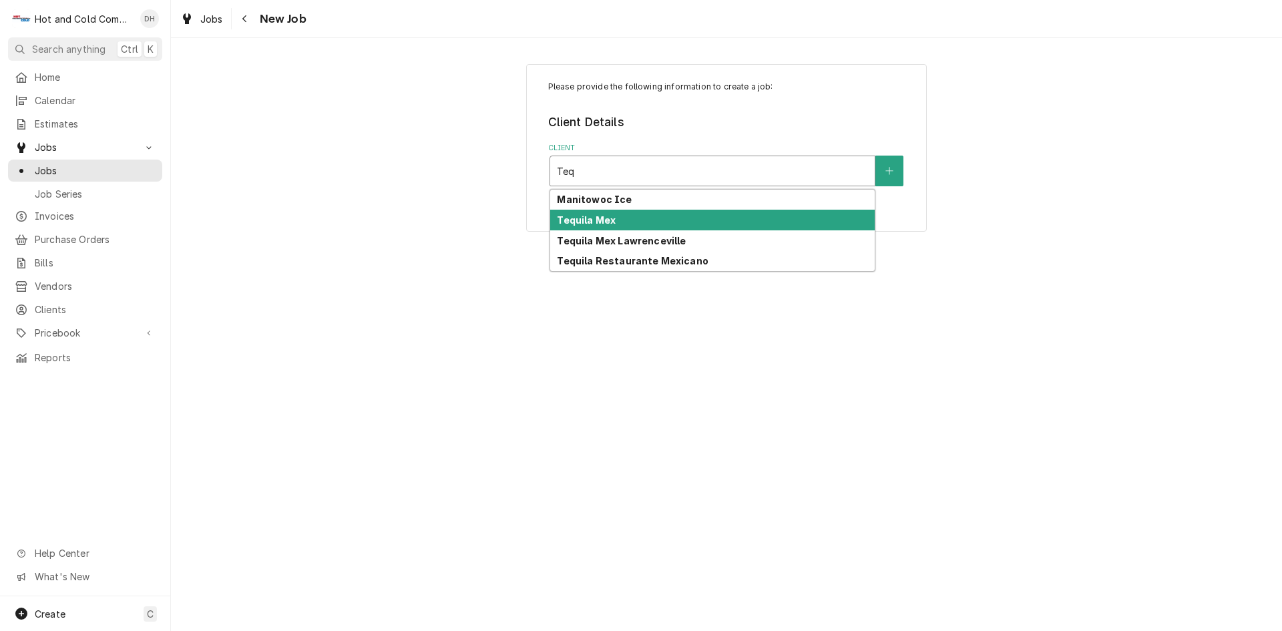
click at [603, 220] on strong "Tequila Mex" at bounding box center [586, 219] width 59 height 11
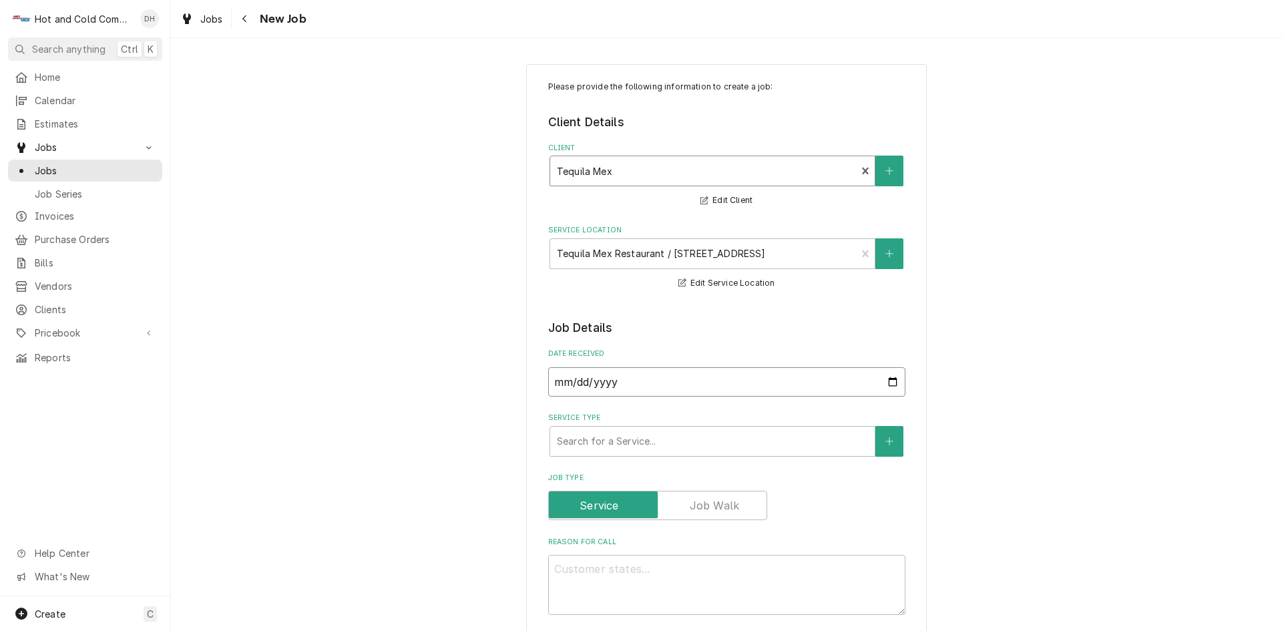
click at [888, 382] on input "2025-09-02" at bounding box center [726, 381] width 357 height 29
type textarea "x"
type input "2025-09-01"
click at [762, 437] on div "Service Type" at bounding box center [712, 441] width 311 height 24
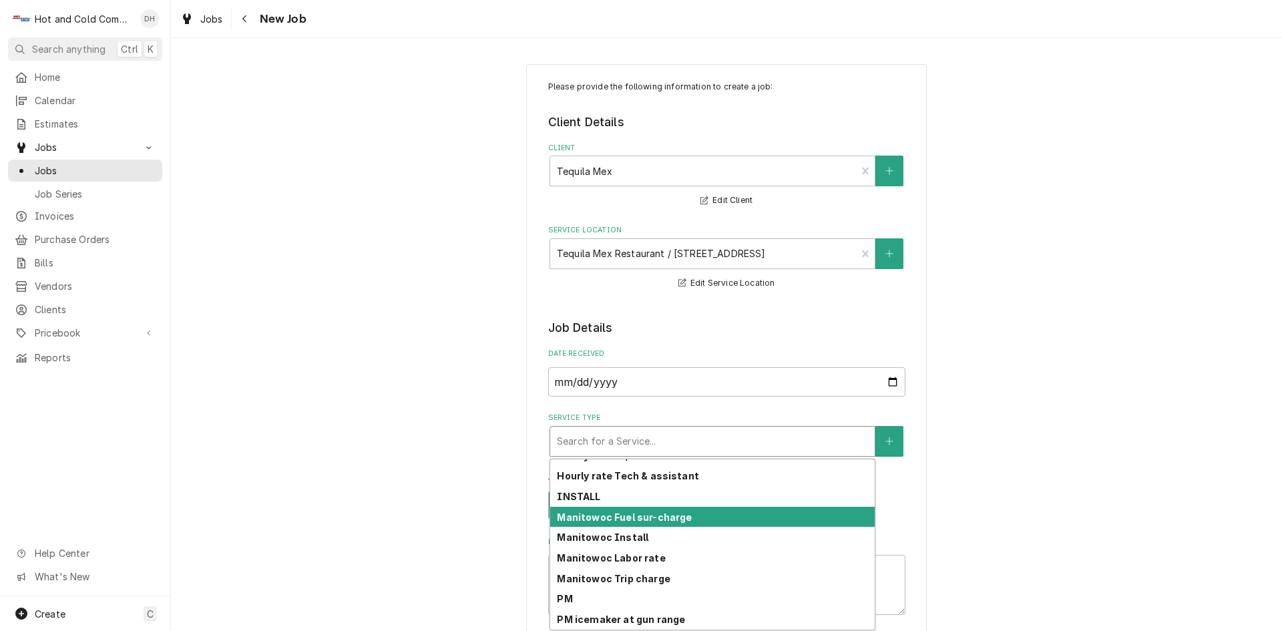
scroll to position [375, 0]
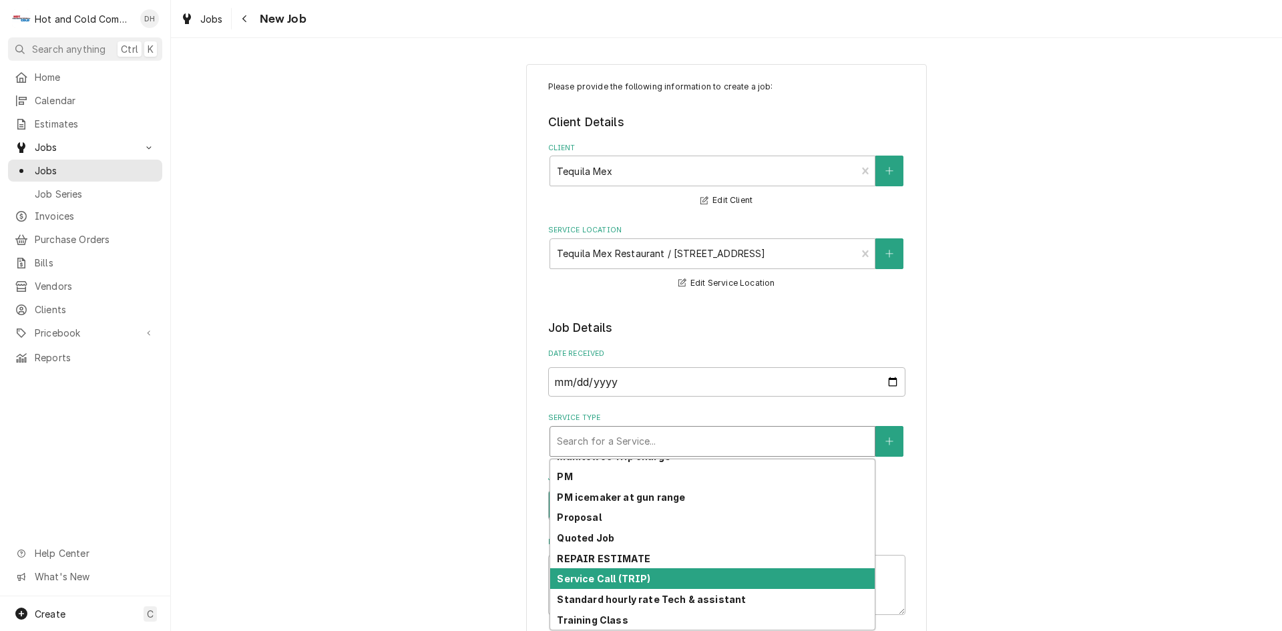
click at [689, 577] on div "Service Call (TRIP)" at bounding box center [712, 578] width 324 height 21
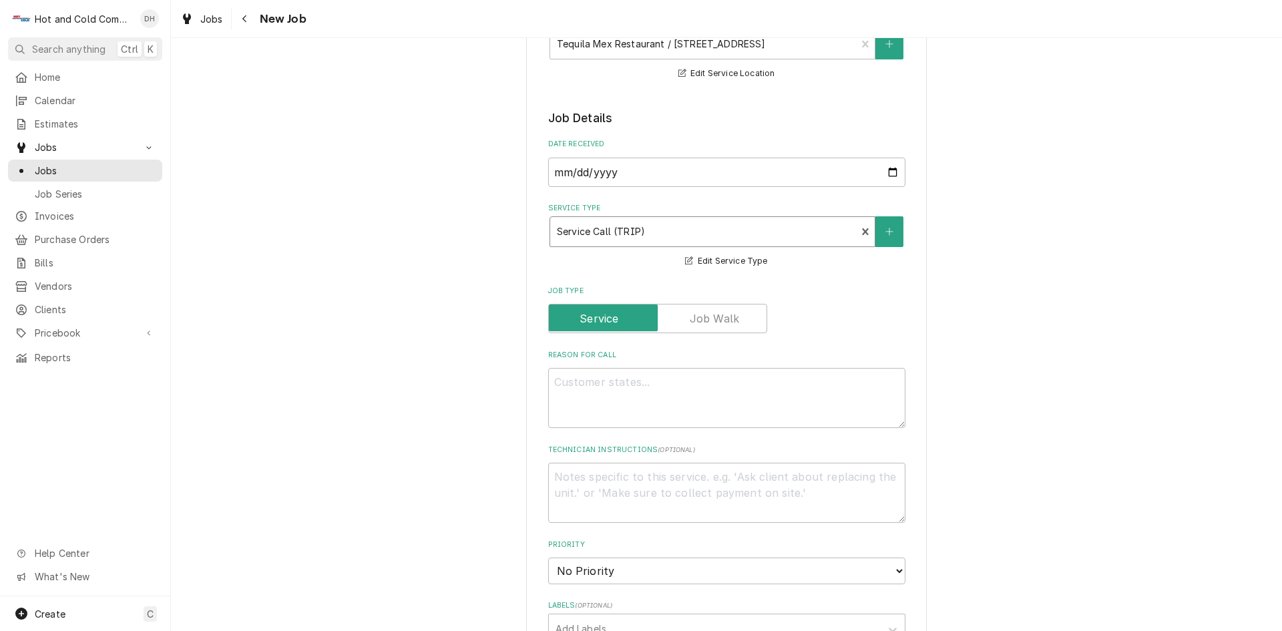
scroll to position [222, 0]
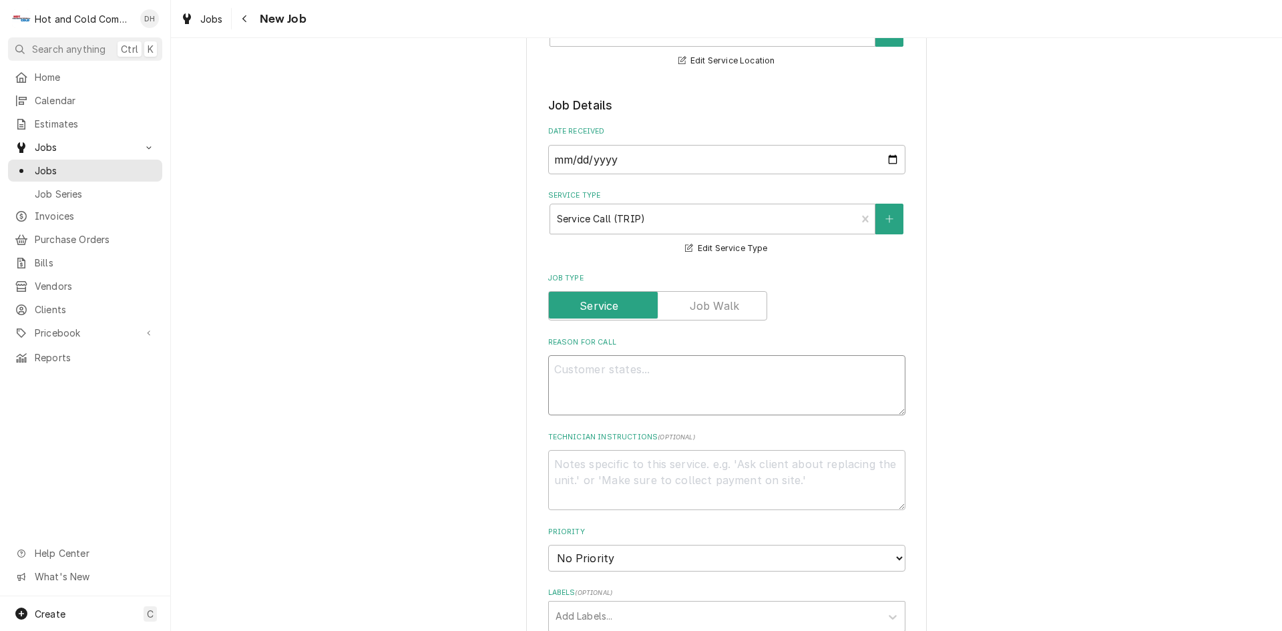
click at [682, 376] on textarea "Reason For Call" at bounding box center [726, 385] width 357 height 60
type textarea "x"
type textarea "w"
type textarea "x"
type textarea "wa"
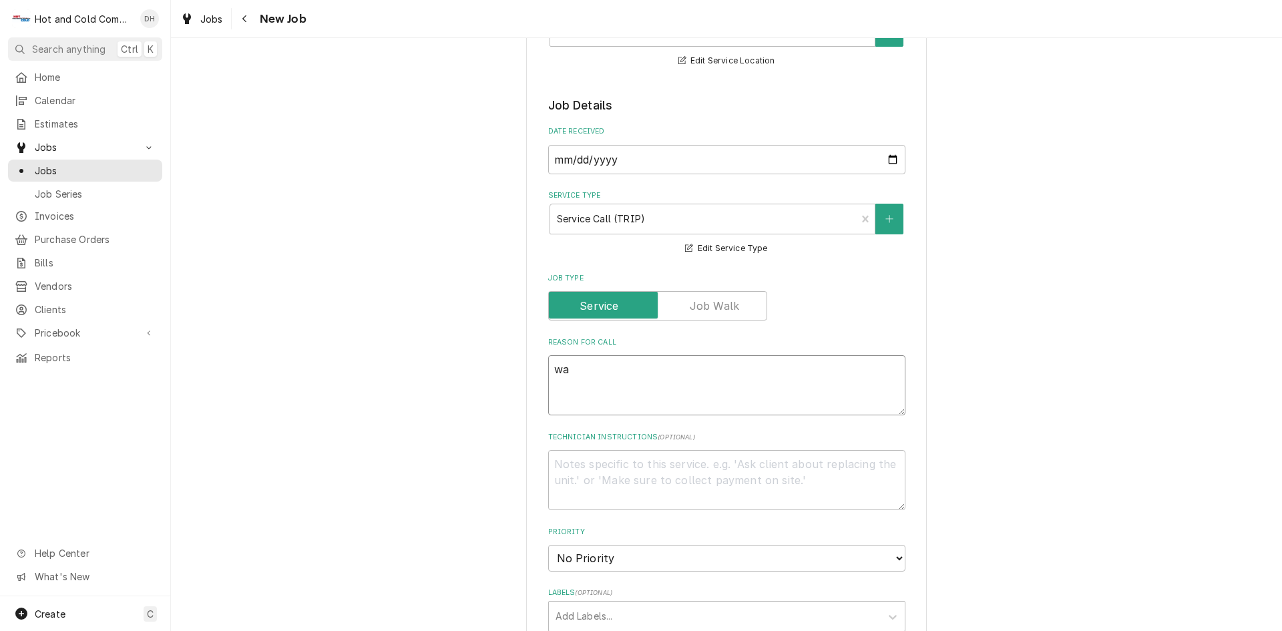
type textarea "x"
type textarea "wal"
type textarea "x"
type textarea "walk"
type textarea "x"
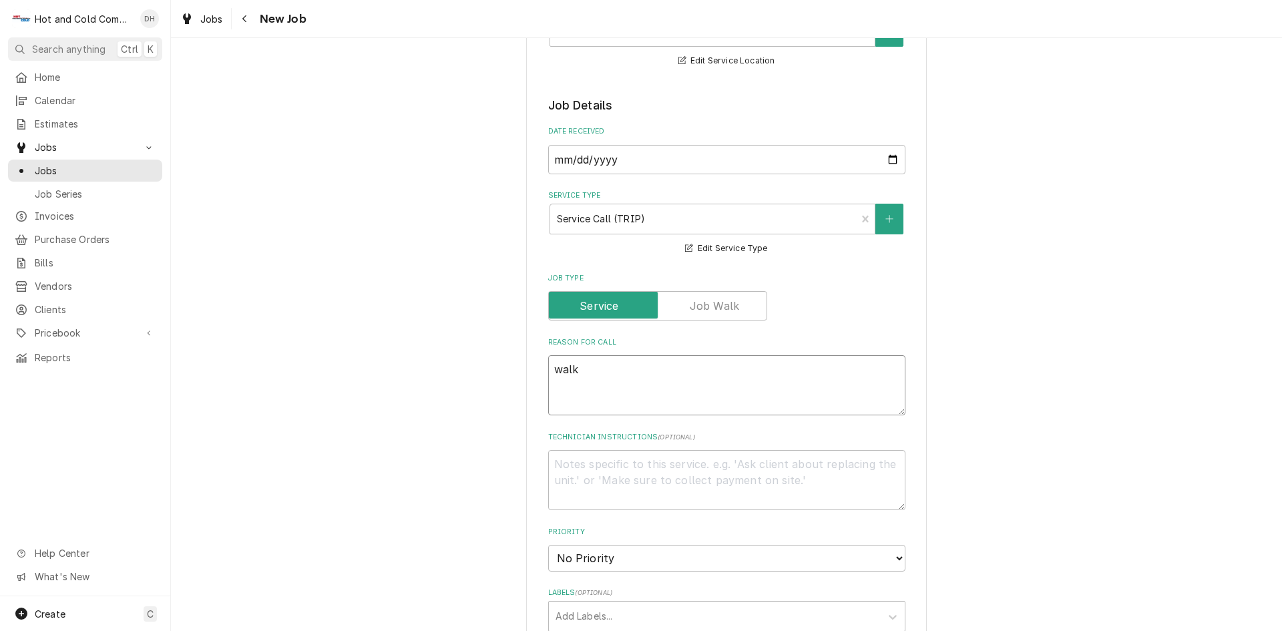
type textarea "walk"
type textarea "x"
type textarea "walk i"
type textarea "x"
type textarea "walk in"
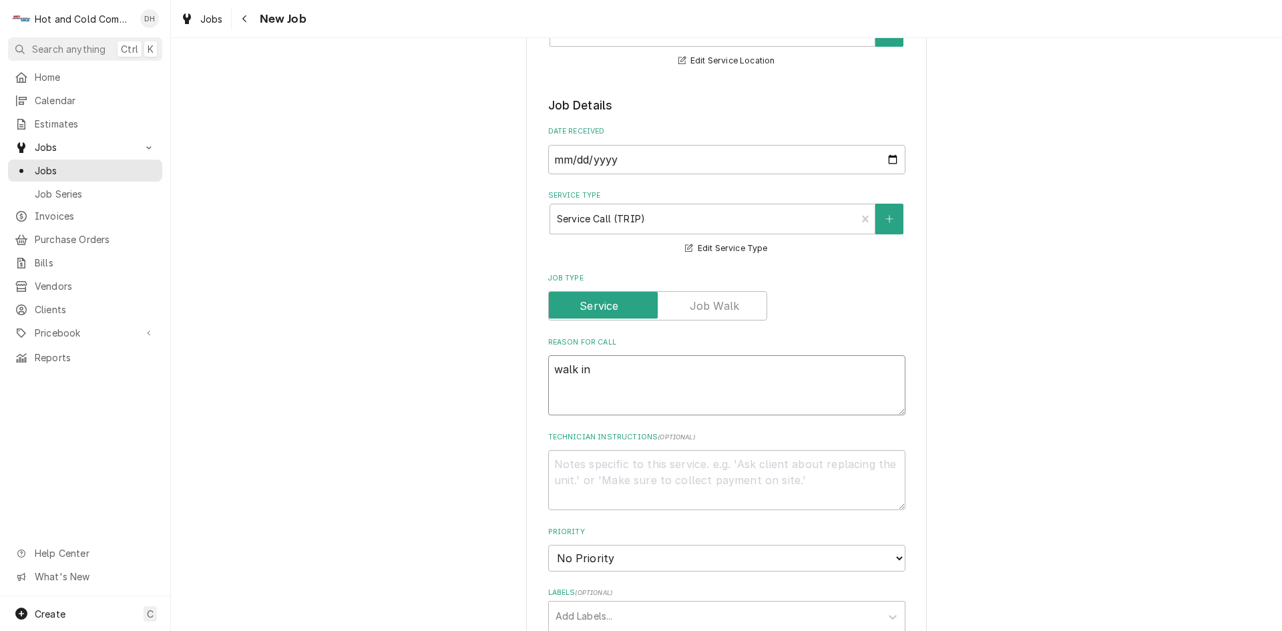
type textarea "x"
type textarea "walk in"
type textarea "x"
type textarea "walk in c"
type textarea "x"
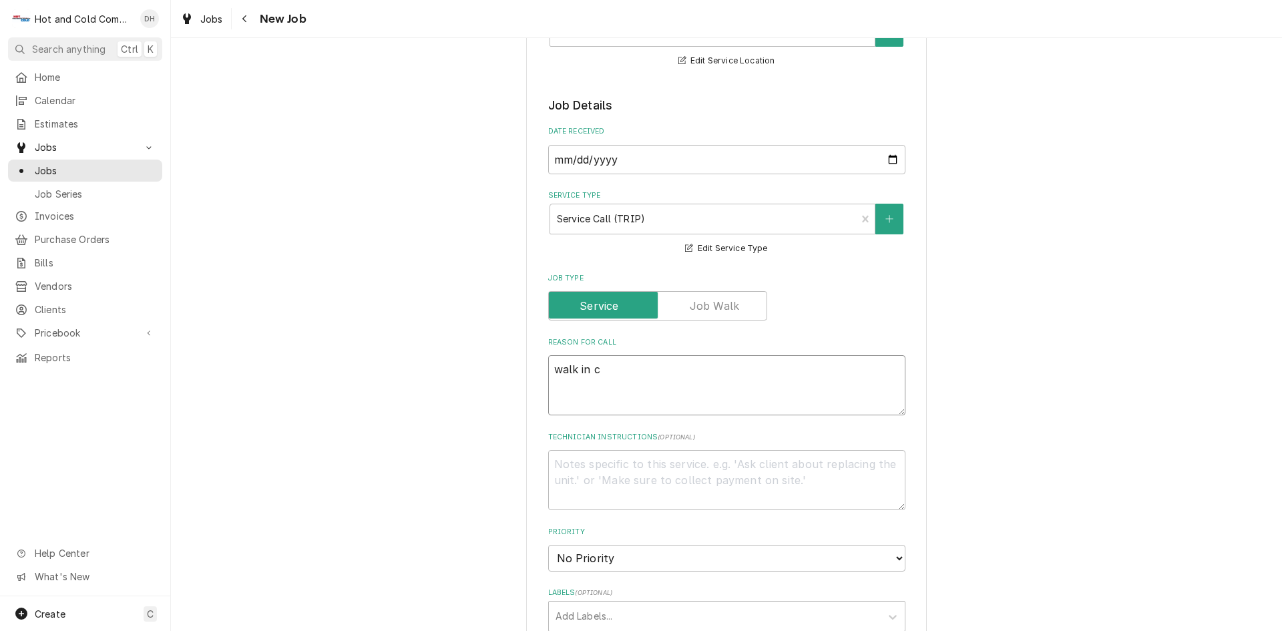
type textarea "walk in co"
type textarea "x"
type textarea "walk in coo"
type textarea "x"
type textarea "walk in cool"
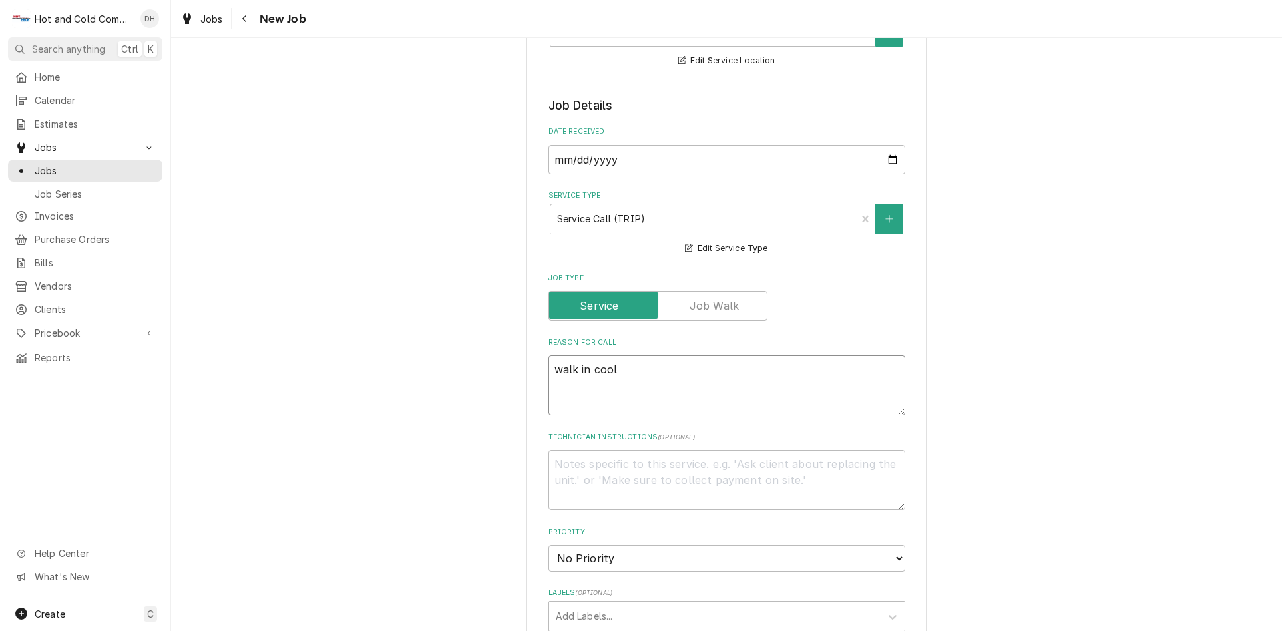
type textarea "x"
type textarea "walk in coole"
type textarea "x"
type textarea "walk in cooler"
type textarea "x"
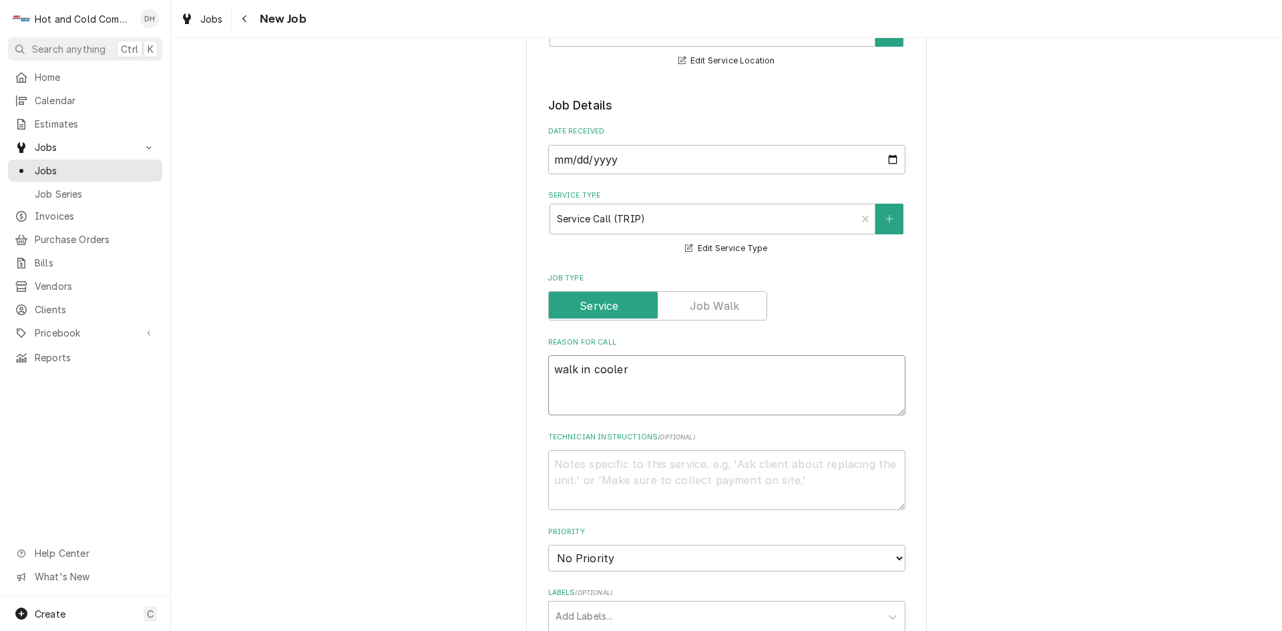
type textarea "walk in cooler"
type textarea "x"
type textarea "walk in cooler o"
type textarea "x"
type textarea "walk in cooler on"
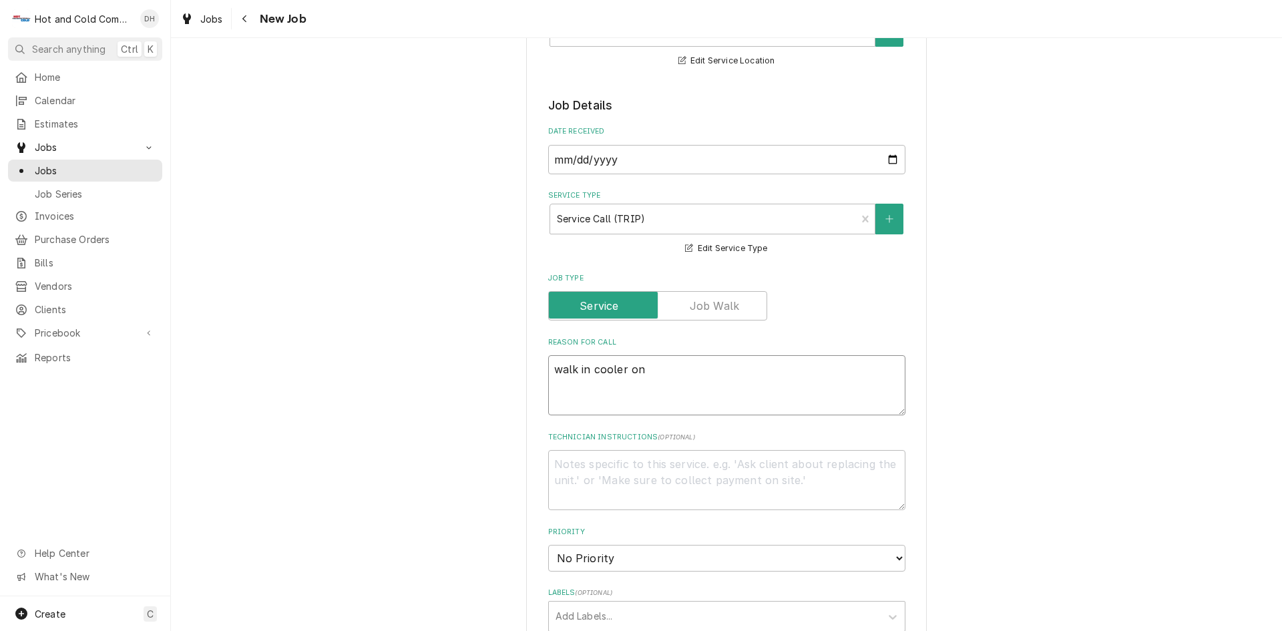
type textarea "x"
type textarea "walk in cooler one"
type textarea "x"
type textarea "walk in cooler one"
type textarea "x"
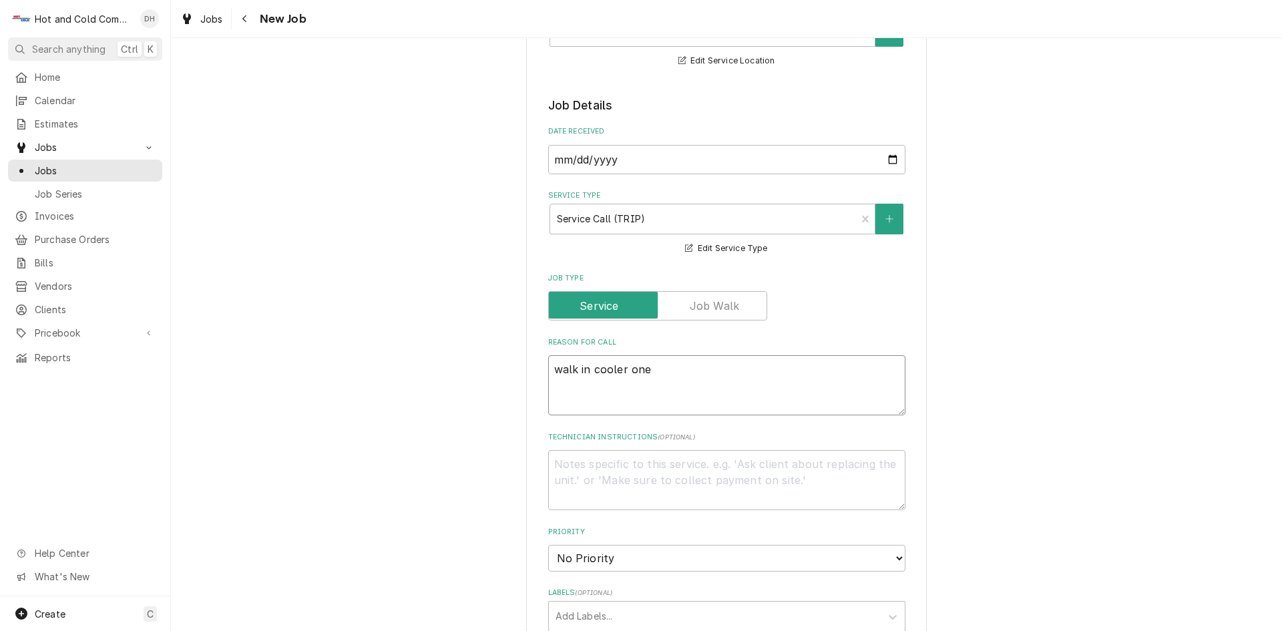
type textarea "walk in cooler one t"
type textarea "x"
type textarea "walk in cooler one th"
type textarea "x"
type textarea "walk in cooler one the"
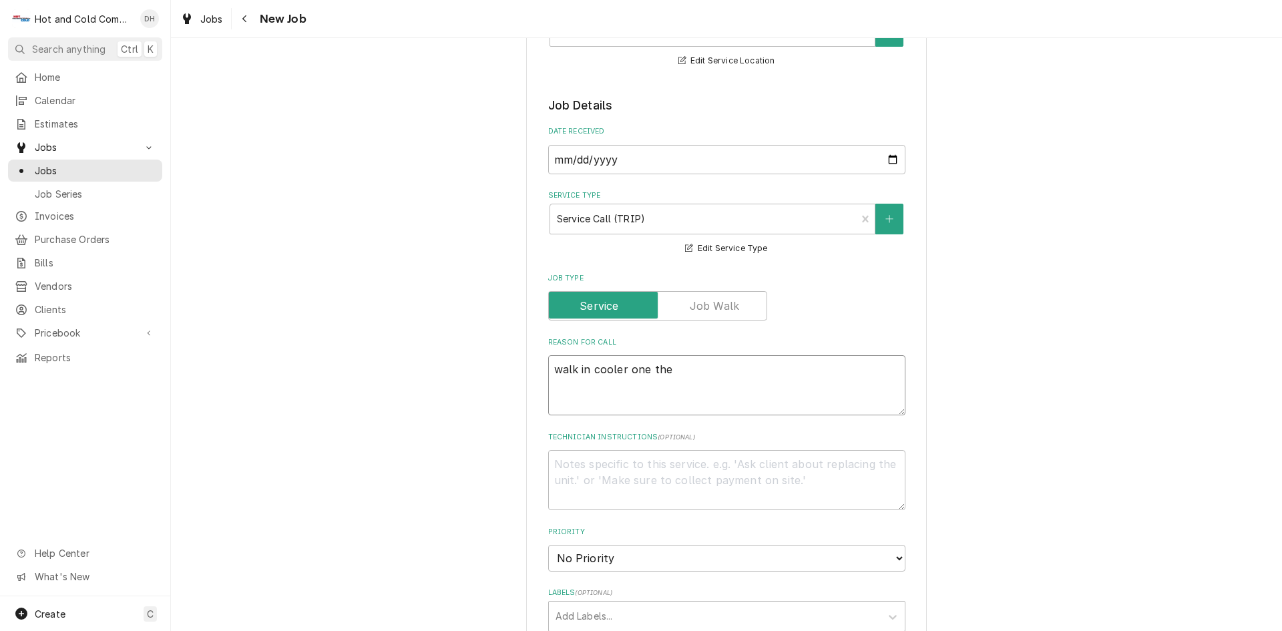
type textarea "x"
type textarea "walk in cooler one the"
type textarea "x"
type textarea "walk in cooler one the f"
type textarea "x"
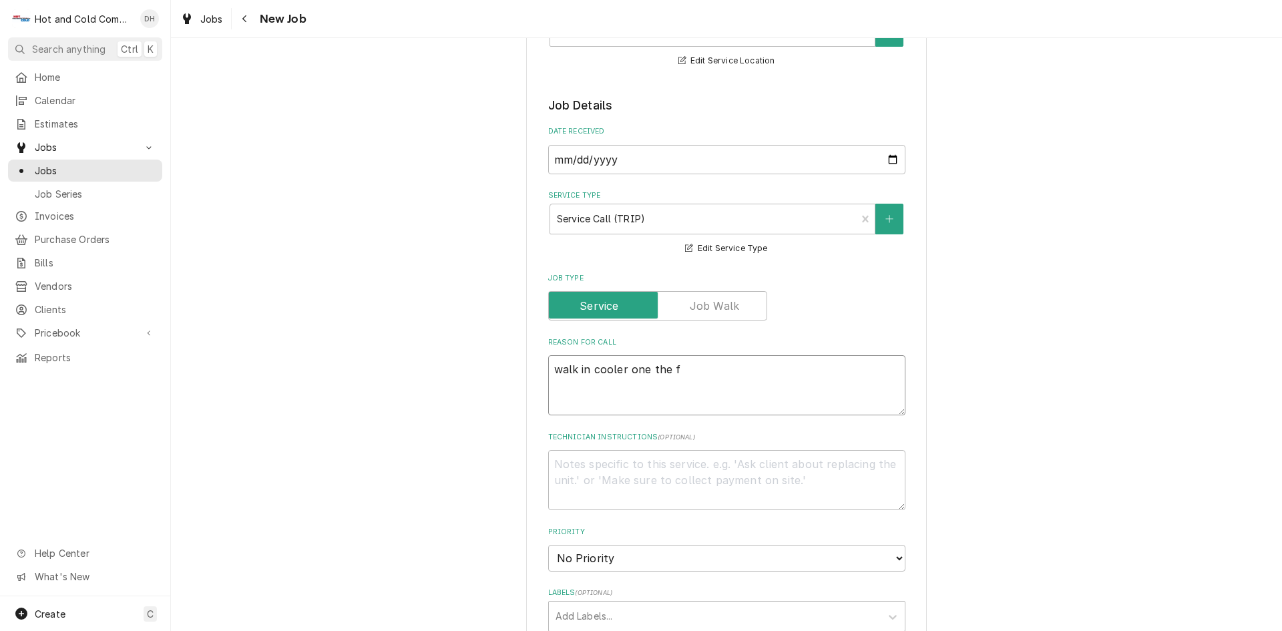
type textarea "walk in cooler one the fa"
type textarea "x"
type textarea "walk in cooler one the fan"
type textarea "x"
type textarea "walk in cooler one the fan"
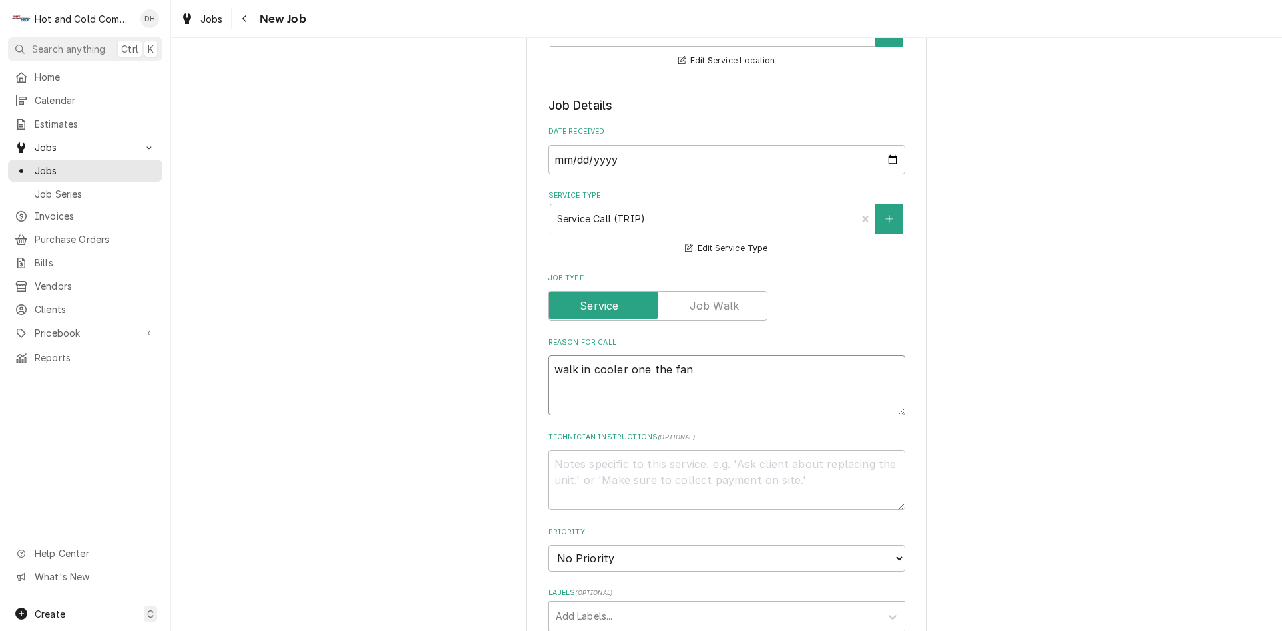
type textarea "x"
type textarea "walk in cooler one the fan m"
type textarea "x"
type textarea "walk in cooler one the fan mo"
type textarea "x"
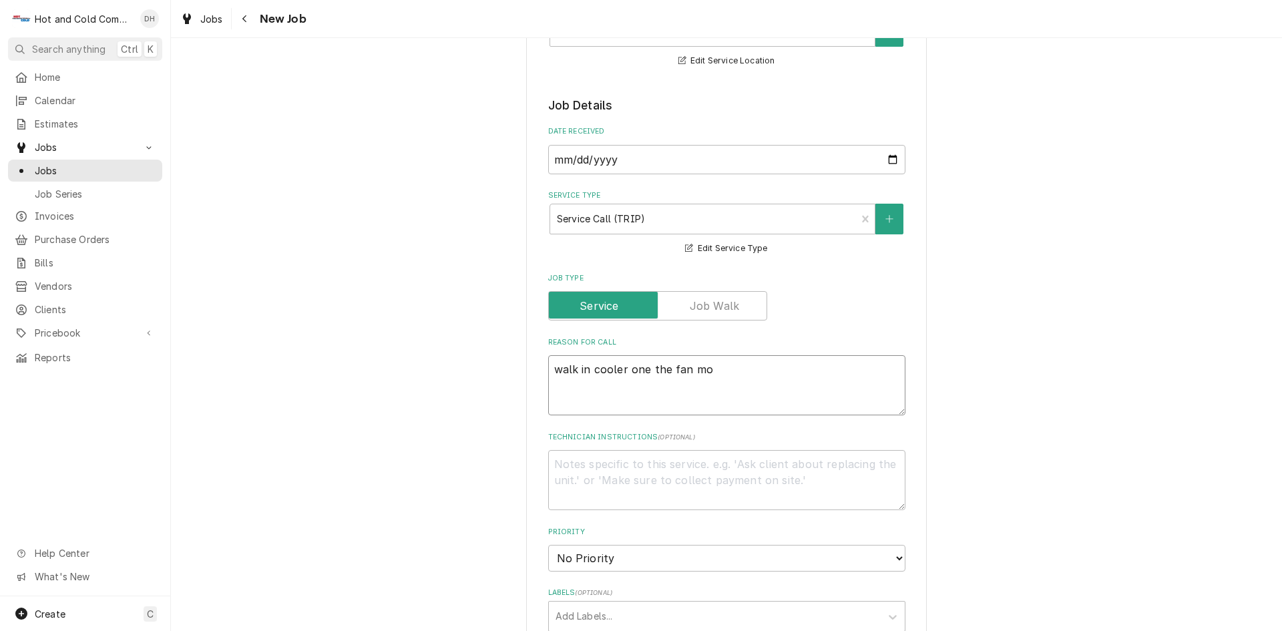
type textarea "walk in cooler one the fan mot"
type textarea "x"
type textarea "walk in cooler one the fan moto"
type textarea "x"
type textarea "walk in cooler one the fan motor"
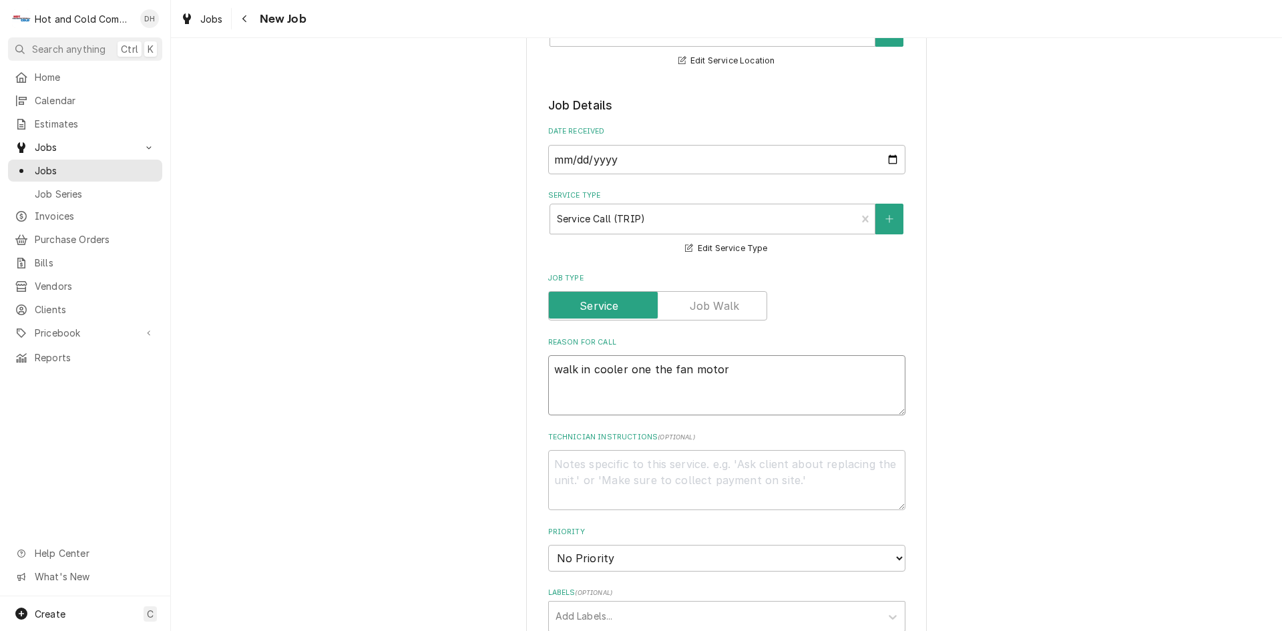
type textarea "x"
type textarea "walk in cooler one the fan motors"
type textarea "x"
type textarea "walk in cooler one the fan motors"
type textarea "x"
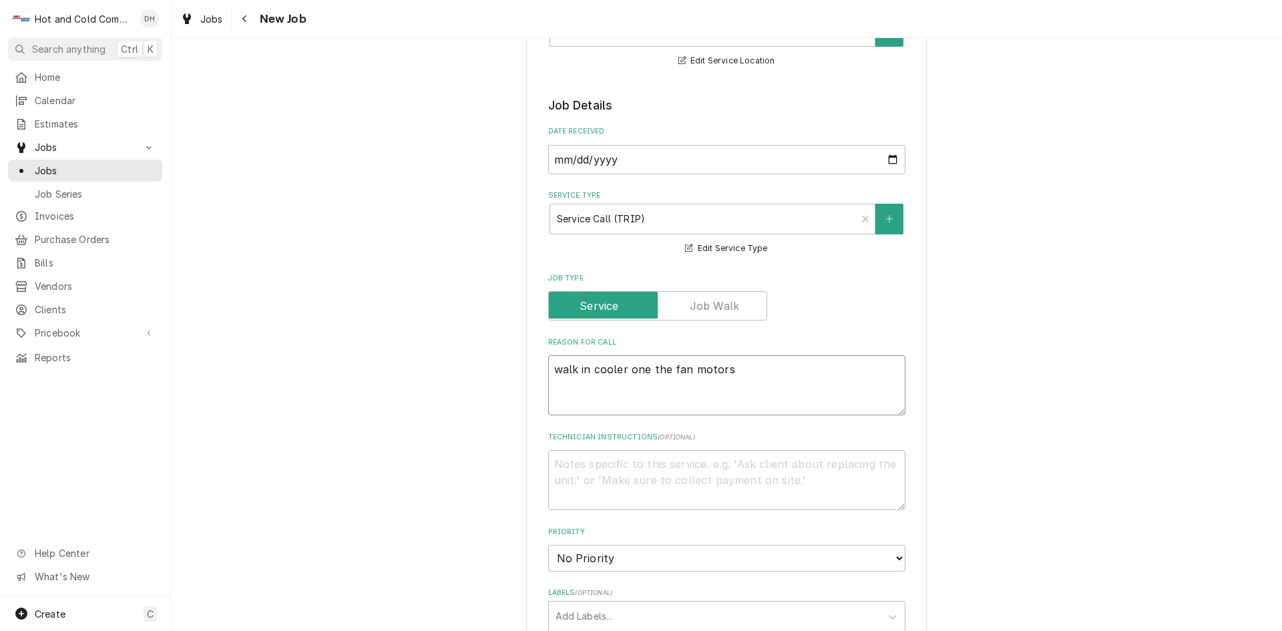
type textarea "walk in cooler one the fan motors i"
type textarea "x"
type textarea "walk in cooler one the fan motors is"
type textarea "x"
type textarea "walk in cooler one the fan motors is"
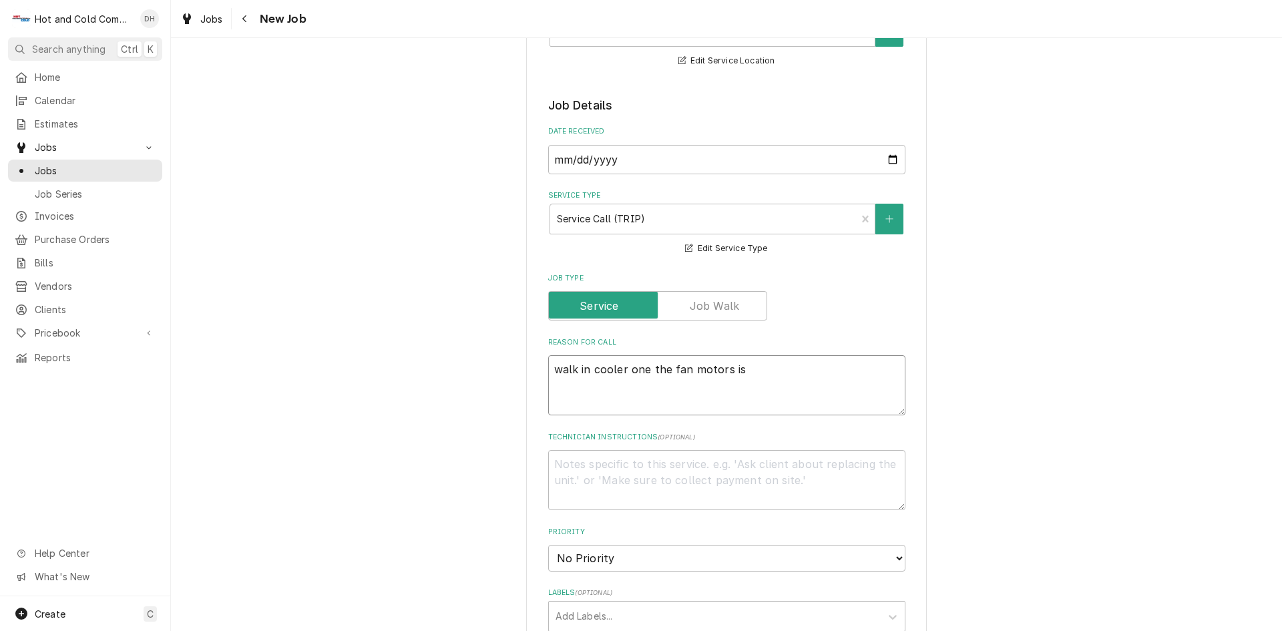
type textarea "x"
type textarea "walk in cooler one the fan motors is n"
type textarea "x"
type textarea "walk in cooler one the fan motors is no"
type textarea "x"
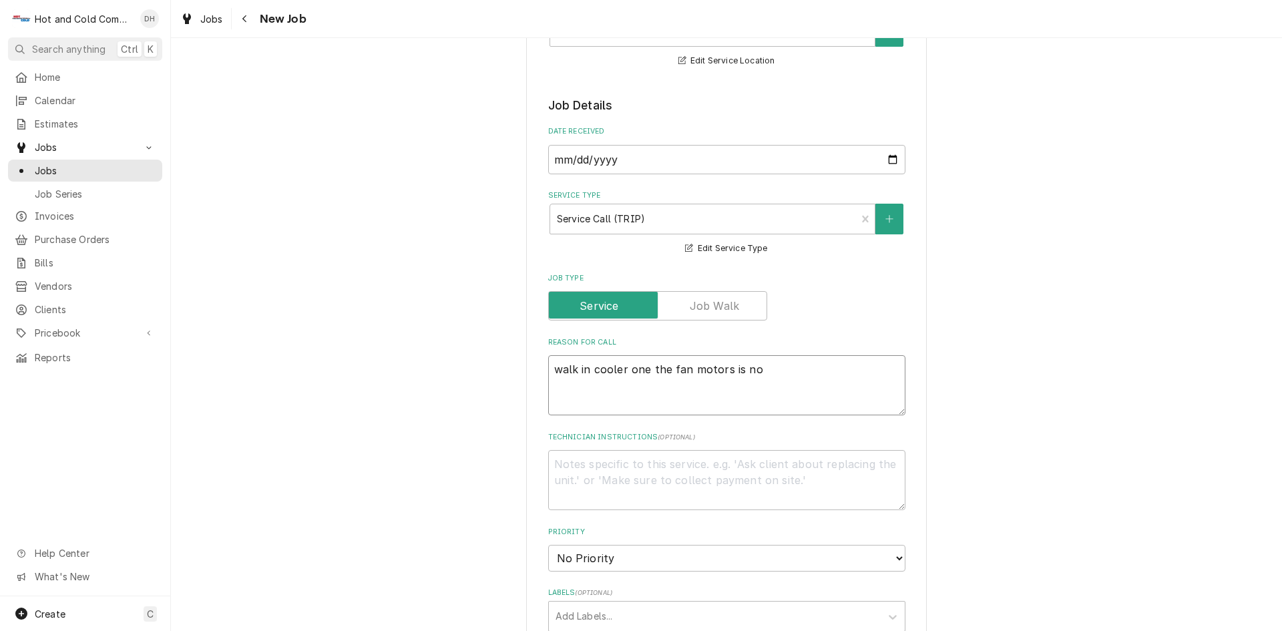
type textarea "walk in cooler one the fan motors is not"
type textarea "x"
type textarea "walk in cooler one the fan motors is not"
type textarea "x"
type textarea "walk in cooler one the fan motors is not t"
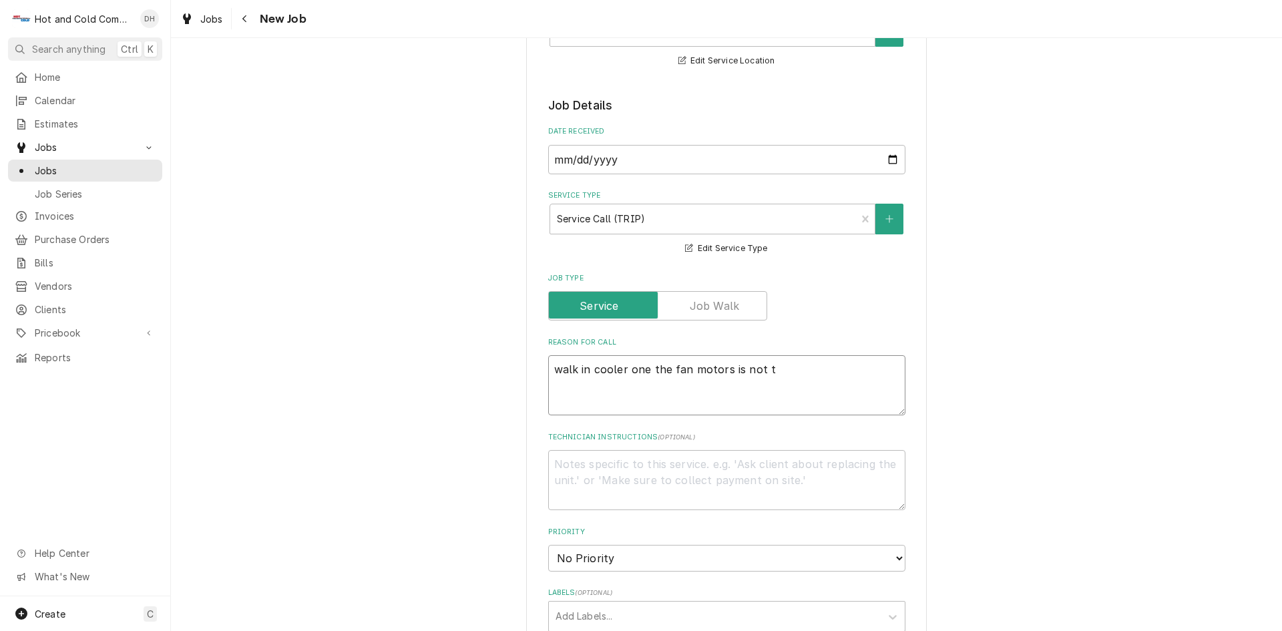
type textarea "x"
type textarea "walk in cooler one the fan motors is not tu"
type textarea "x"
type textarea "walk in cooler one the fan motors is not tur"
type textarea "x"
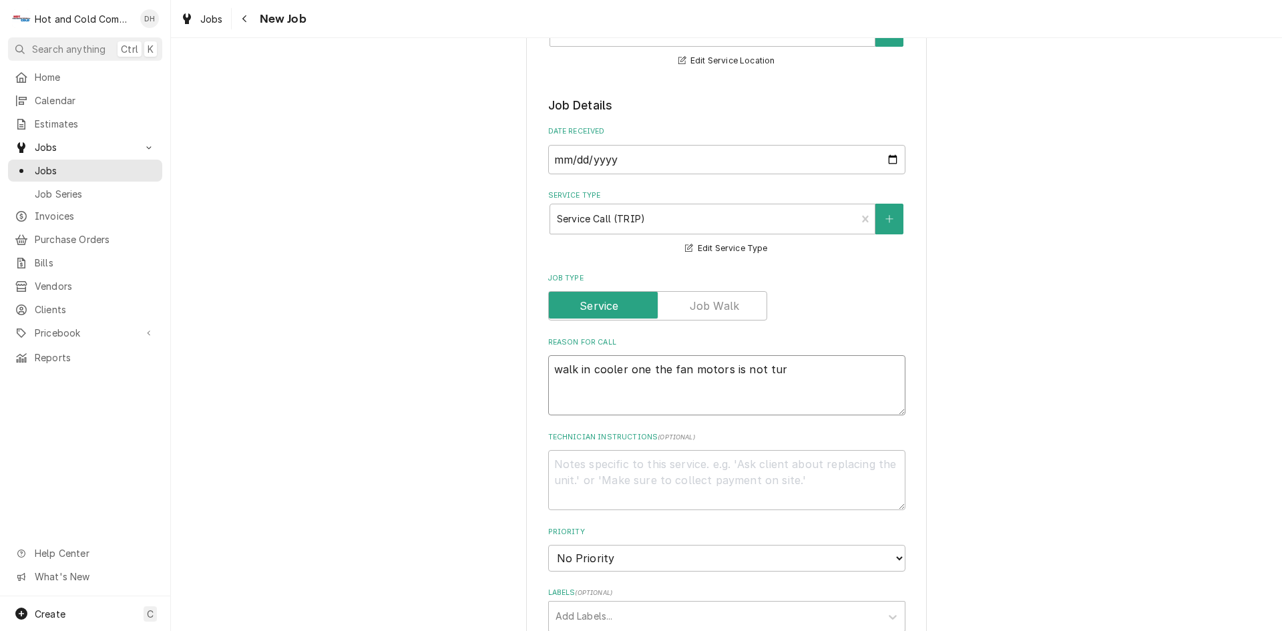
type textarea "walk in cooler one the fan motors is not turn"
type textarea "x"
type textarea "walk in cooler one the fan motors is not turni"
type textarea "x"
type textarea "walk in cooler one the fan motors is not turnin"
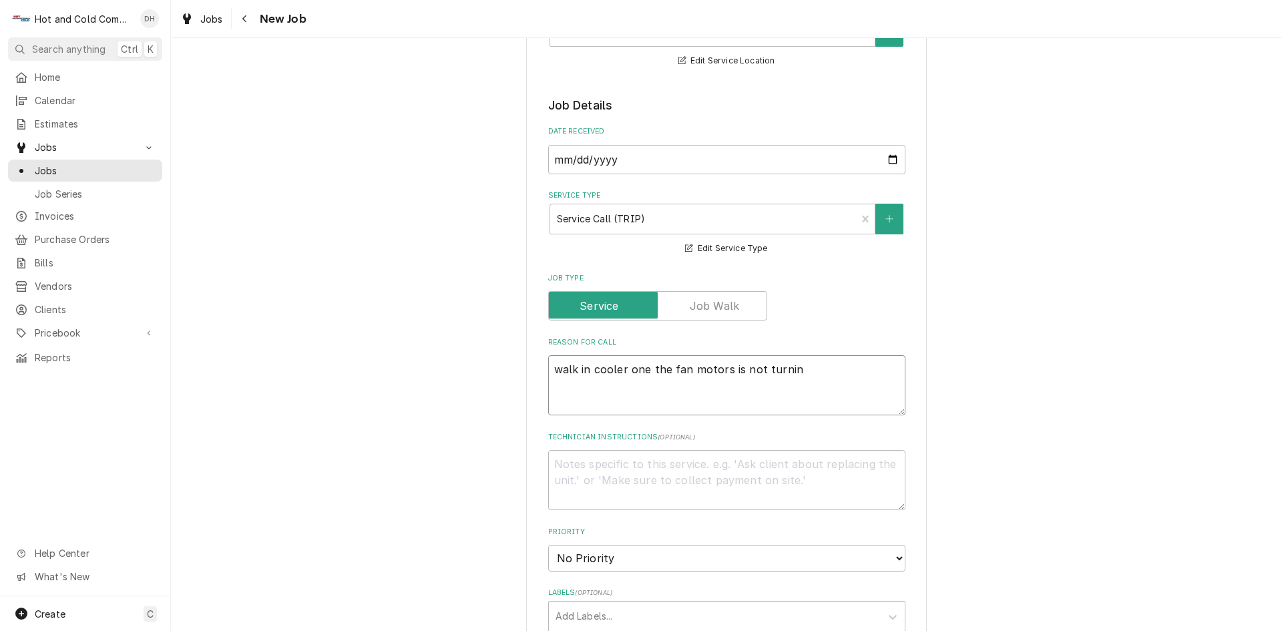
type textarea "x"
type textarea "walk in cooler one the fan motors is not turning"
type textarea "x"
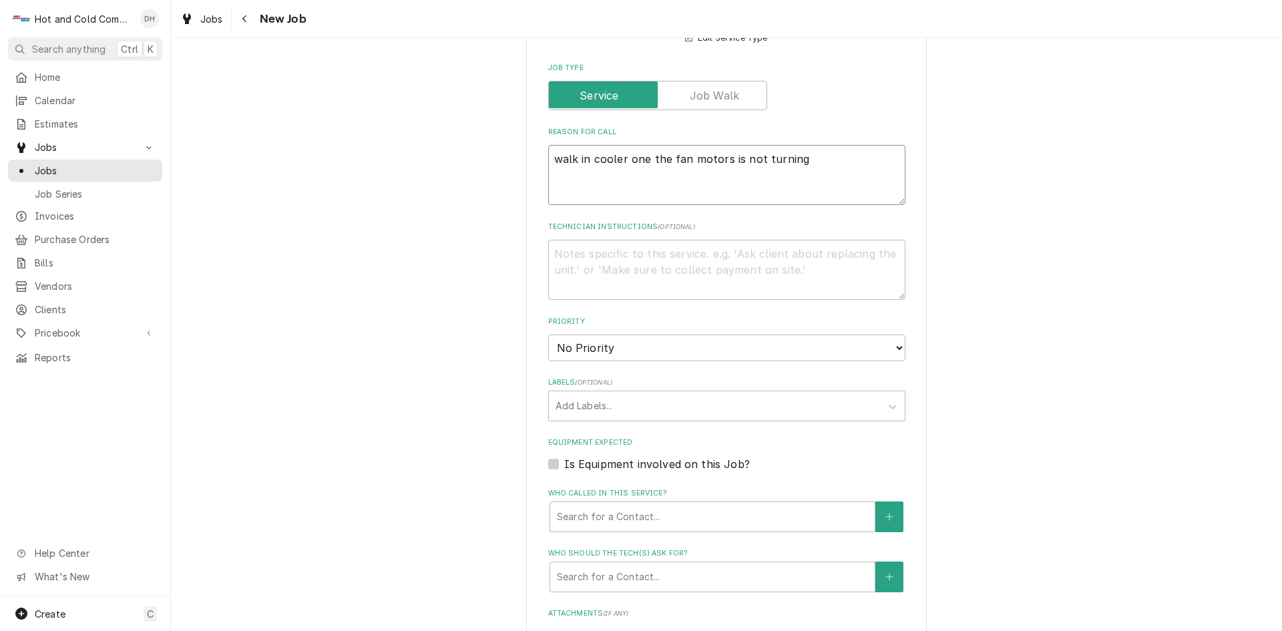
scroll to position [445, 0]
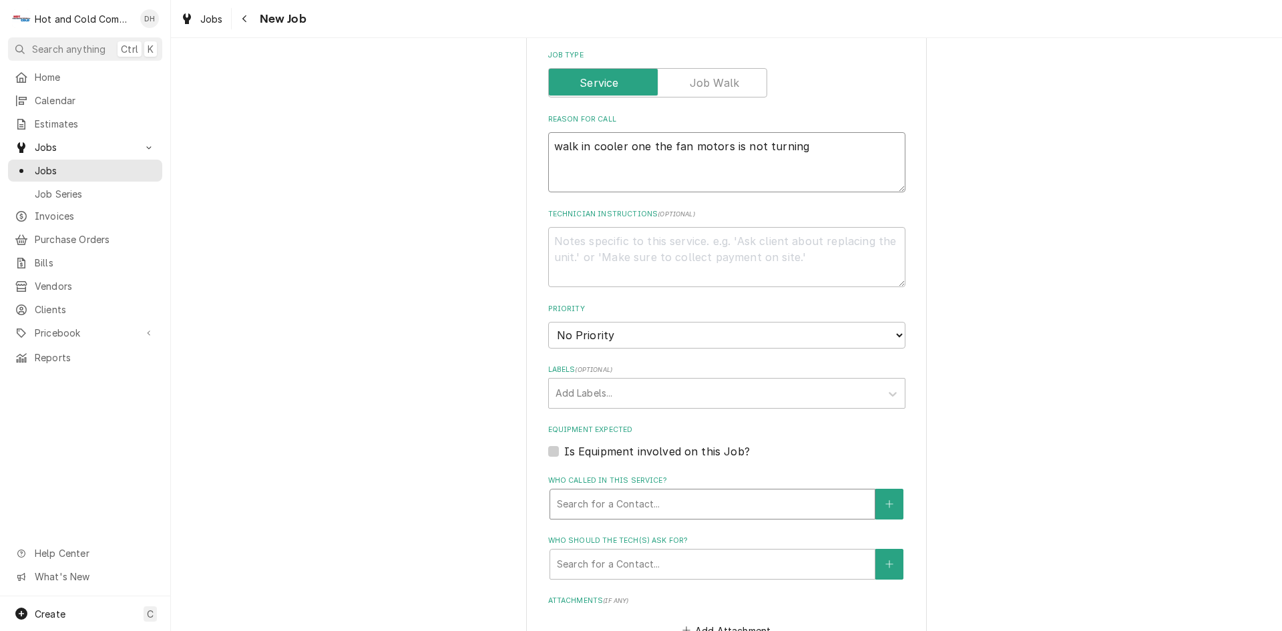
type textarea "walk in cooler one the fan motors is not turning"
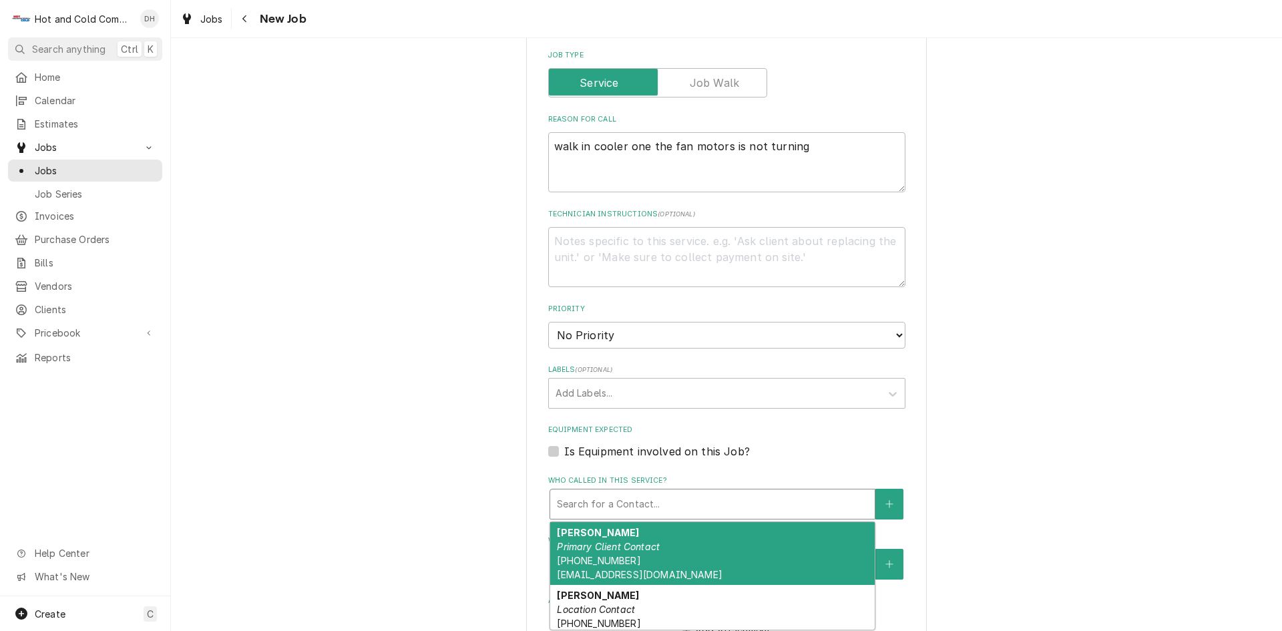
click at [647, 496] on div "Who called in this service?" at bounding box center [712, 504] width 311 height 24
click at [621, 532] on div "Blas Mata Primary Client Contact (678) 896-6457 tequiladallas@gmail.com" at bounding box center [712, 553] width 324 height 63
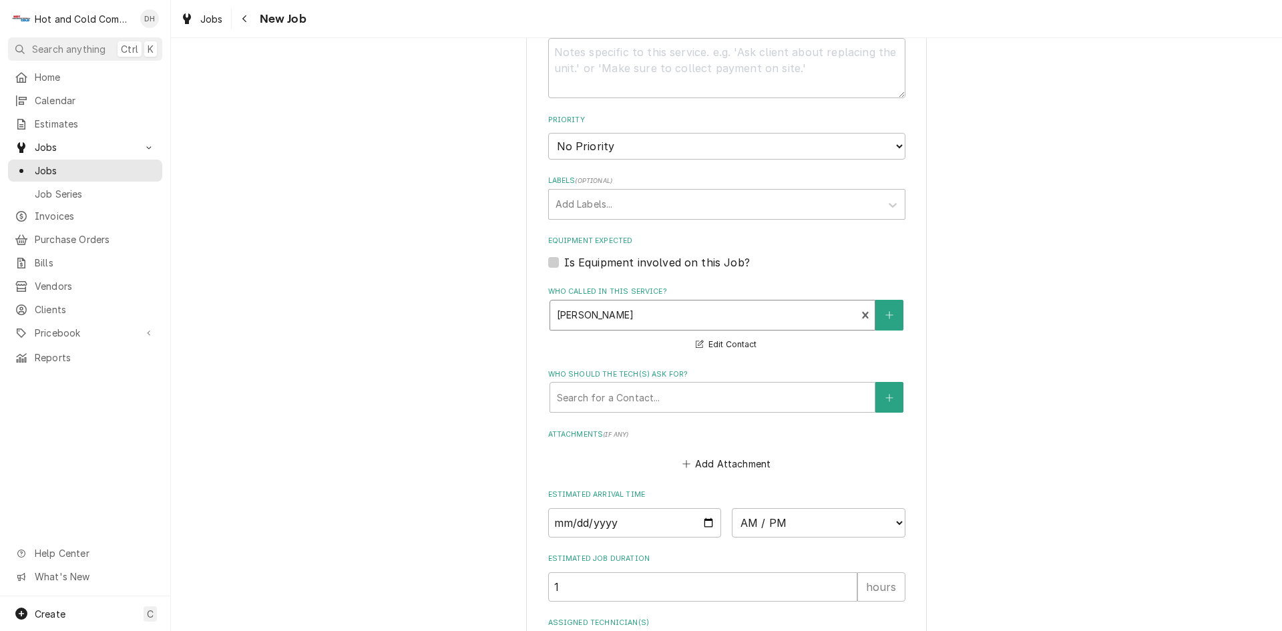
scroll to position [667, 0]
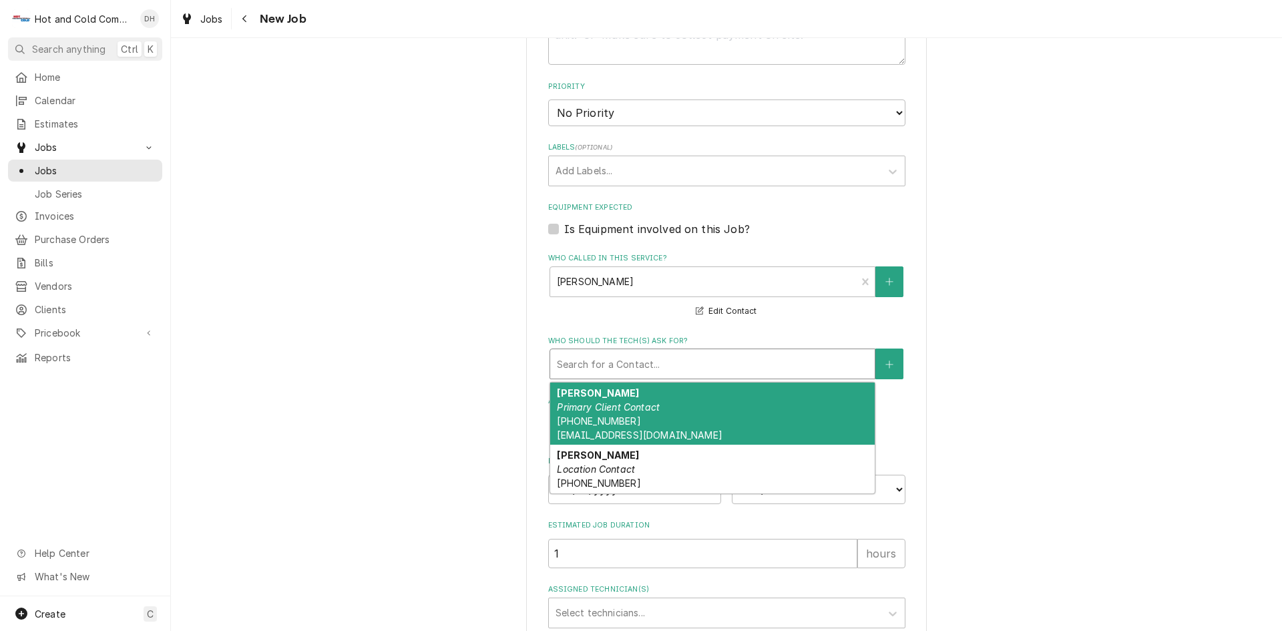
click at [643, 364] on div "Who should the tech(s) ask for?" at bounding box center [712, 364] width 311 height 24
click at [569, 418] on span "(678) 896-6457 tequiladallas@gmail.com" at bounding box center [639, 427] width 165 height 25
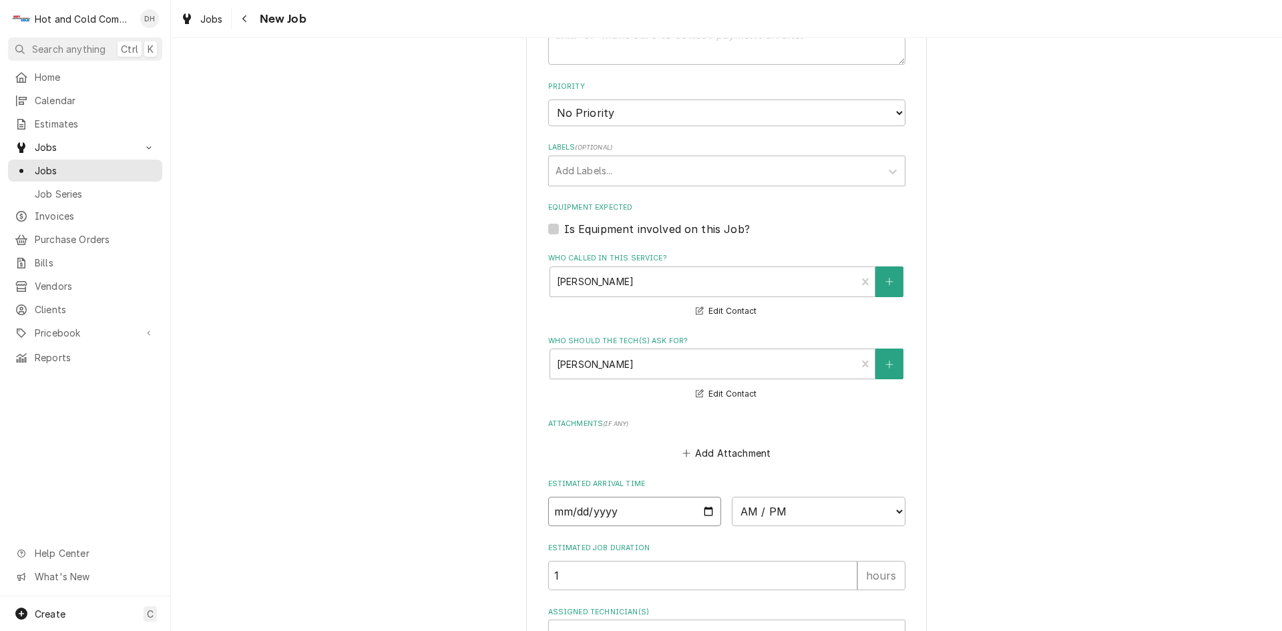
click at [705, 515] on input "Date" at bounding box center [635, 511] width 174 height 29
type textarea "x"
type input "2025-09-02"
type textarea "x"
click at [893, 512] on select "AM / PM 6:00 AM 6:15 AM 6:30 AM 6:45 AM 7:00 AM 7:15 AM 7:30 AM 7:45 AM 8:00 AM…" at bounding box center [819, 511] width 174 height 29
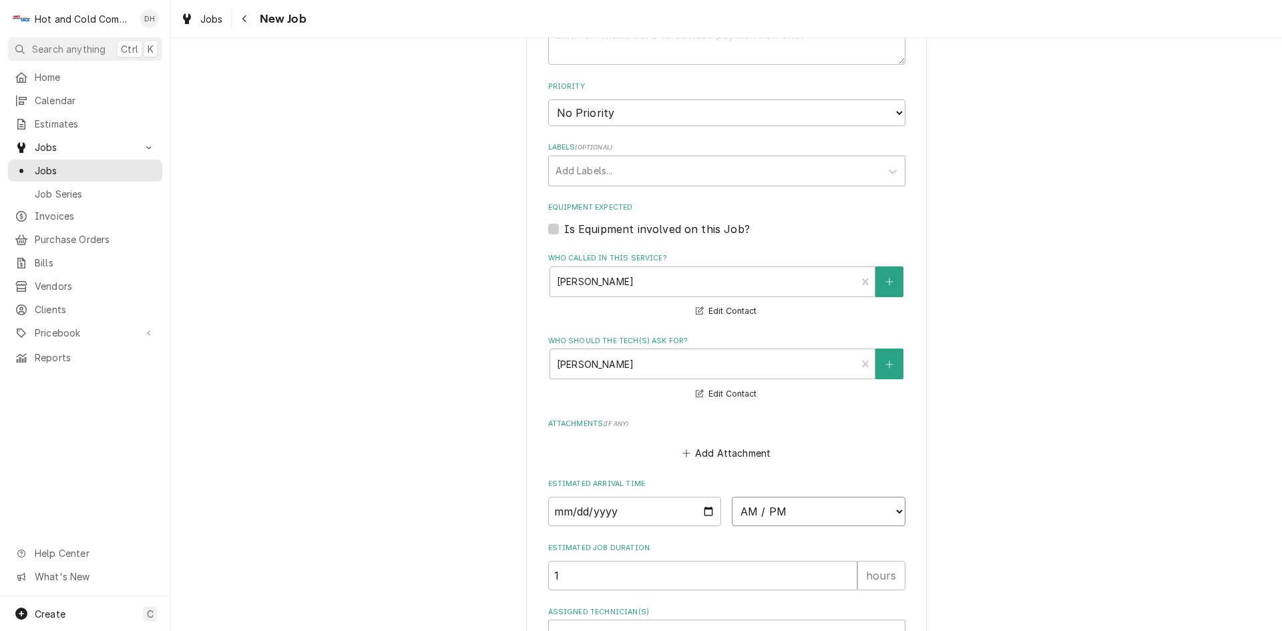
select select "08:00:00"
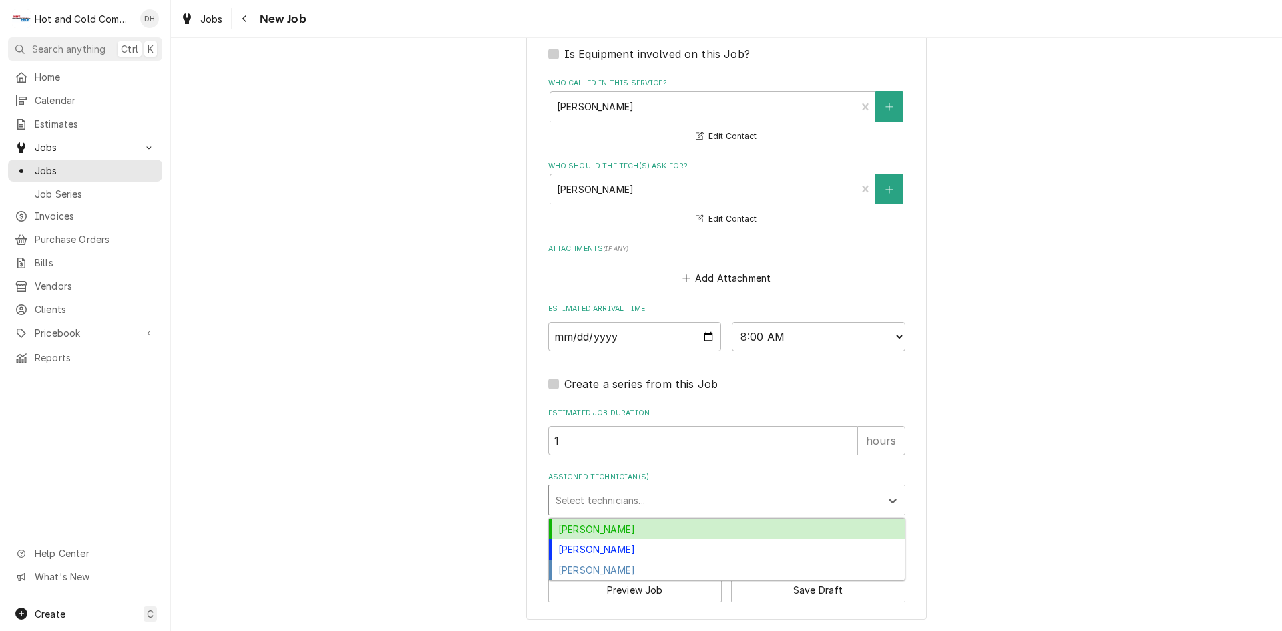
click at [643, 501] on div "Assigned Technician(s)" at bounding box center [714, 500] width 318 height 24
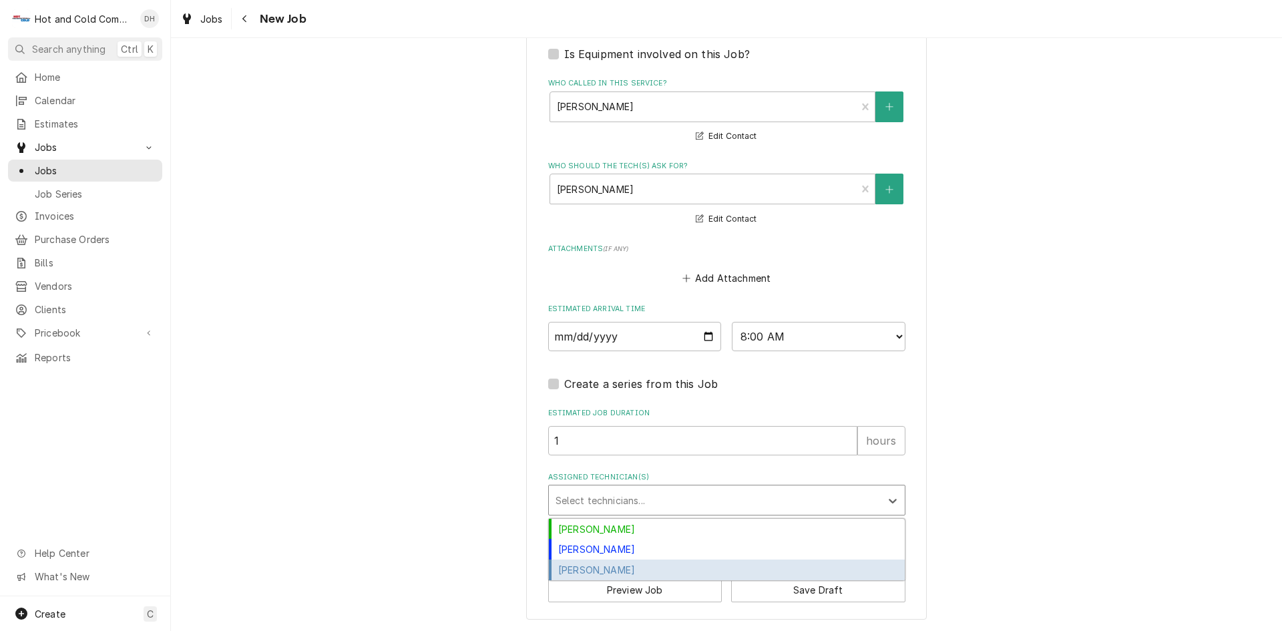
drag, startPoint x: 629, startPoint y: 571, endPoint x: 646, endPoint y: 564, distance: 18.6
click at [629, 570] on div "[PERSON_NAME]" at bounding box center [727, 569] width 356 height 21
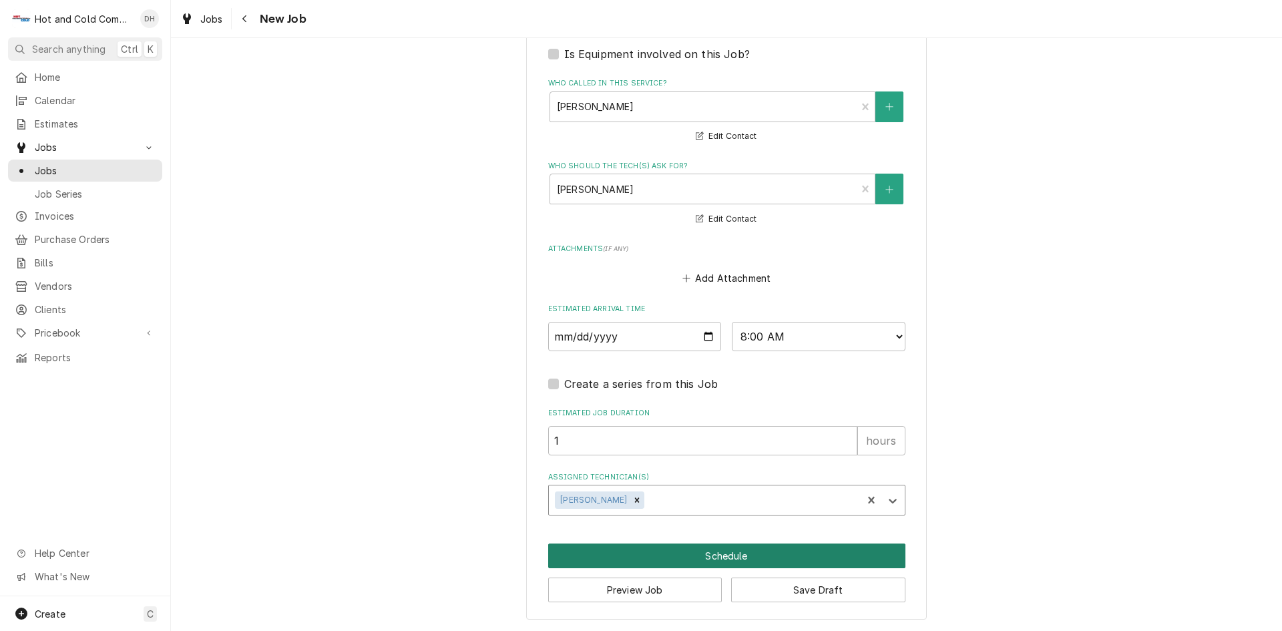
drag, startPoint x: 719, startPoint y: 551, endPoint x: 784, endPoint y: 521, distance: 71.1
click at [720, 551] on button "Schedule" at bounding box center [726, 555] width 357 height 25
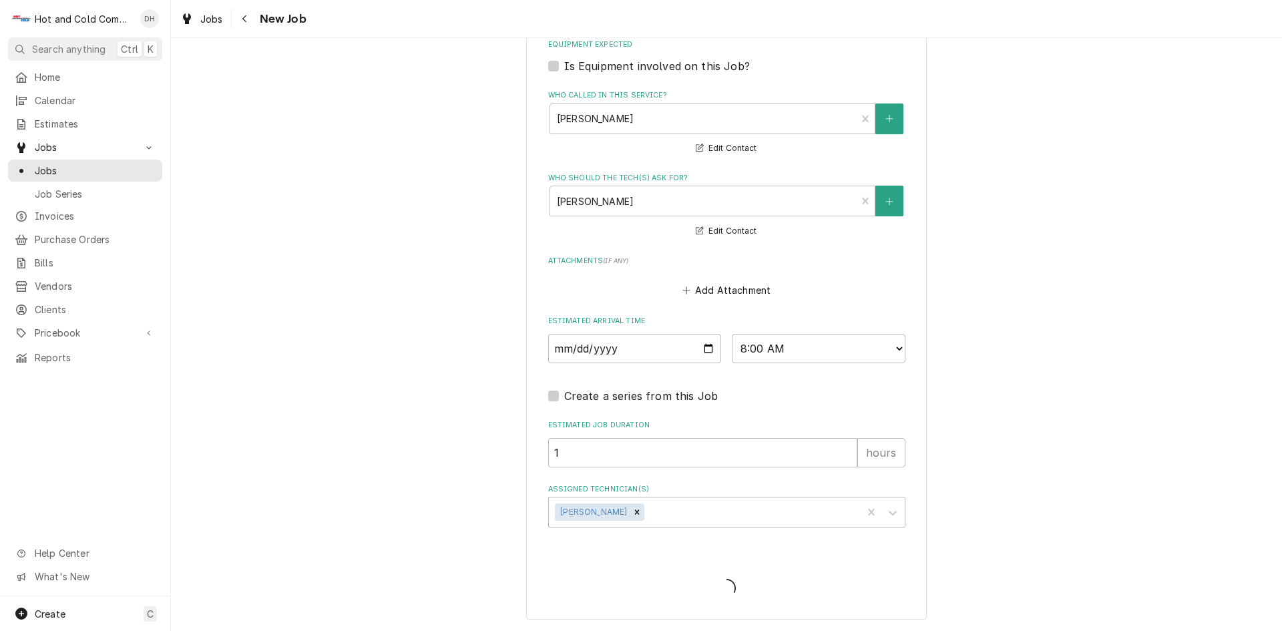
scroll to position [830, 0]
type textarea "x"
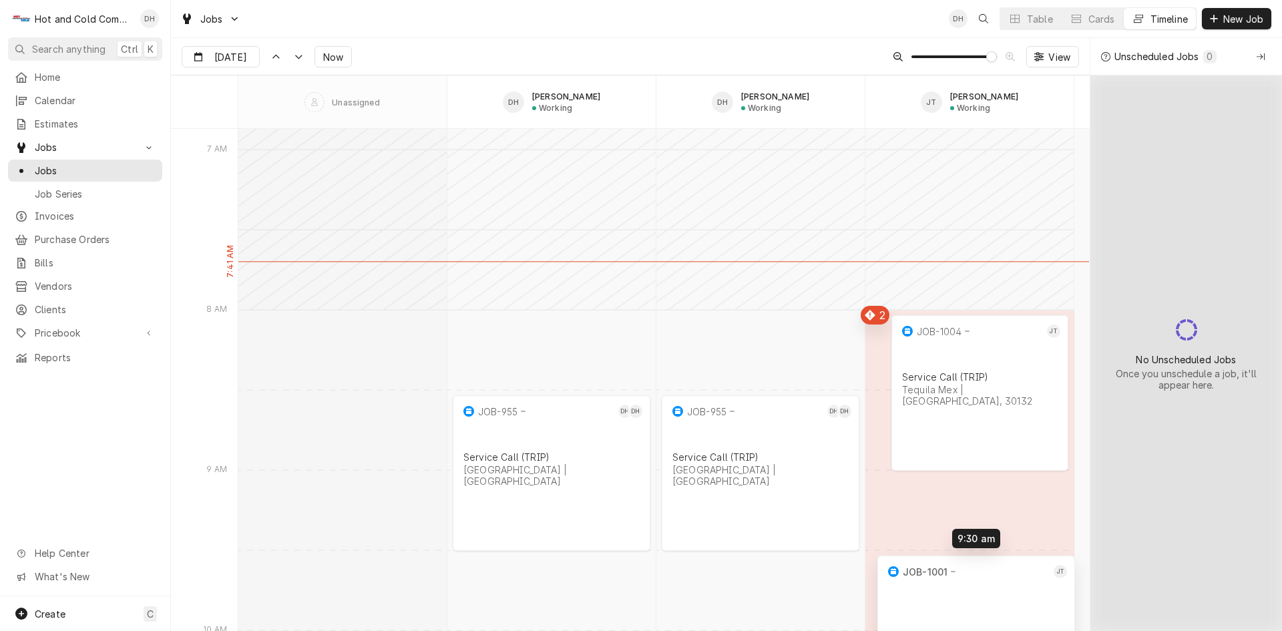
scroll to position [10574, 0]
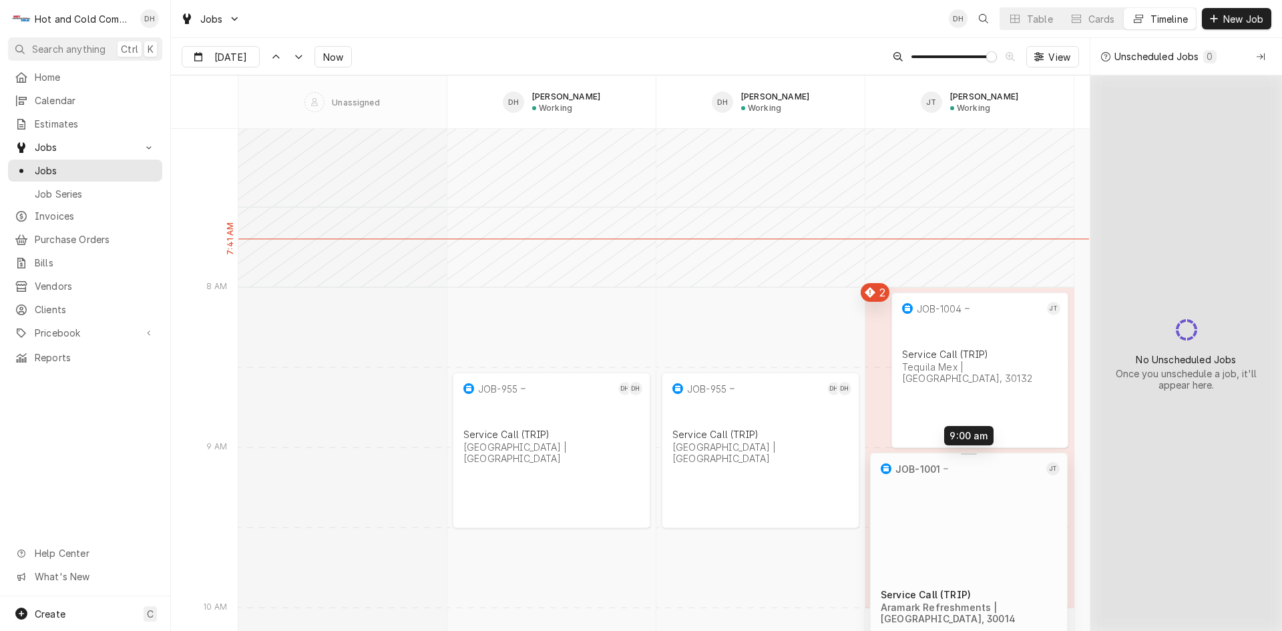
drag, startPoint x: 882, startPoint y: 458, endPoint x: 884, endPoint y: 514, distance: 56.1
click at [884, 514] on div "8:30 AM 9:30 AM JOB-955 DH DH Service Call (TRIP) Oglethorpe University | Atlan…" at bounding box center [663, 408] width 851 height 21706
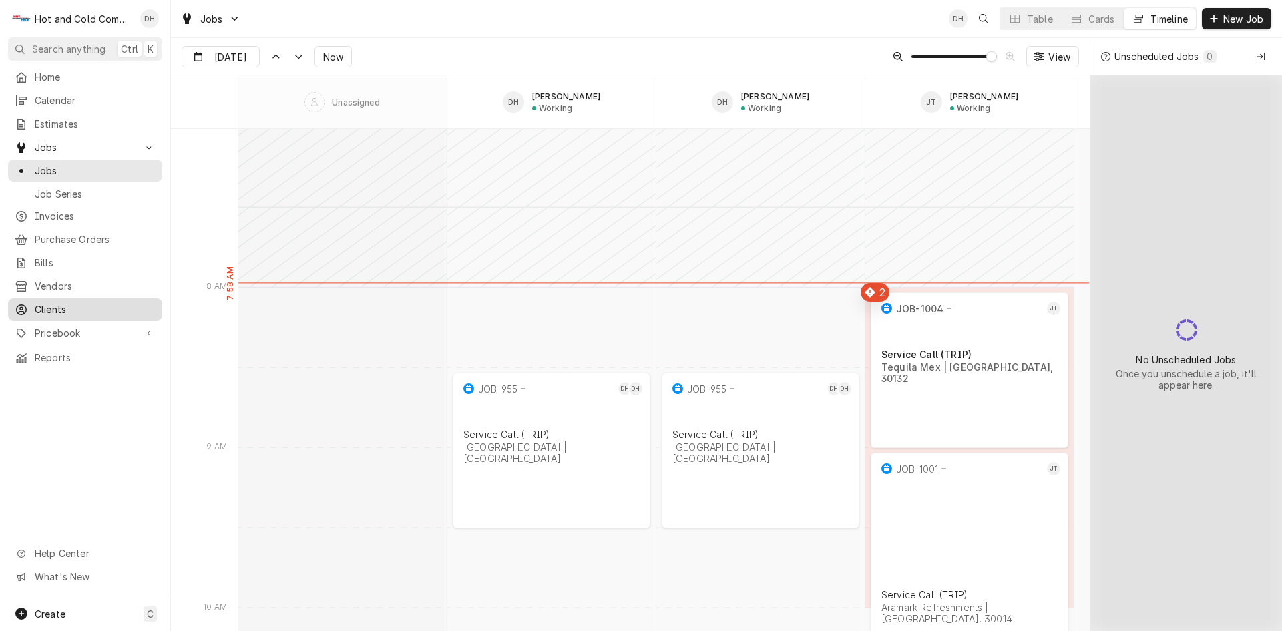
click at [91, 302] on span "Clients" at bounding box center [95, 309] width 121 height 14
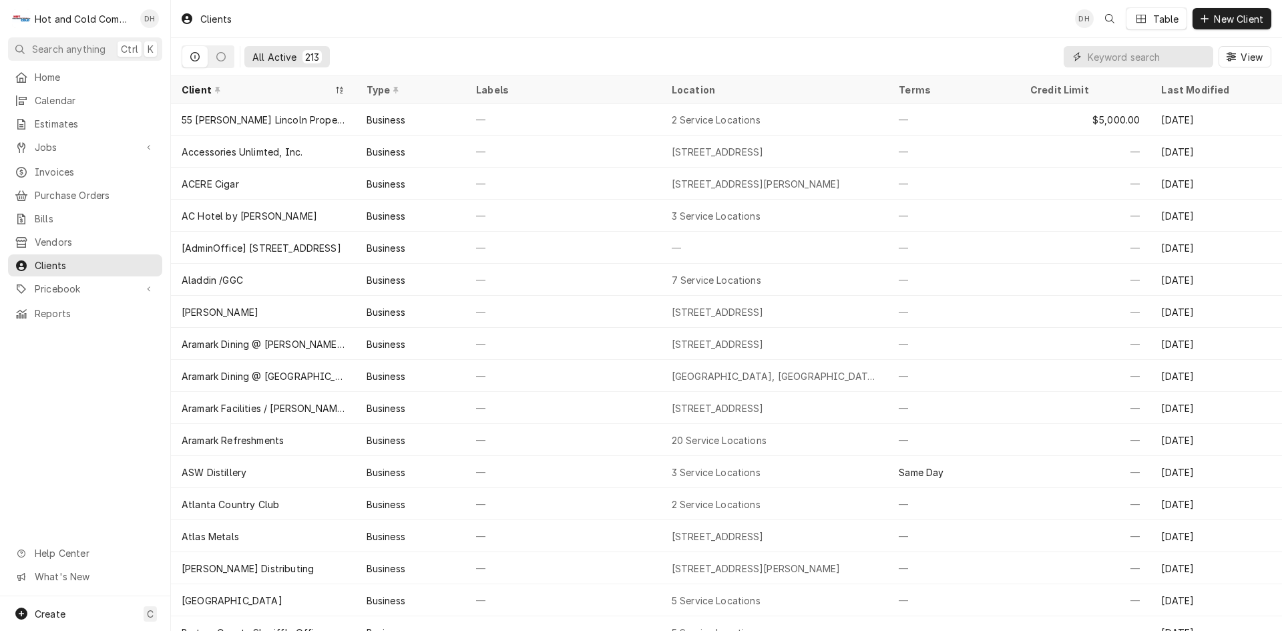
click at [1145, 59] on input "Dynamic Content Wrapper" at bounding box center [1146, 56] width 119 height 21
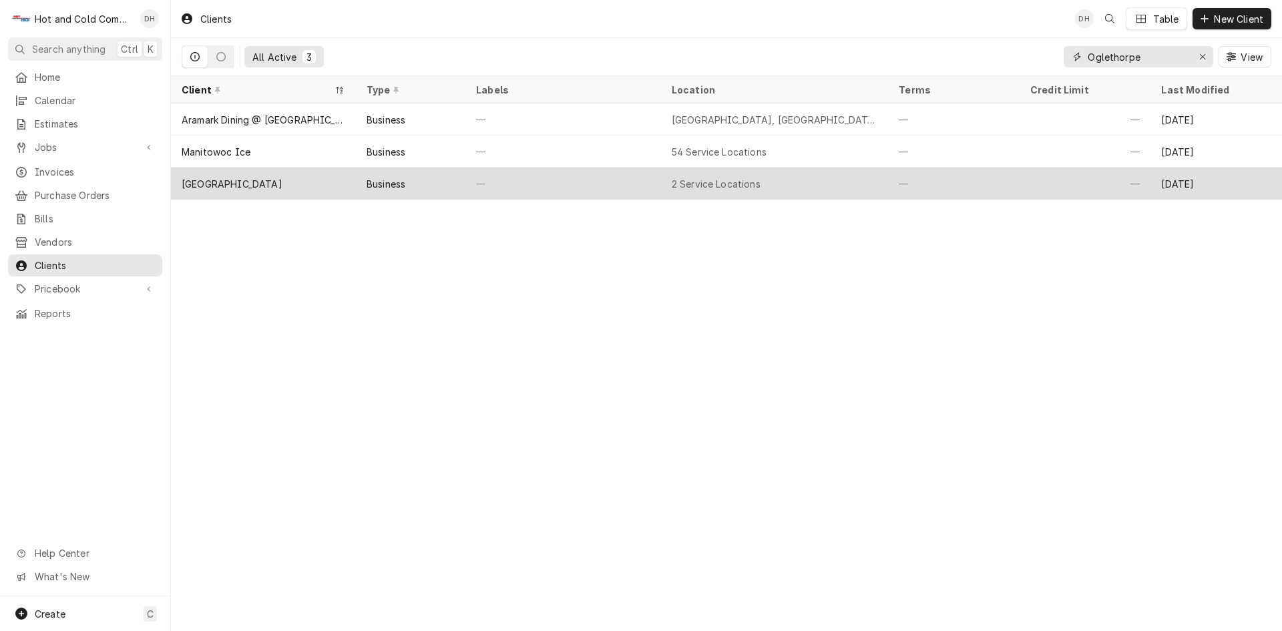
type input "Oglethorpe"
click at [570, 184] on div "—" at bounding box center [563, 184] width 196 height 32
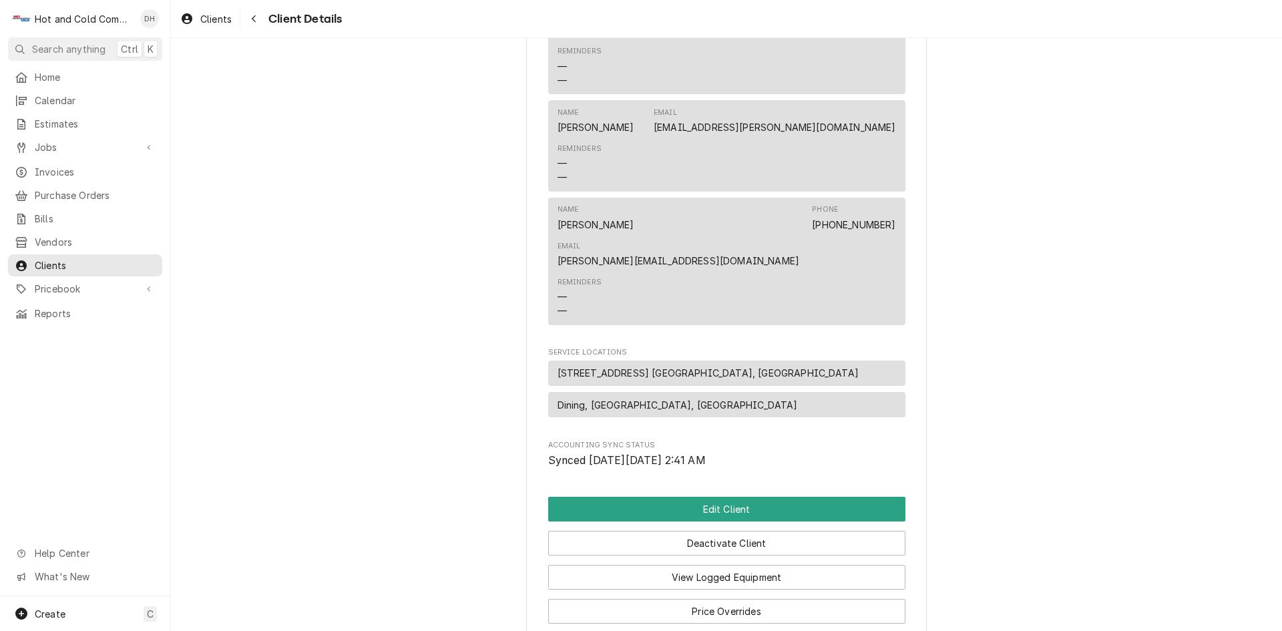
scroll to position [890, 0]
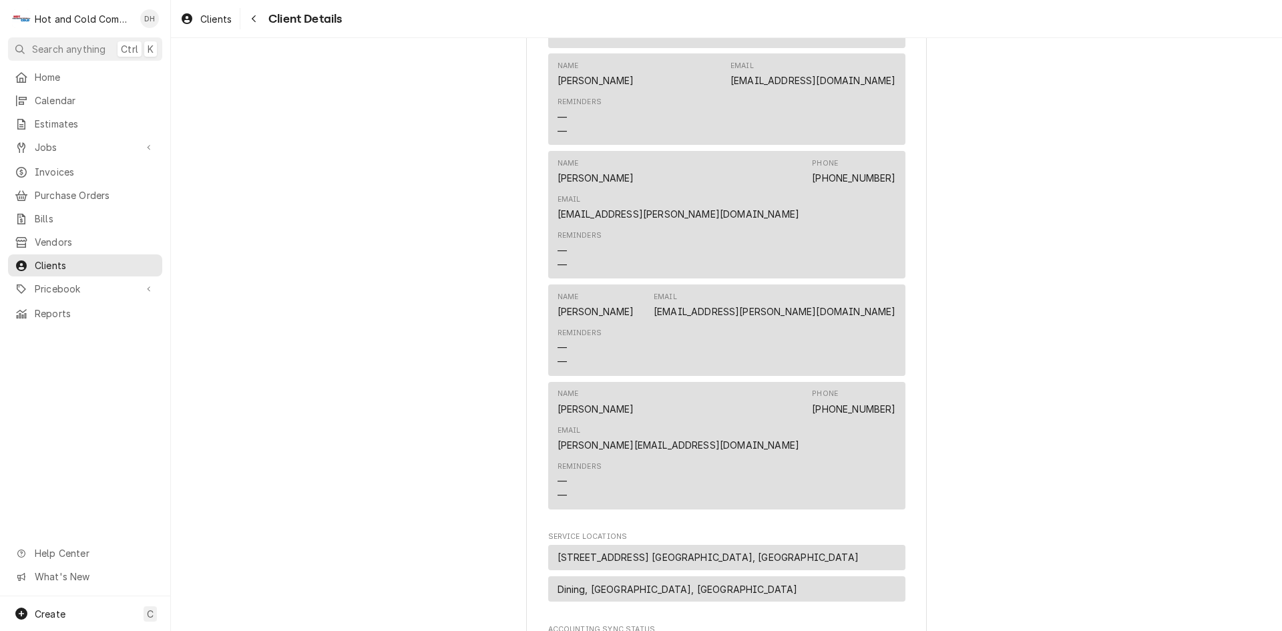
click at [748, 531] on span "Service Locations" at bounding box center [726, 536] width 357 height 11
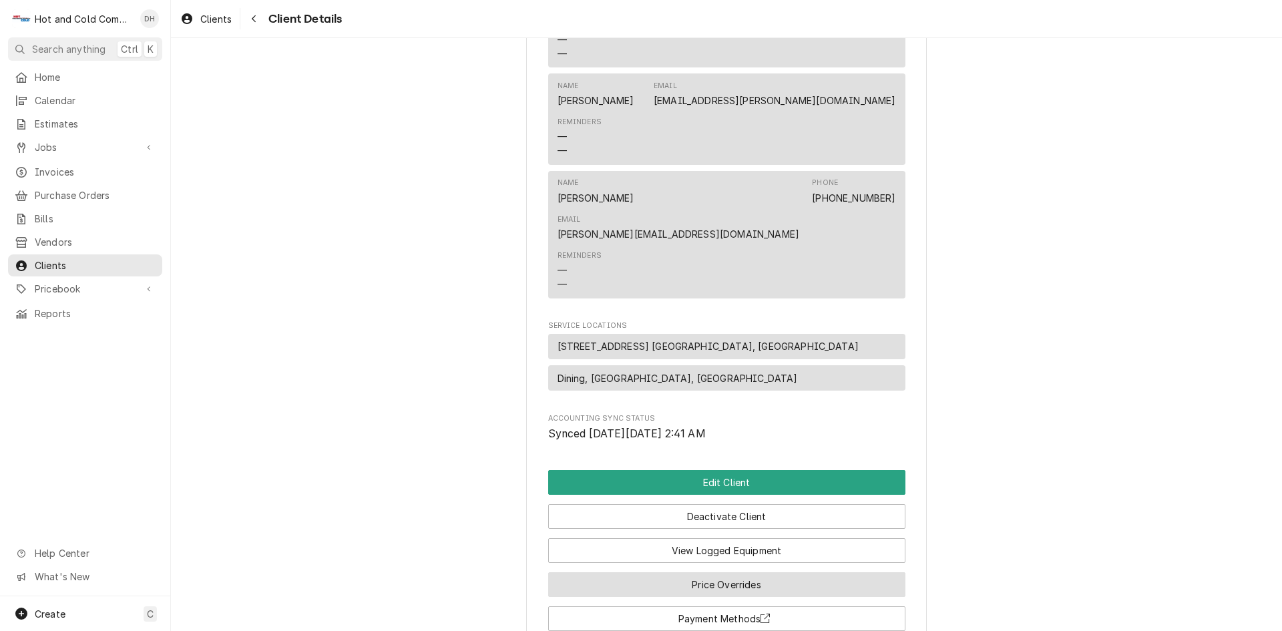
scroll to position [913, 0]
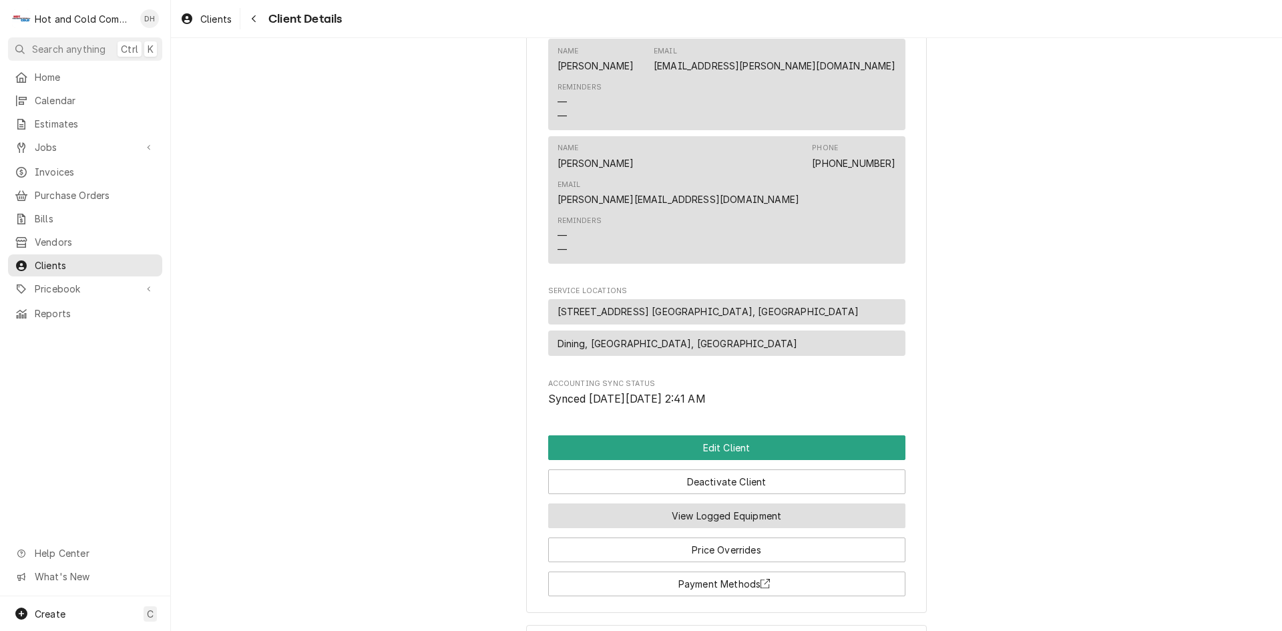
click at [713, 503] on button "View Logged Equipment" at bounding box center [726, 515] width 357 height 25
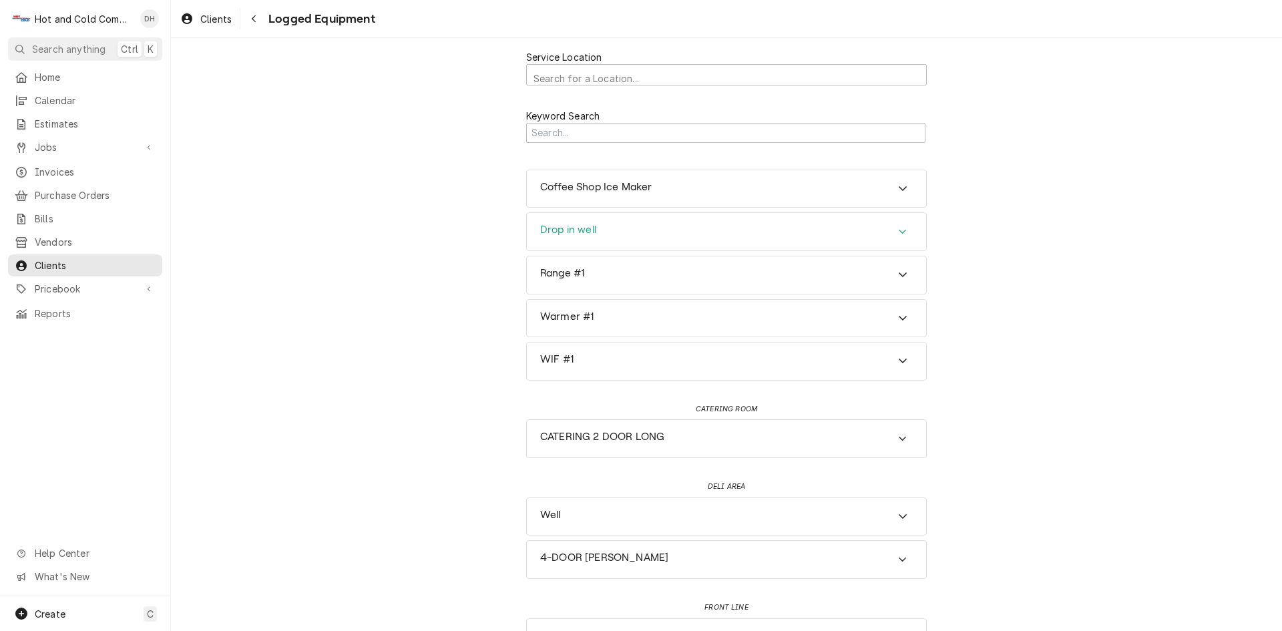
click at [898, 226] on icon "Accordion Header" at bounding box center [902, 231] width 9 height 11
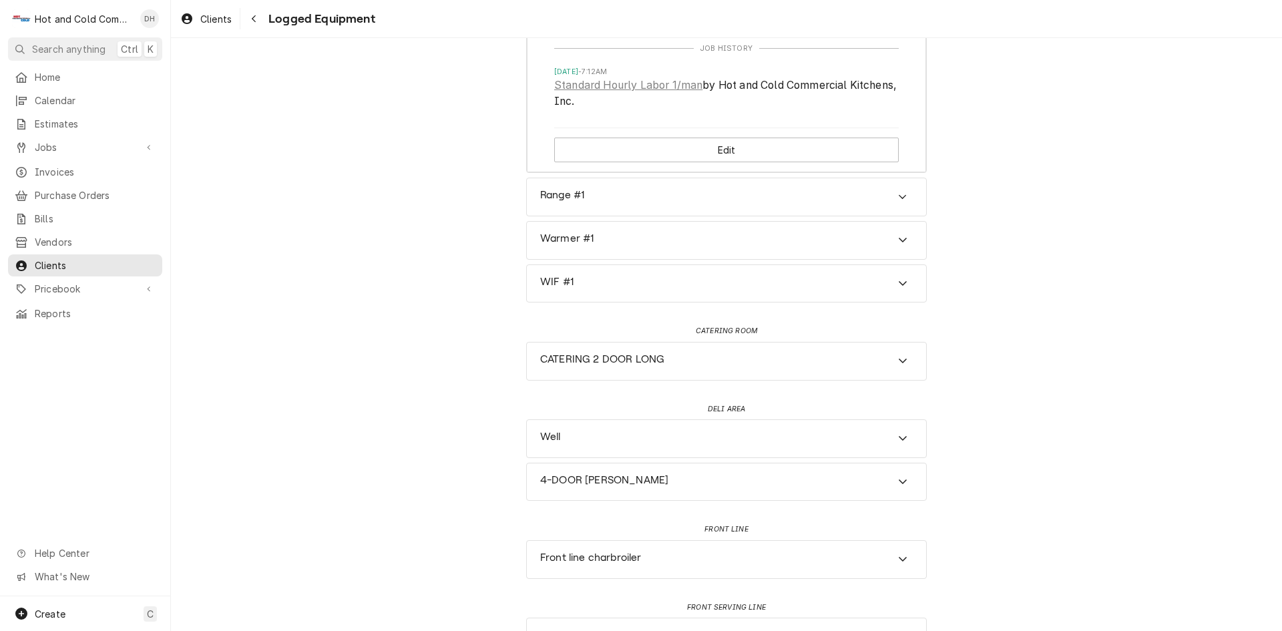
scroll to position [667, 0]
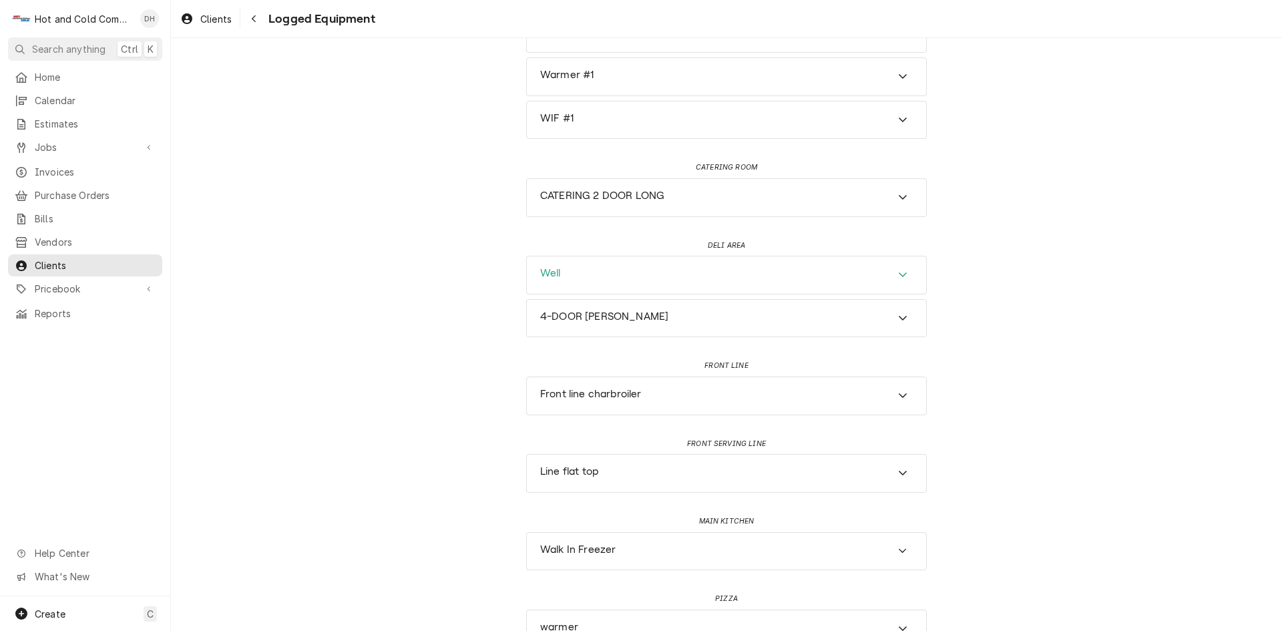
click at [901, 280] on icon "Accordion Header" at bounding box center [902, 274] width 9 height 11
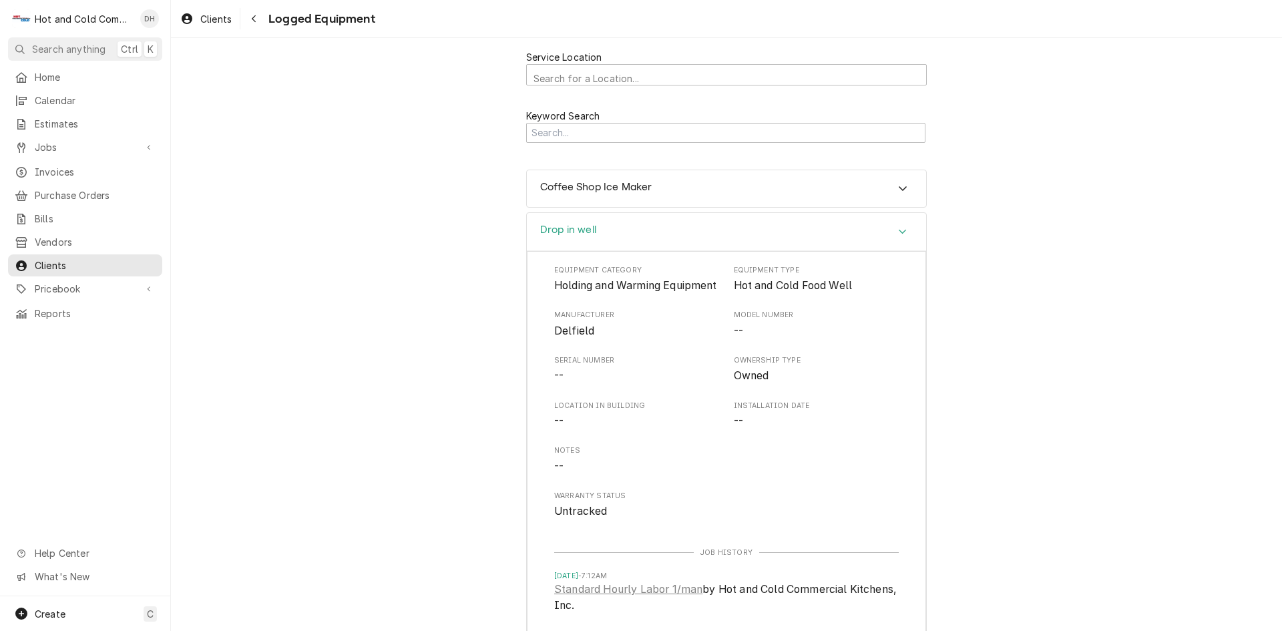
scroll to position [222, 0]
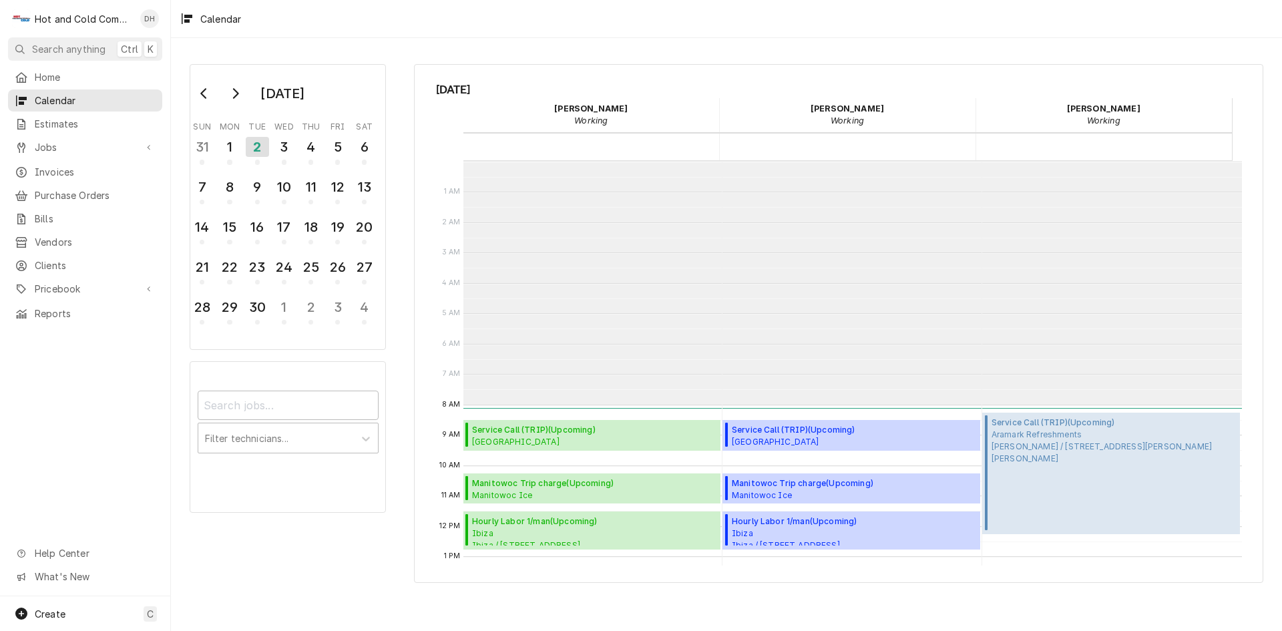
scroll to position [244, 0]
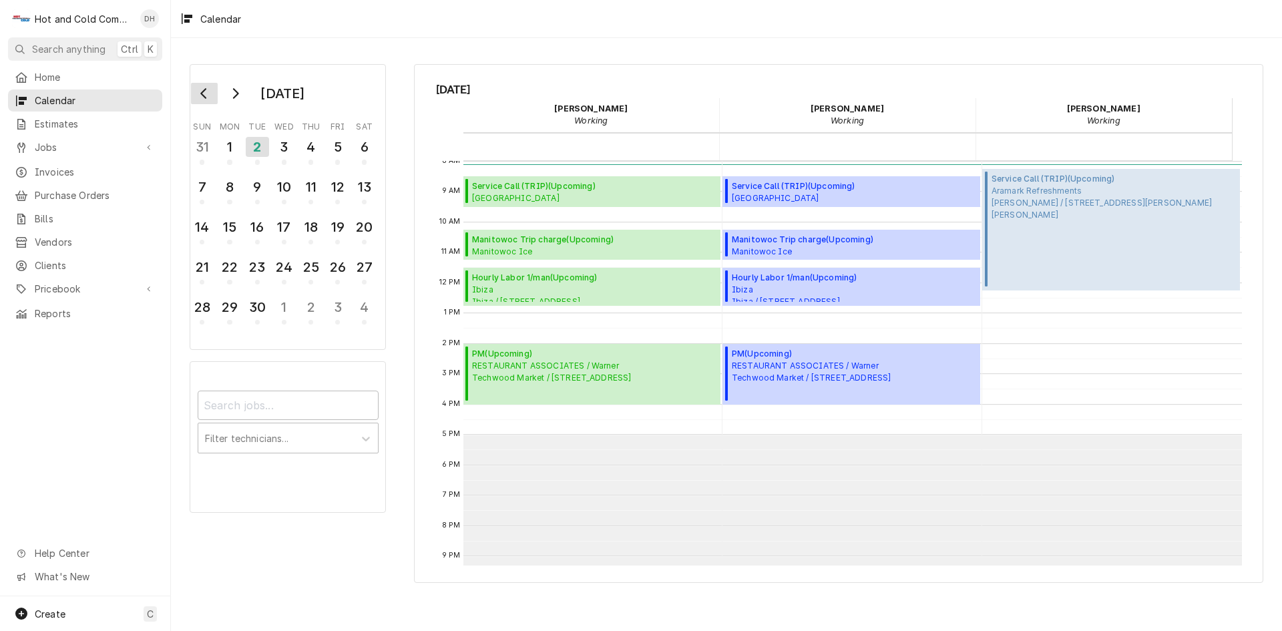
click at [200, 98] on icon "Go to previous month" at bounding box center [204, 93] width 11 height 11
drag, startPoint x: 344, startPoint y: 232, endPoint x: 335, endPoint y: 247, distance: 17.4
click at [344, 232] on div "15" at bounding box center [337, 227] width 23 height 23
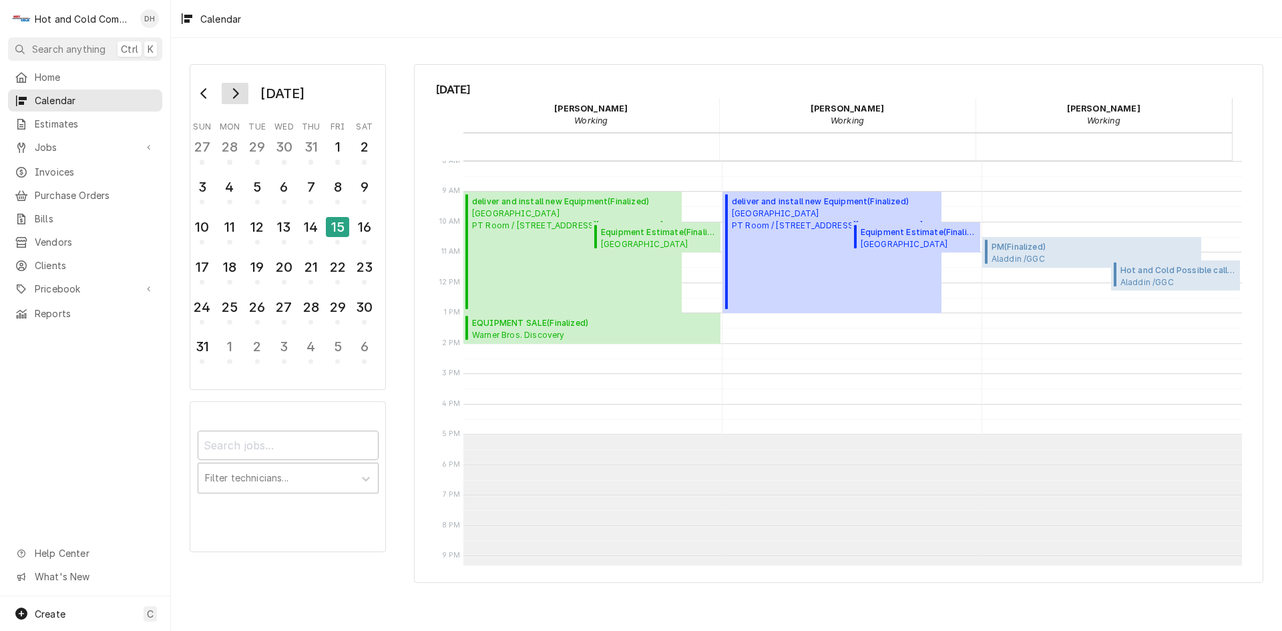
click at [236, 101] on button "Go to next month" at bounding box center [235, 93] width 27 height 21
click at [255, 154] on div "2" at bounding box center [257, 146] width 23 height 23
